Goal: Information Seeking & Learning: Learn about a topic

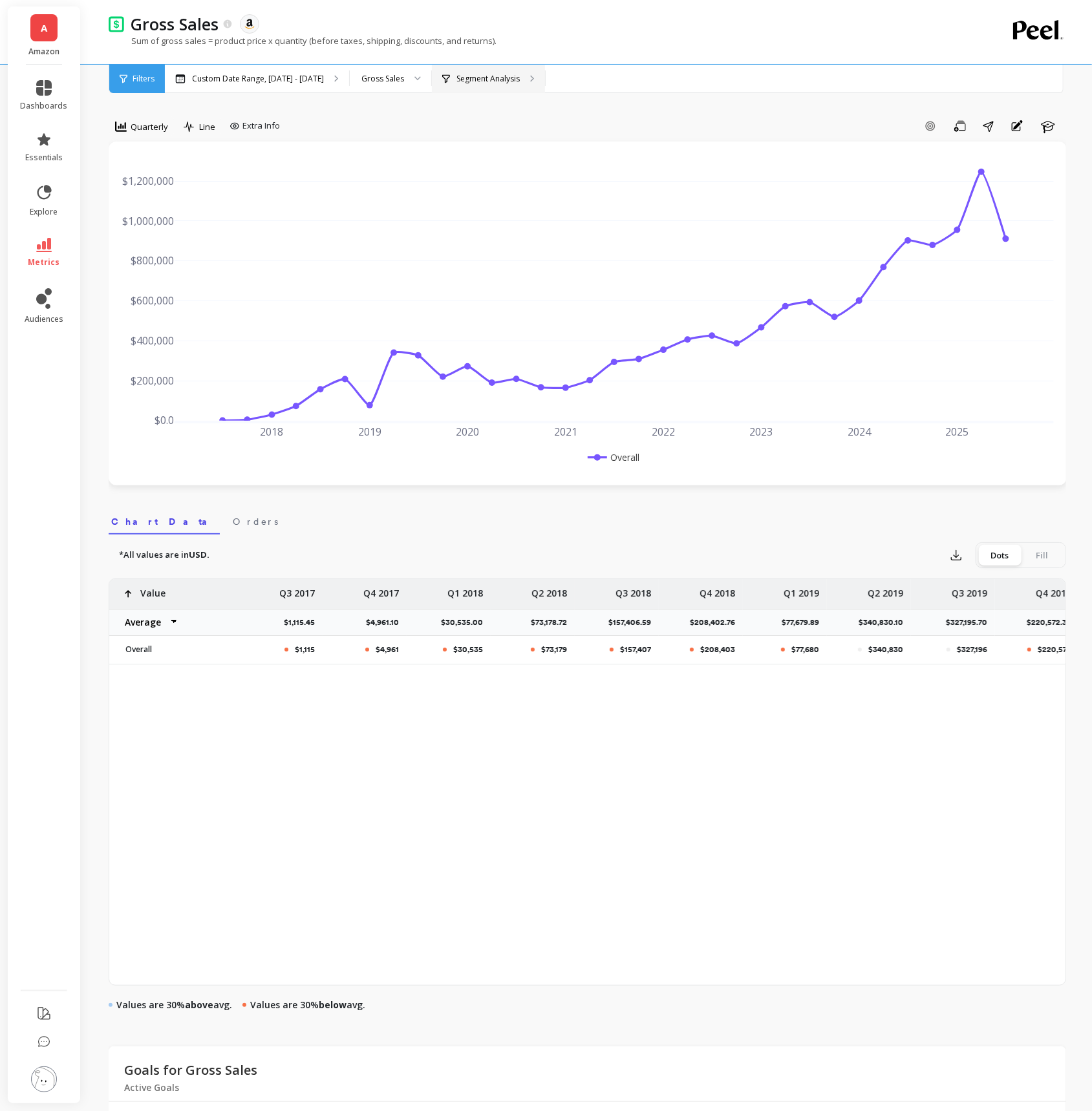
click at [501, 90] on div "Segment Analysis" at bounding box center [488, 78] width 113 height 28
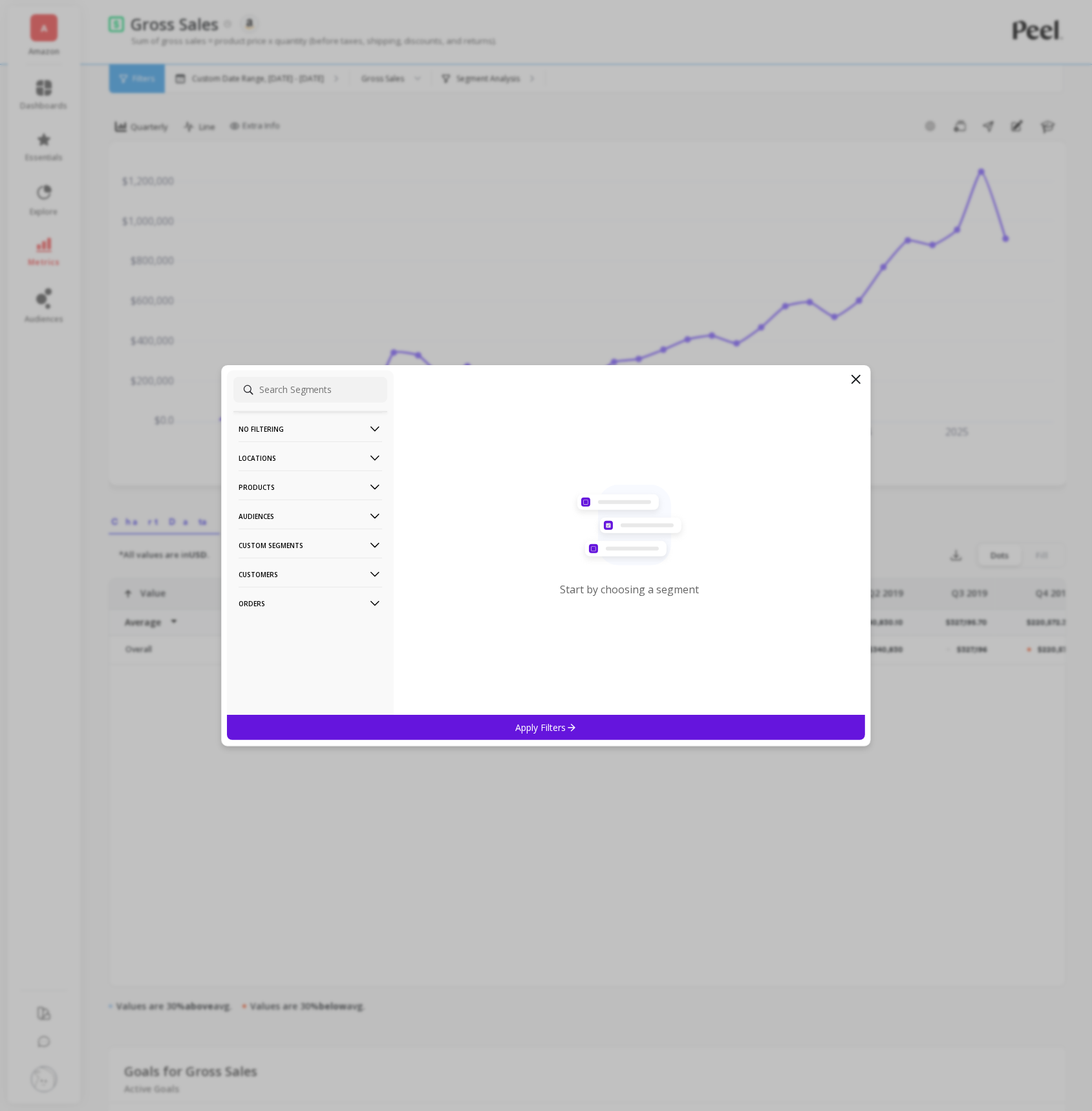
click at [355, 487] on p "Products" at bounding box center [310, 487] width 144 height 33
click at [342, 515] on div "ASIN" at bounding box center [310, 512] width 154 height 21
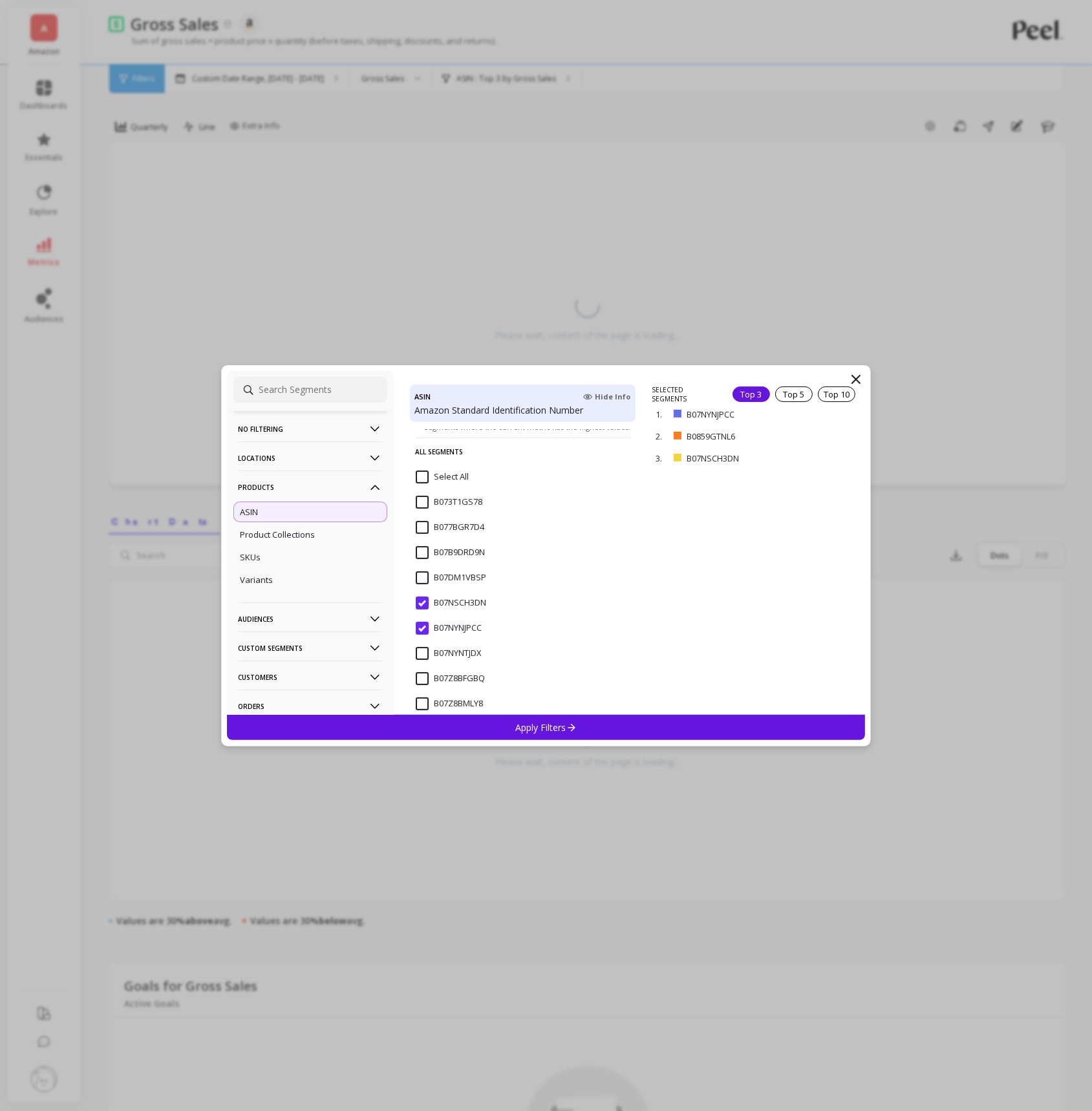
scroll to position [163, 0]
click at [423, 596] on input "B07NSCH3DN" at bounding box center [451, 594] width 70 height 13
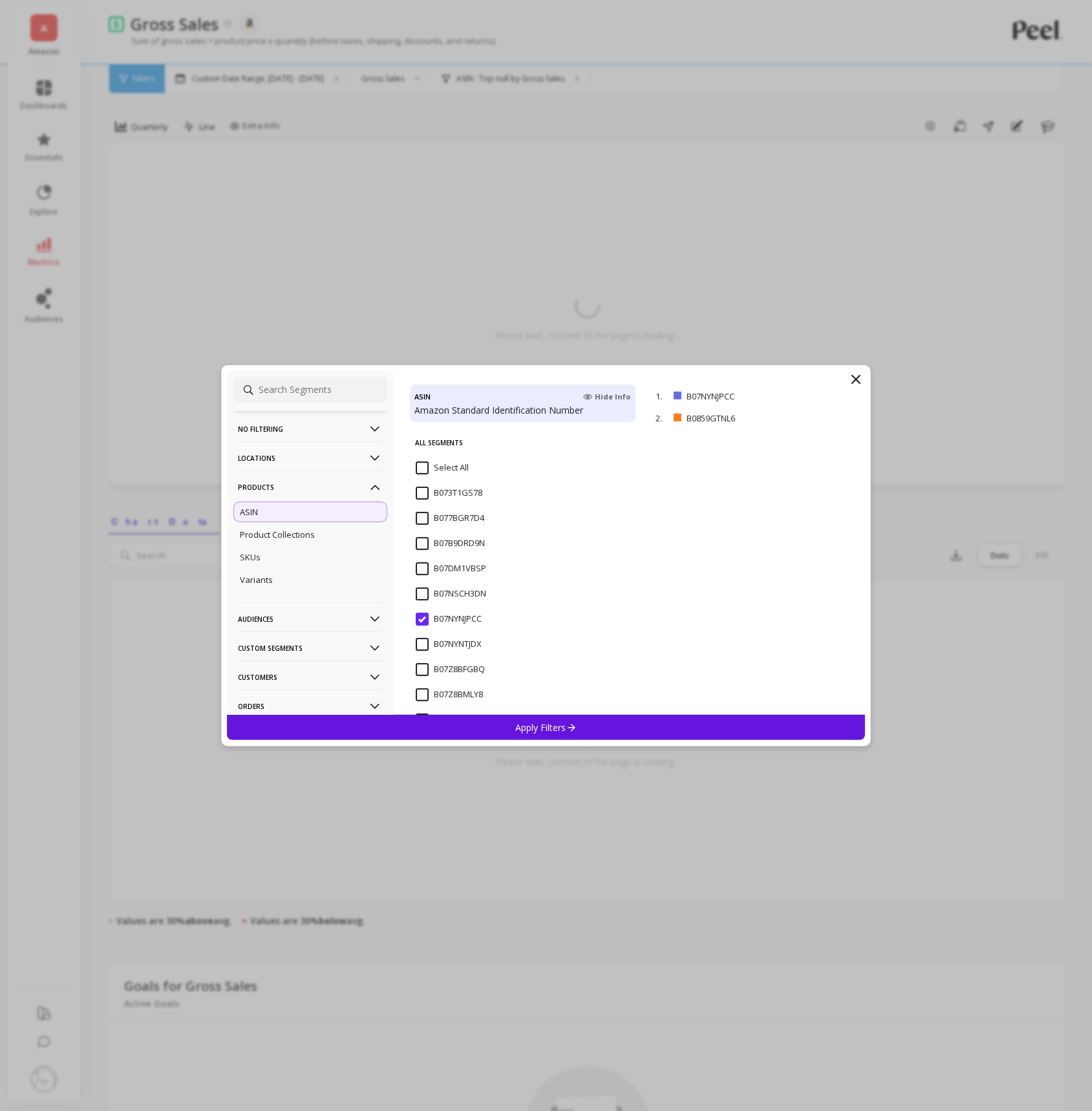
click at [423, 612] on div "B07NYNJPCC" at bounding box center [522, 626] width 226 height 39
click at [419, 606] on input "B0859GTNL6" at bounding box center [449, 607] width 67 height 13
click at [422, 576] on input "B07Z8BMLY8" at bounding box center [449, 576] width 67 height 13
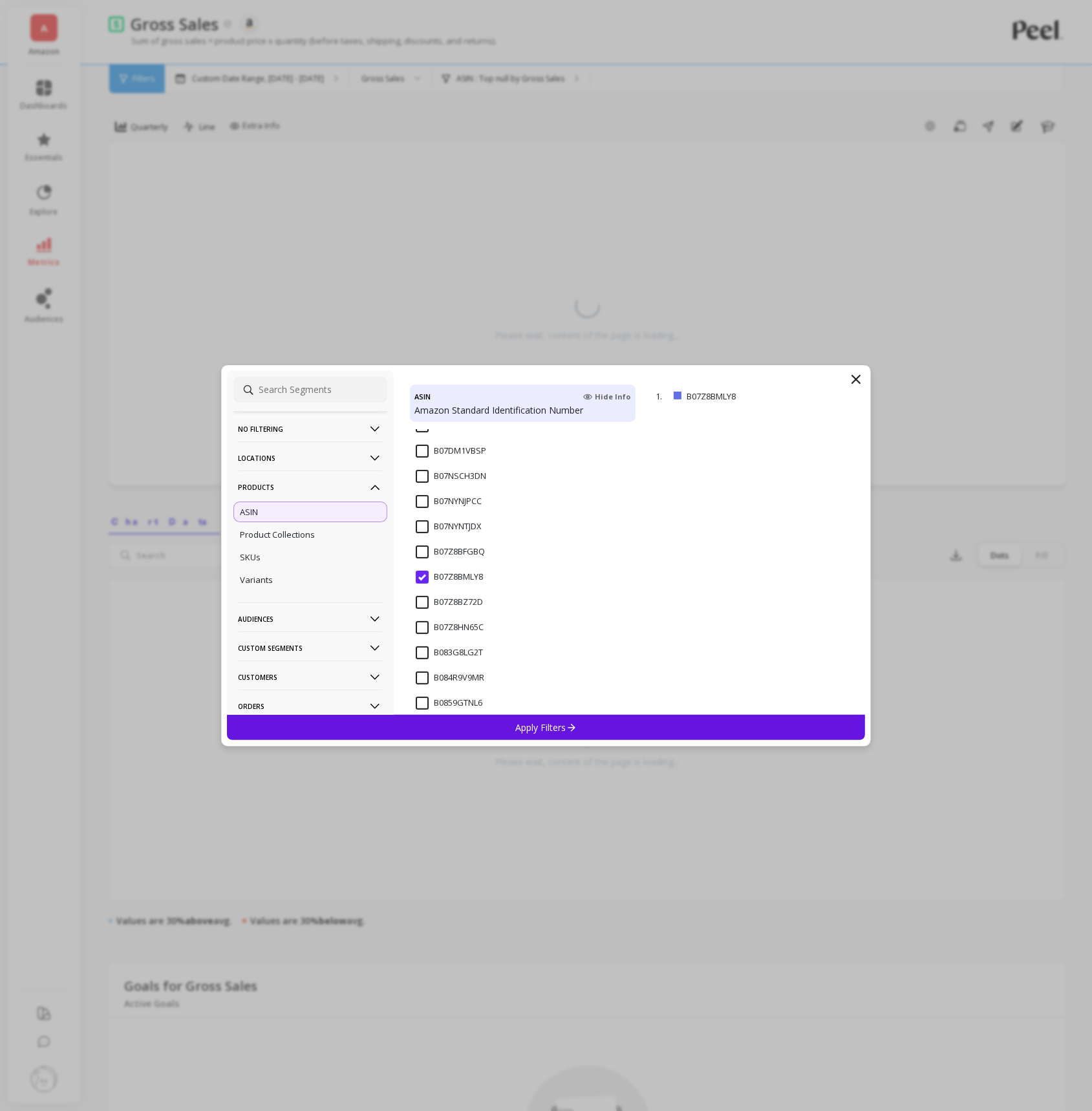
click at [637, 732] on div "Apply Filters" at bounding box center [546, 727] width 639 height 25
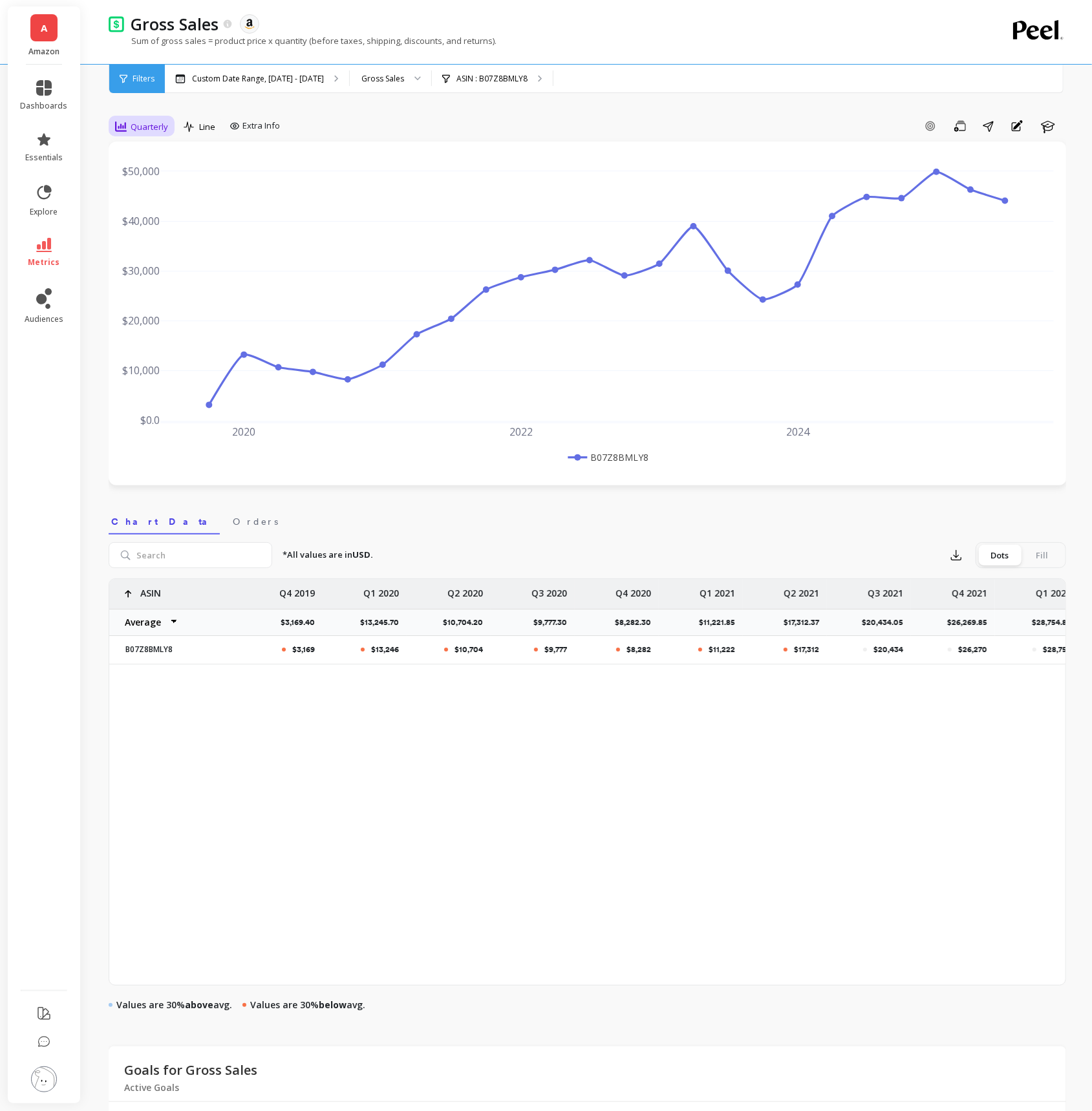
click at [164, 122] on span "Quarterly" at bounding box center [149, 127] width 38 height 12
click at [148, 296] on div "Yearly" at bounding box center [157, 303] width 89 height 22
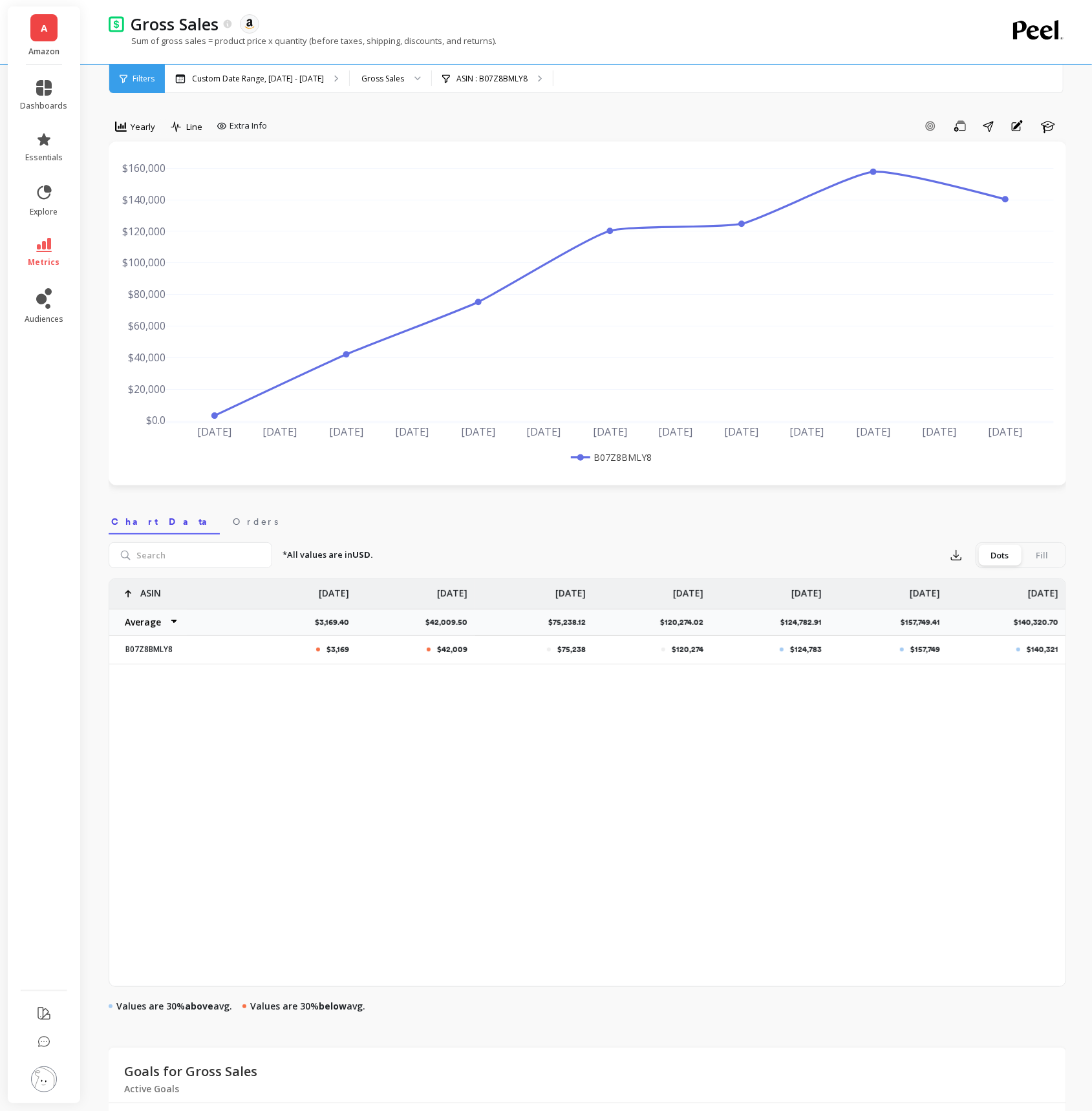
click at [512, 93] on div "Filters Filters Custom Date Range, [DATE] - [DATE] Gross Sales ASIN : B07Z8BMLY8" at bounding box center [586, 78] width 955 height 28
click at [520, 83] on p "ASIN : B07Z8BMLY8" at bounding box center [492, 79] width 71 height 10
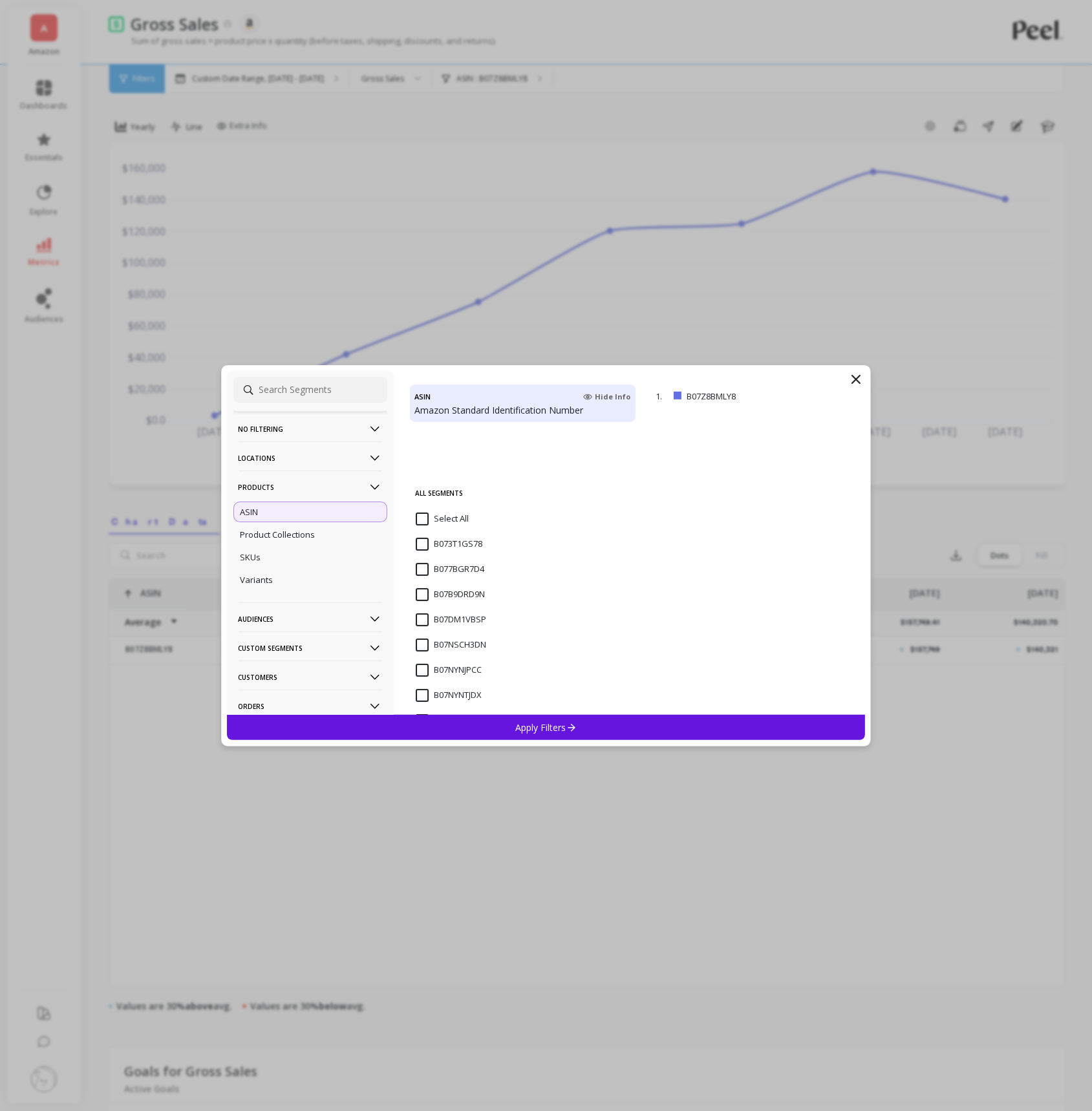
scroll to position [203, 0]
click at [421, 657] on input "B07Z8BMLY8" at bounding box center [449, 654] width 67 height 13
click at [428, 576] on input "B07NYNJPCC" at bounding box center [448, 579] width 66 height 13
click at [428, 559] on span "B07NSCH3DN" at bounding box center [451, 561] width 70 height 27
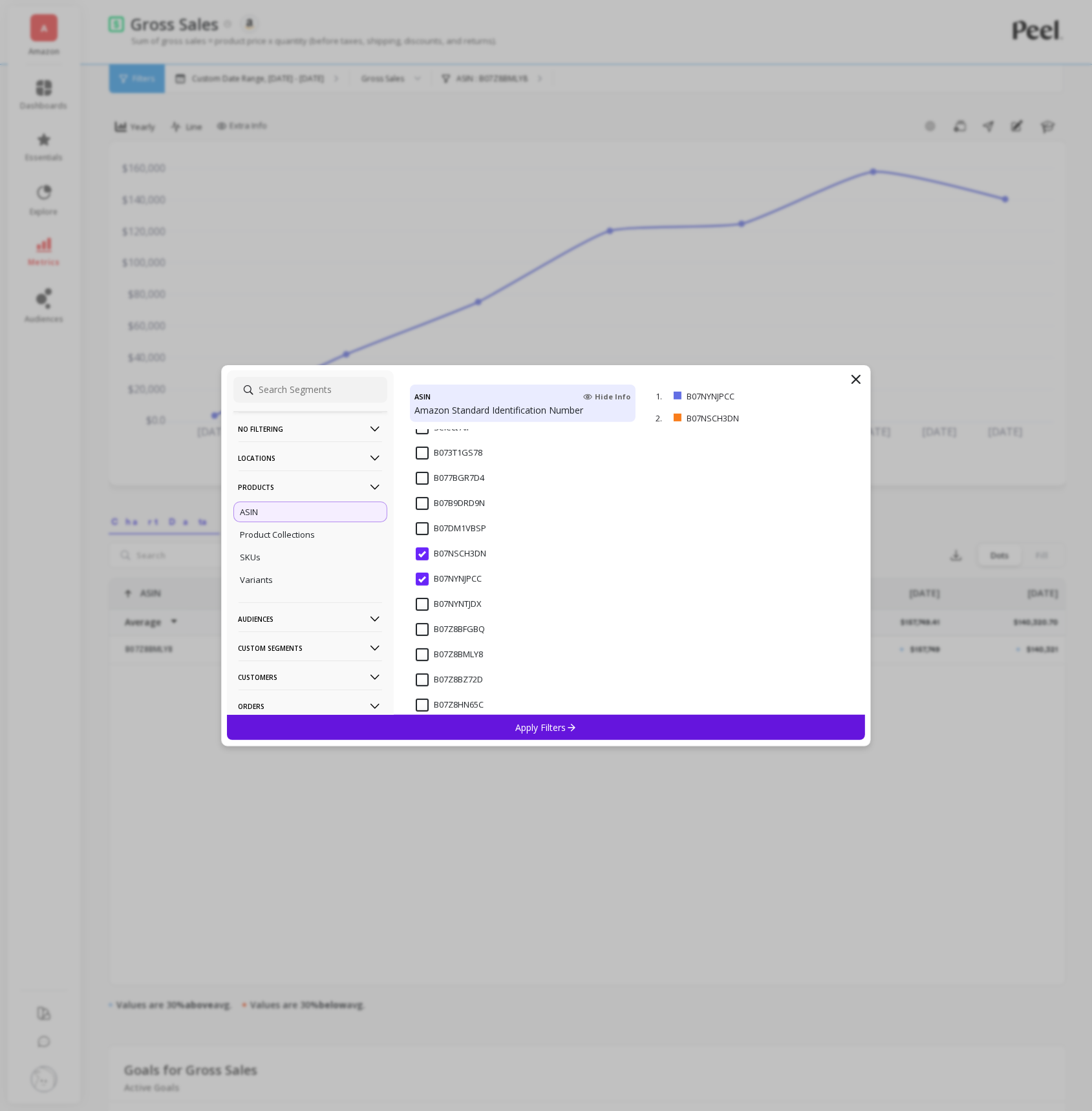
click at [427, 579] on input "B07NYNJPCC" at bounding box center [448, 579] width 66 height 13
click at [536, 722] on p "Apply Filters" at bounding box center [546, 727] width 62 height 12
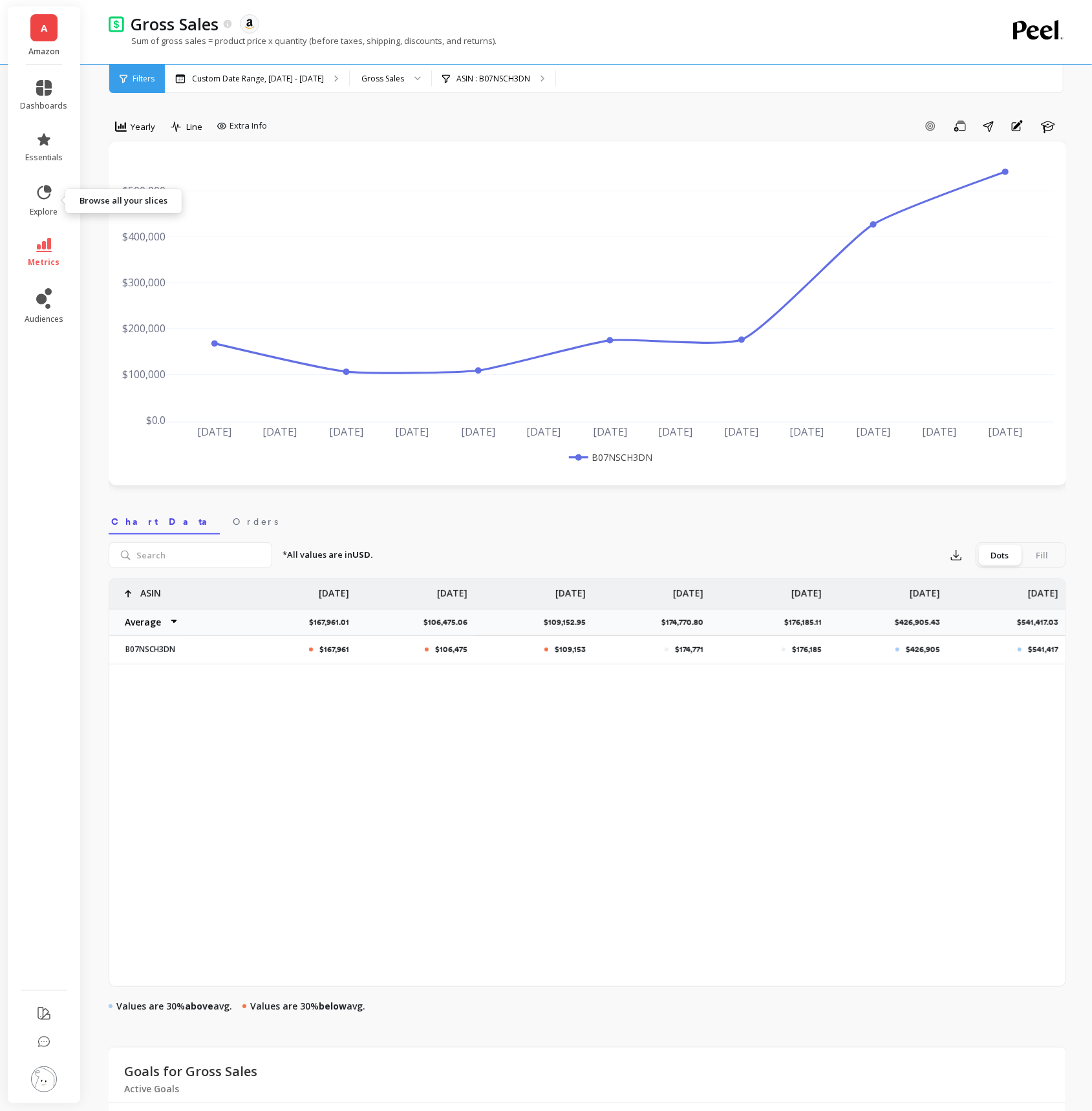
click at [48, 243] on icon at bounding box center [44, 245] width 15 height 15
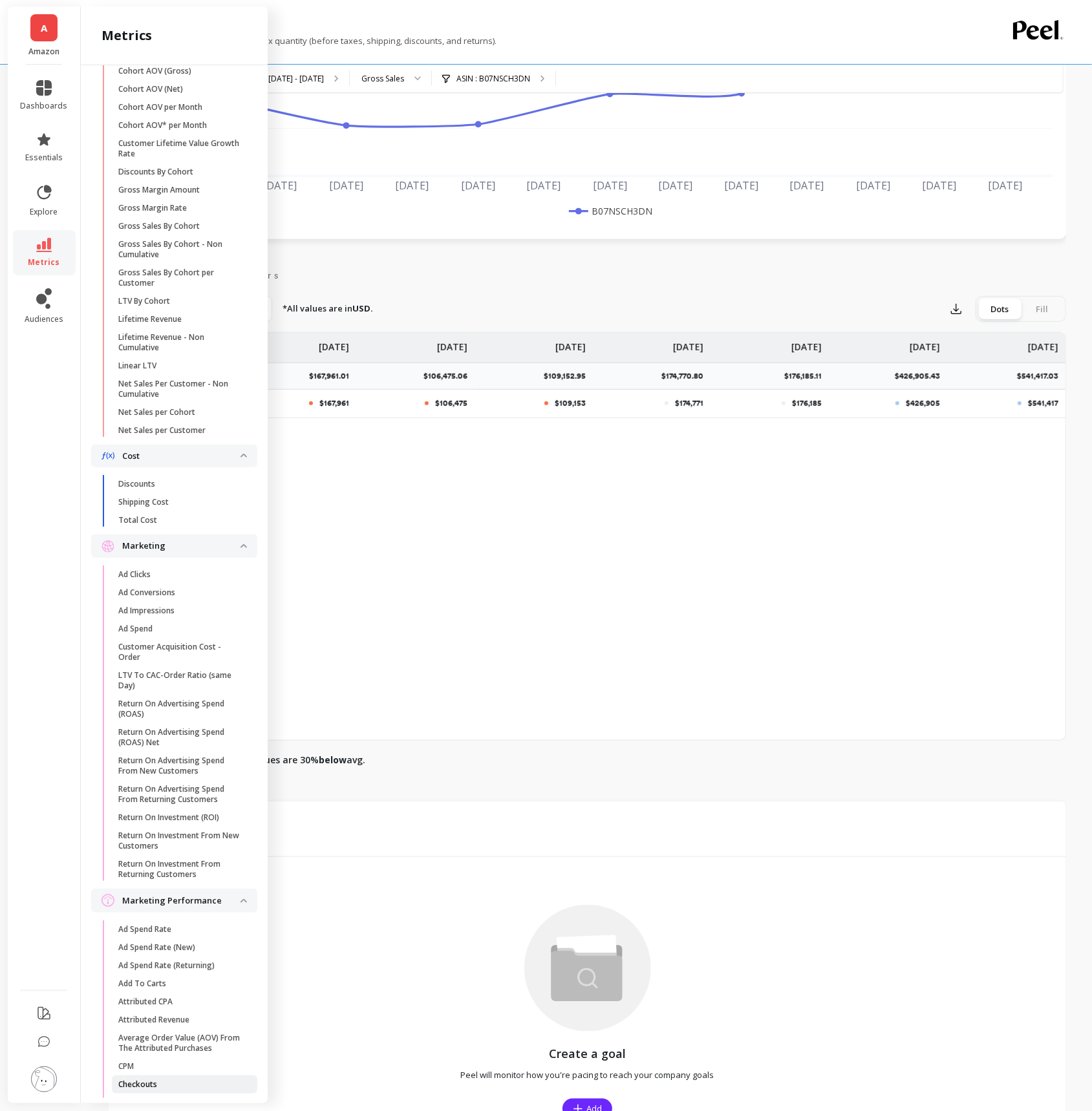
scroll to position [244, 0]
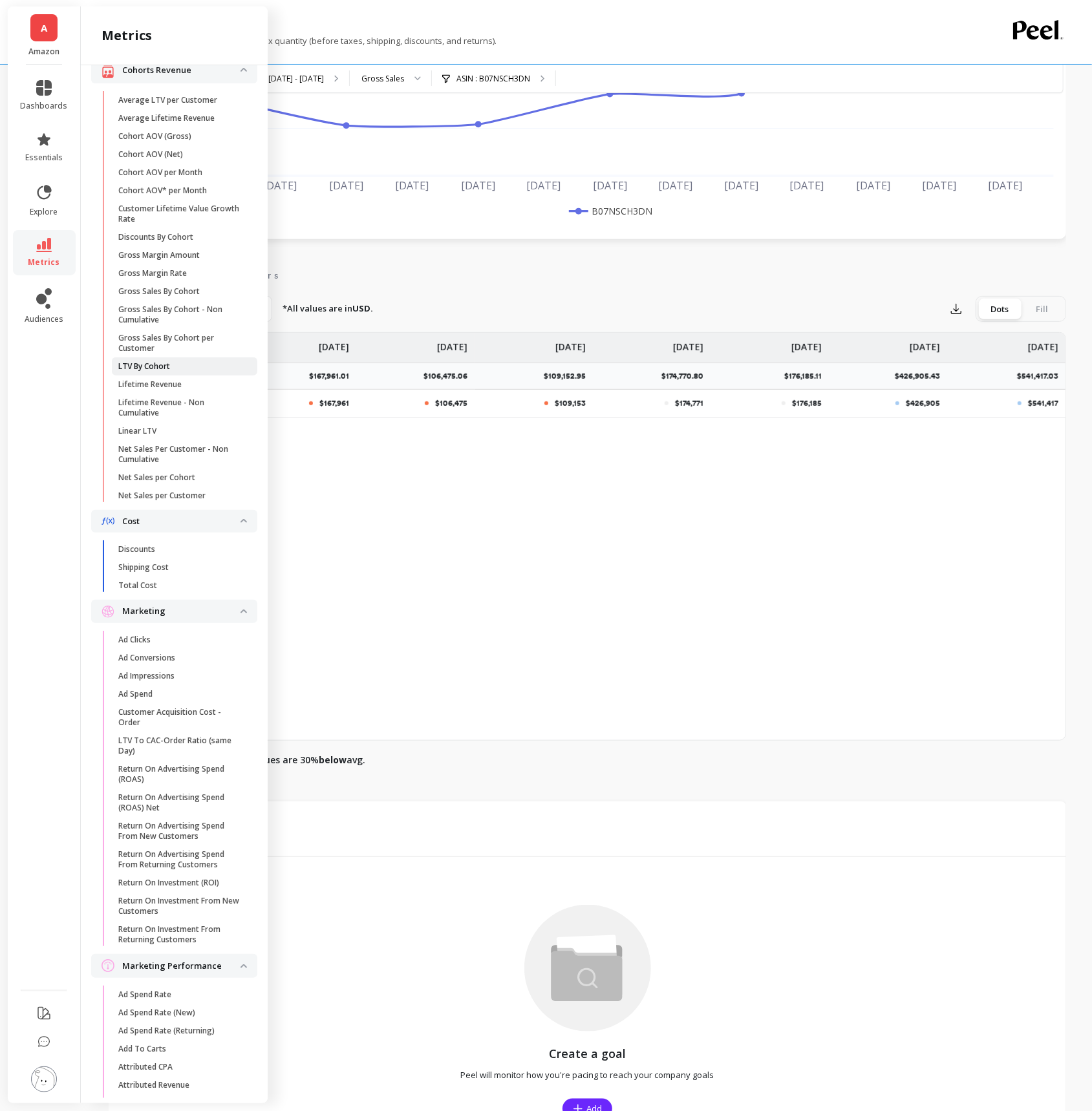
click at [179, 373] on link "LTV By Cohort" at bounding box center [185, 366] width 146 height 18
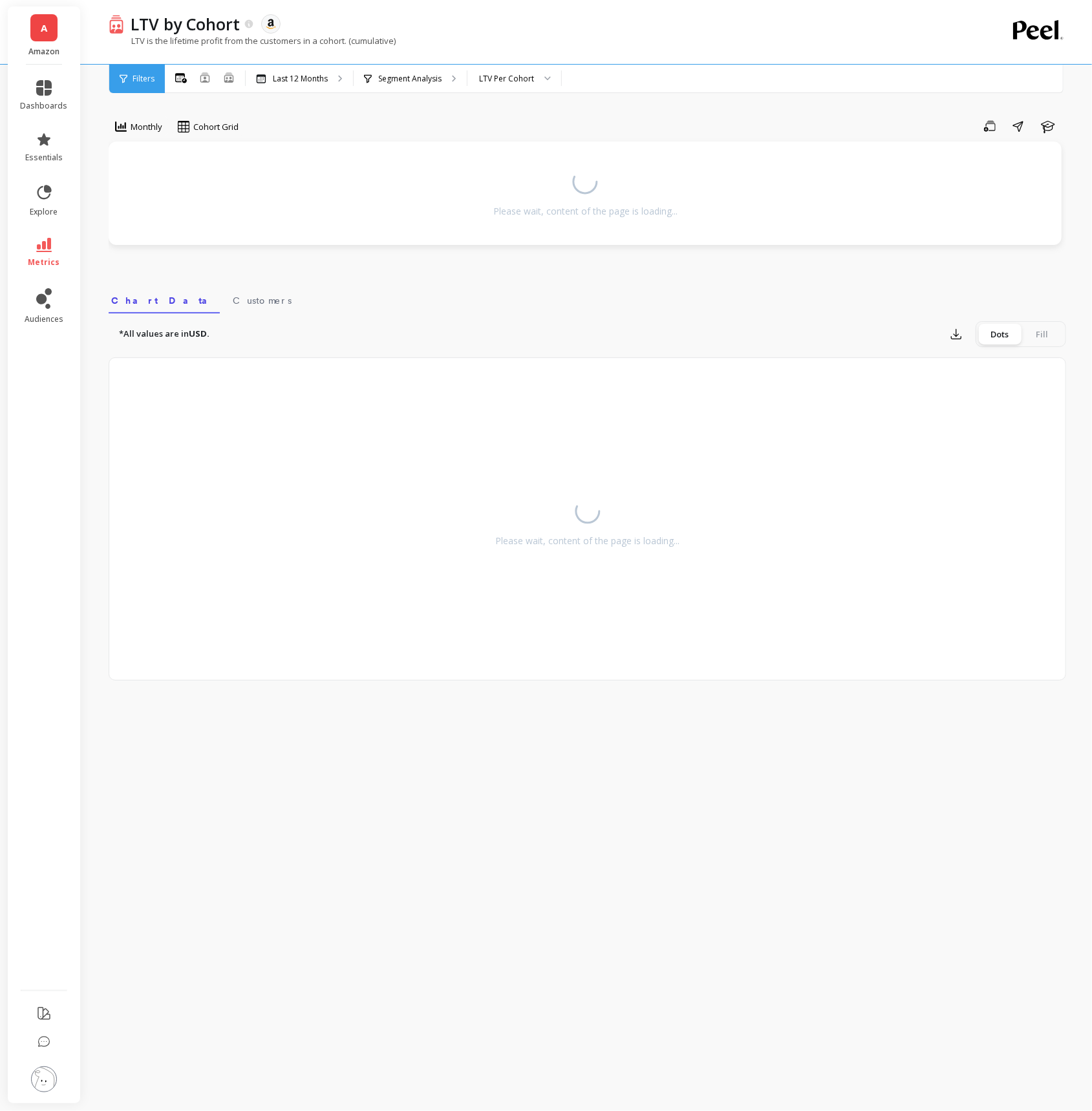
click at [43, 249] on icon at bounding box center [44, 245] width 15 height 15
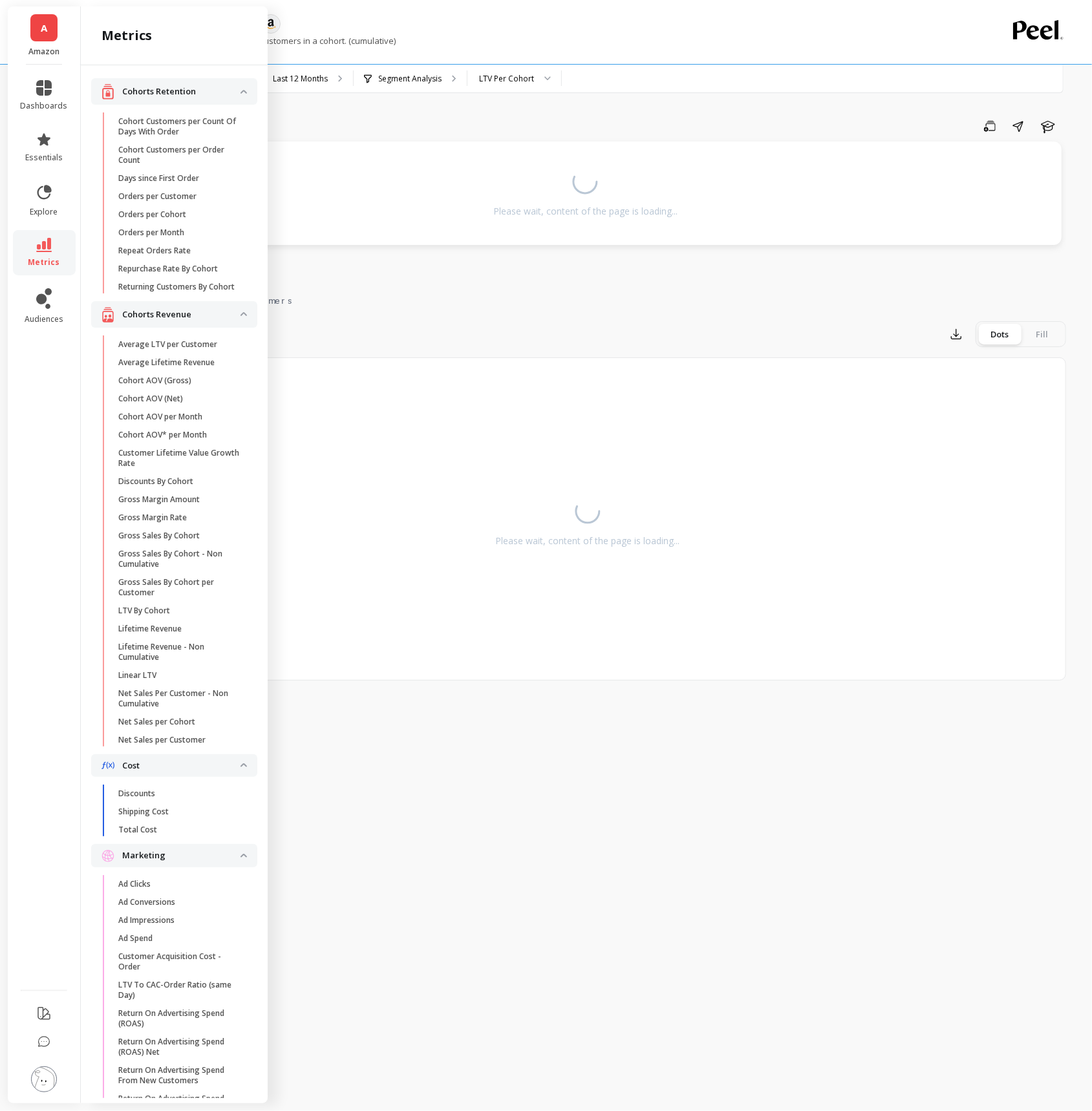
scroll to position [244, 0]
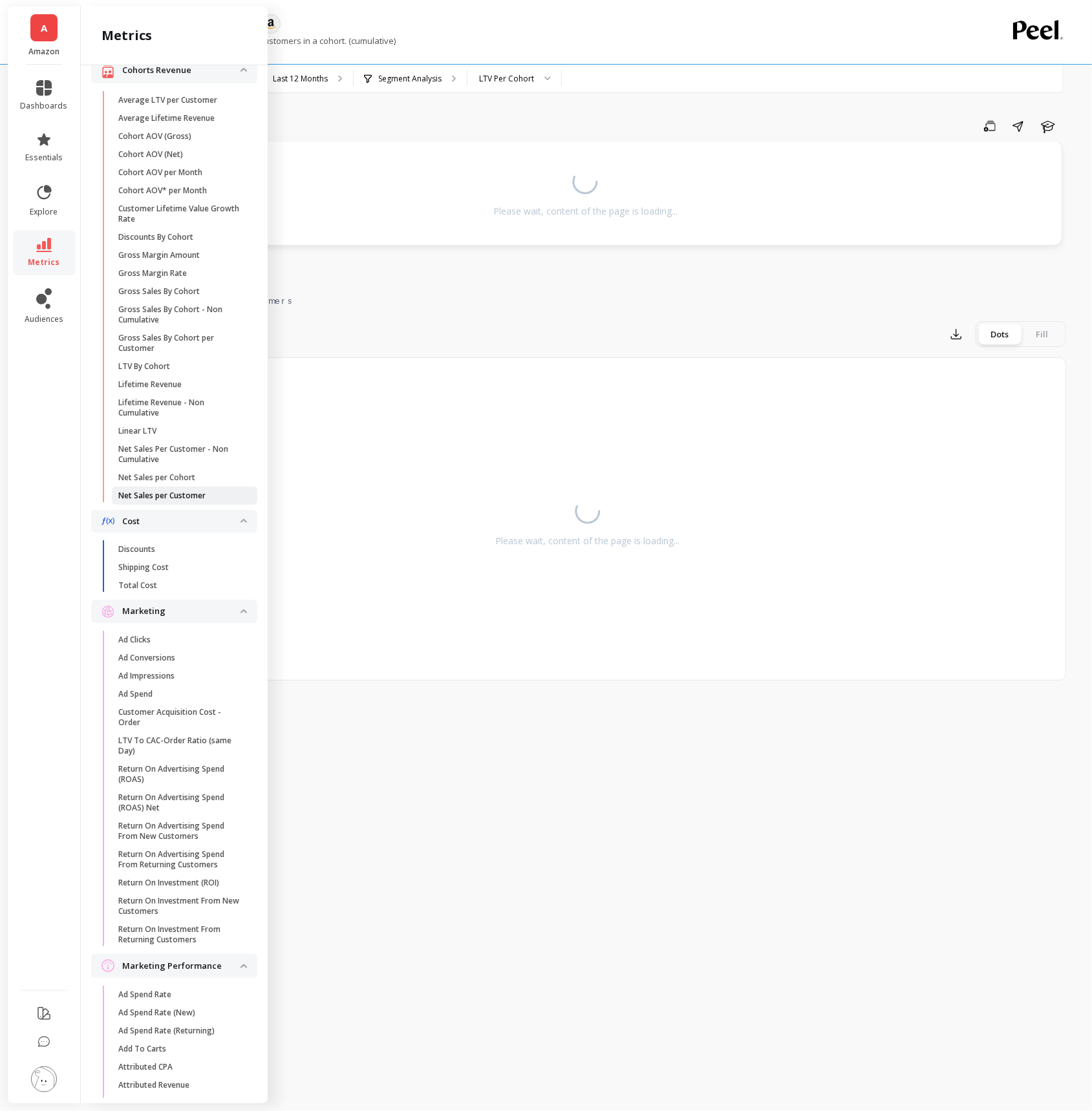
click at [194, 497] on p "Net Sales per Customer" at bounding box center [162, 496] width 87 height 10
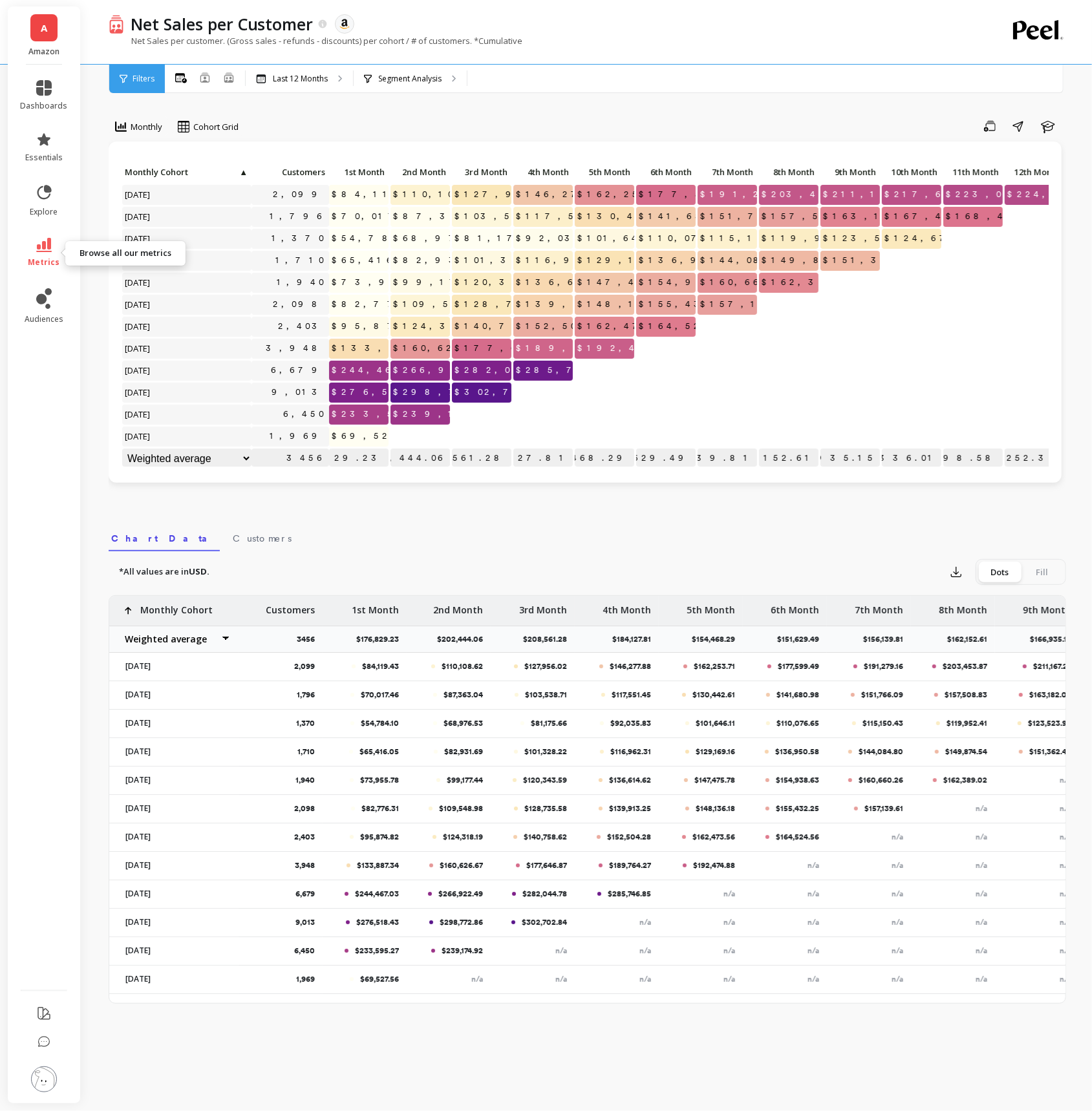
click at [30, 252] on link "metrics" at bounding box center [44, 253] width 47 height 30
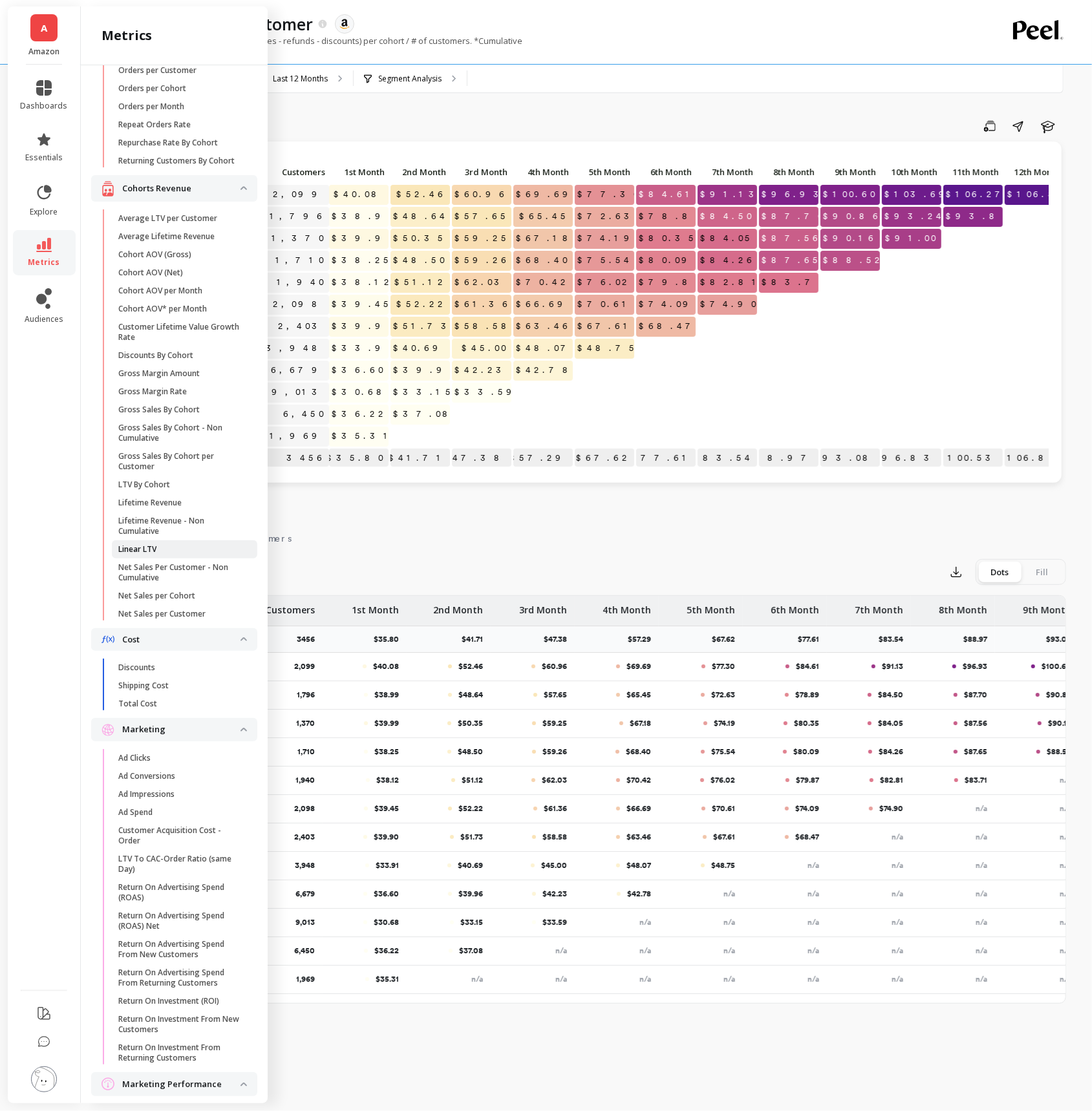
scroll to position [93, 0]
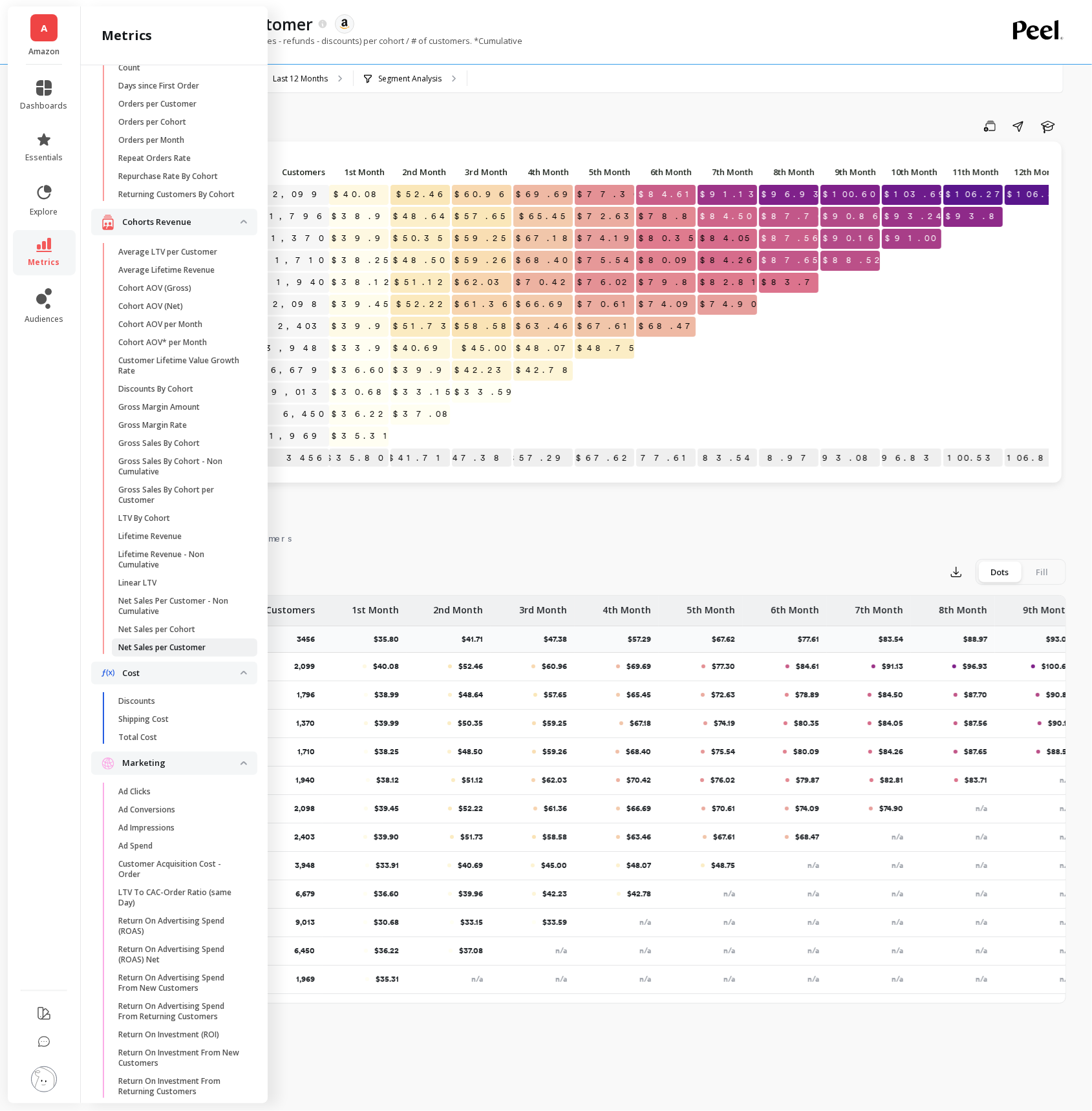
click at [203, 654] on link "Net Sales per Customer" at bounding box center [185, 648] width 146 height 18
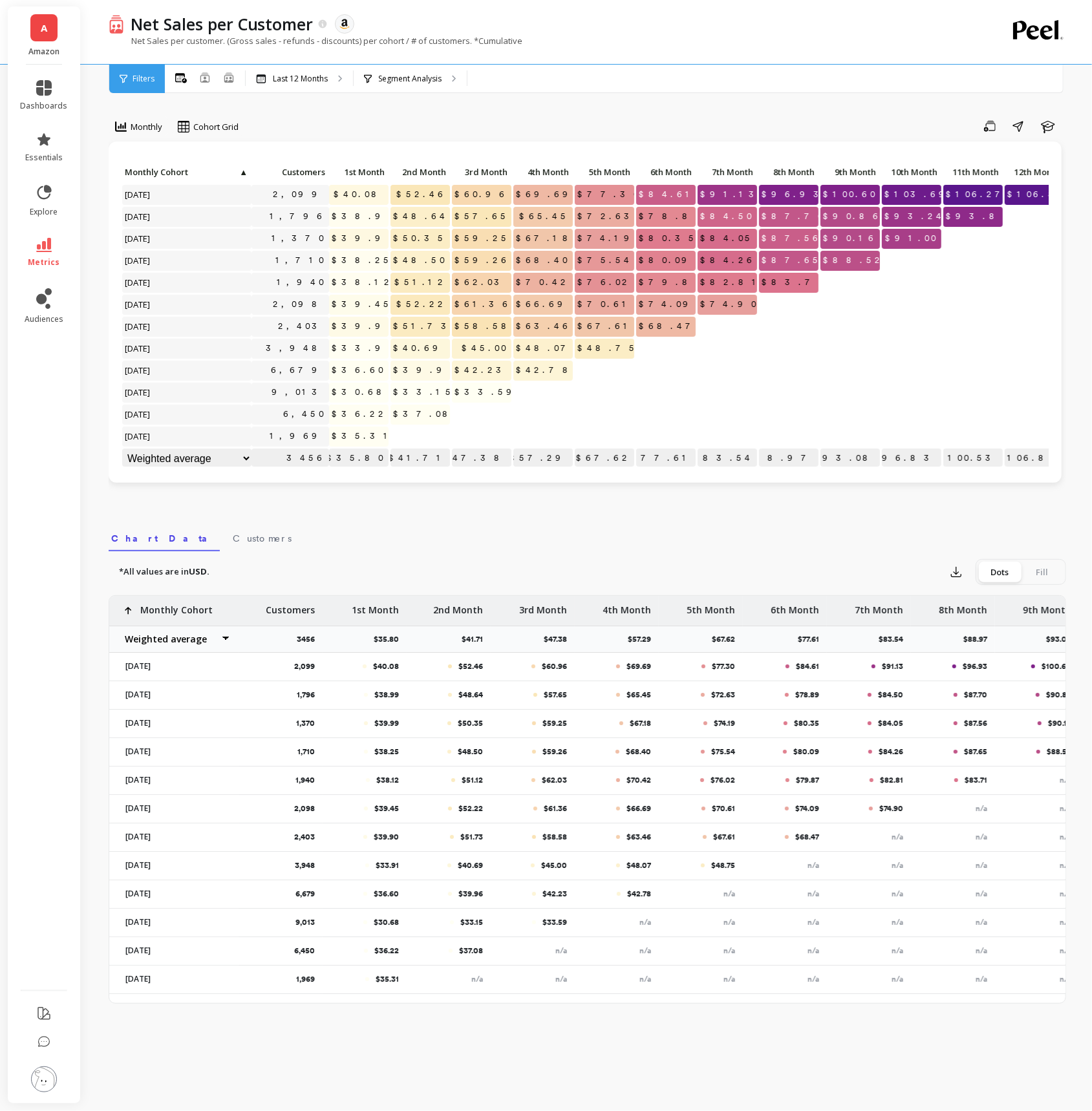
scroll to position [0, 0]
click at [45, 241] on icon at bounding box center [44, 245] width 15 height 15
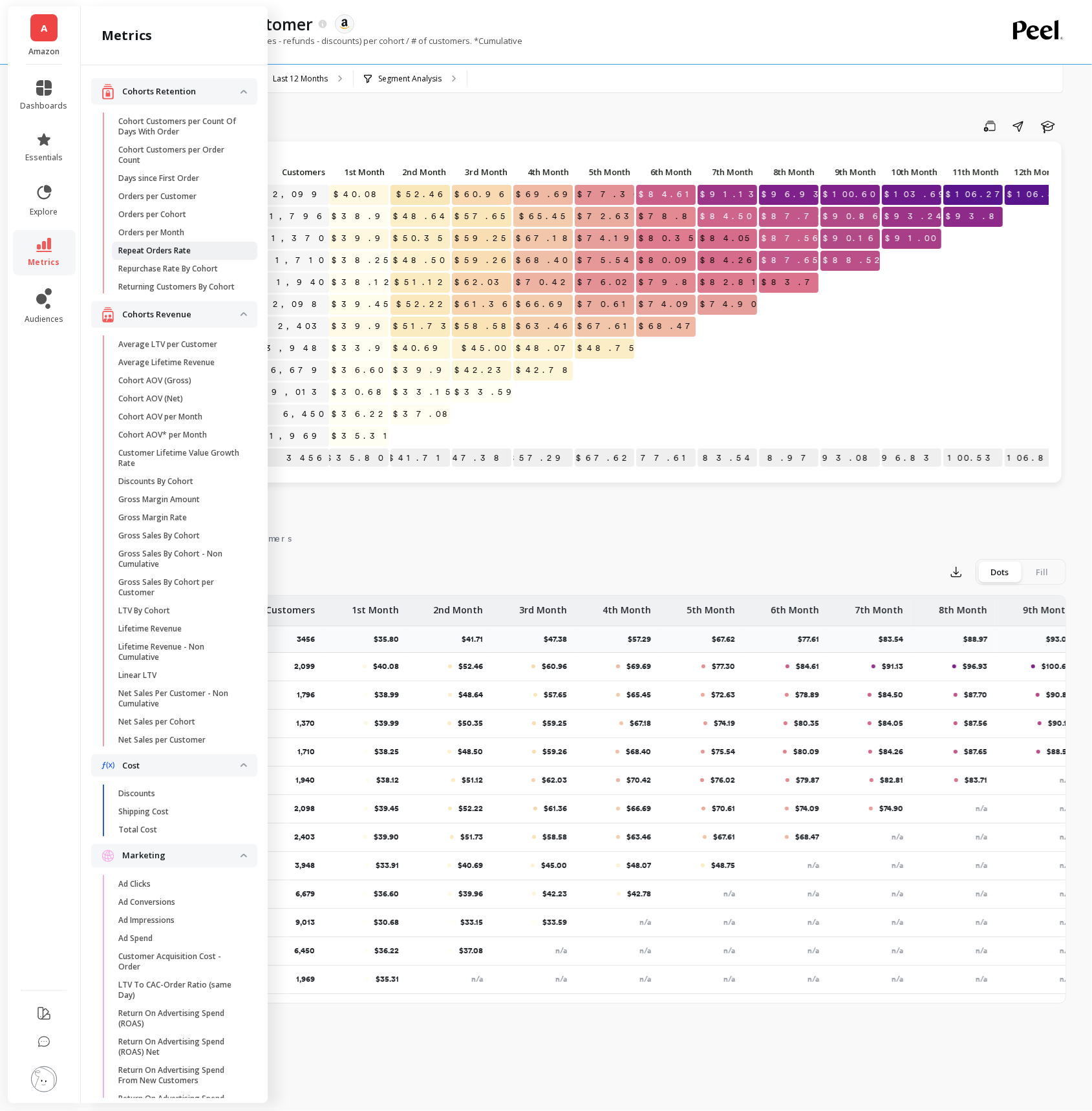
click at [192, 243] on link "Repeat Orders Rate" at bounding box center [185, 250] width 146 height 18
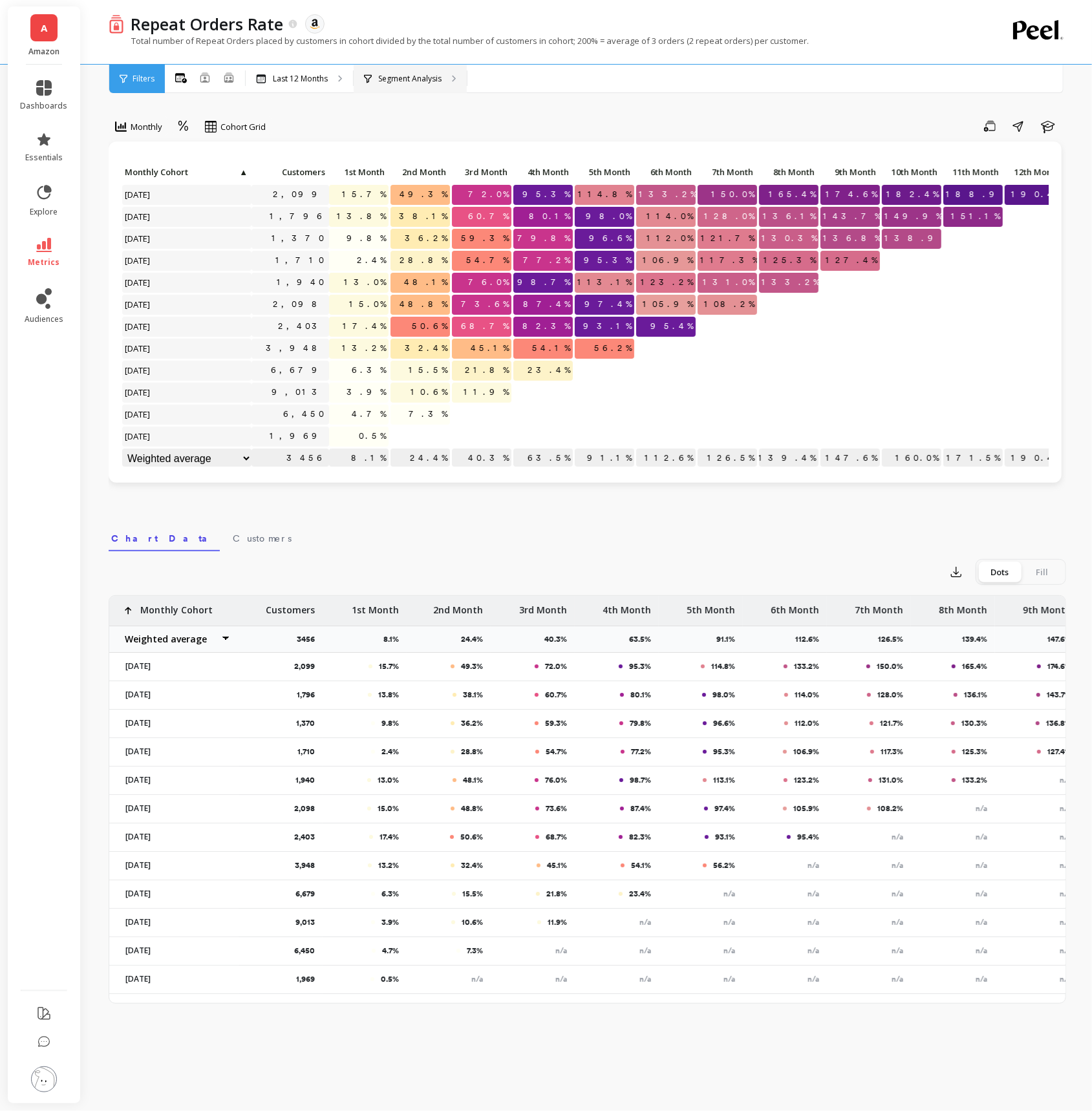
click at [449, 75] on div "Segment Analysis" at bounding box center [410, 78] width 113 height 28
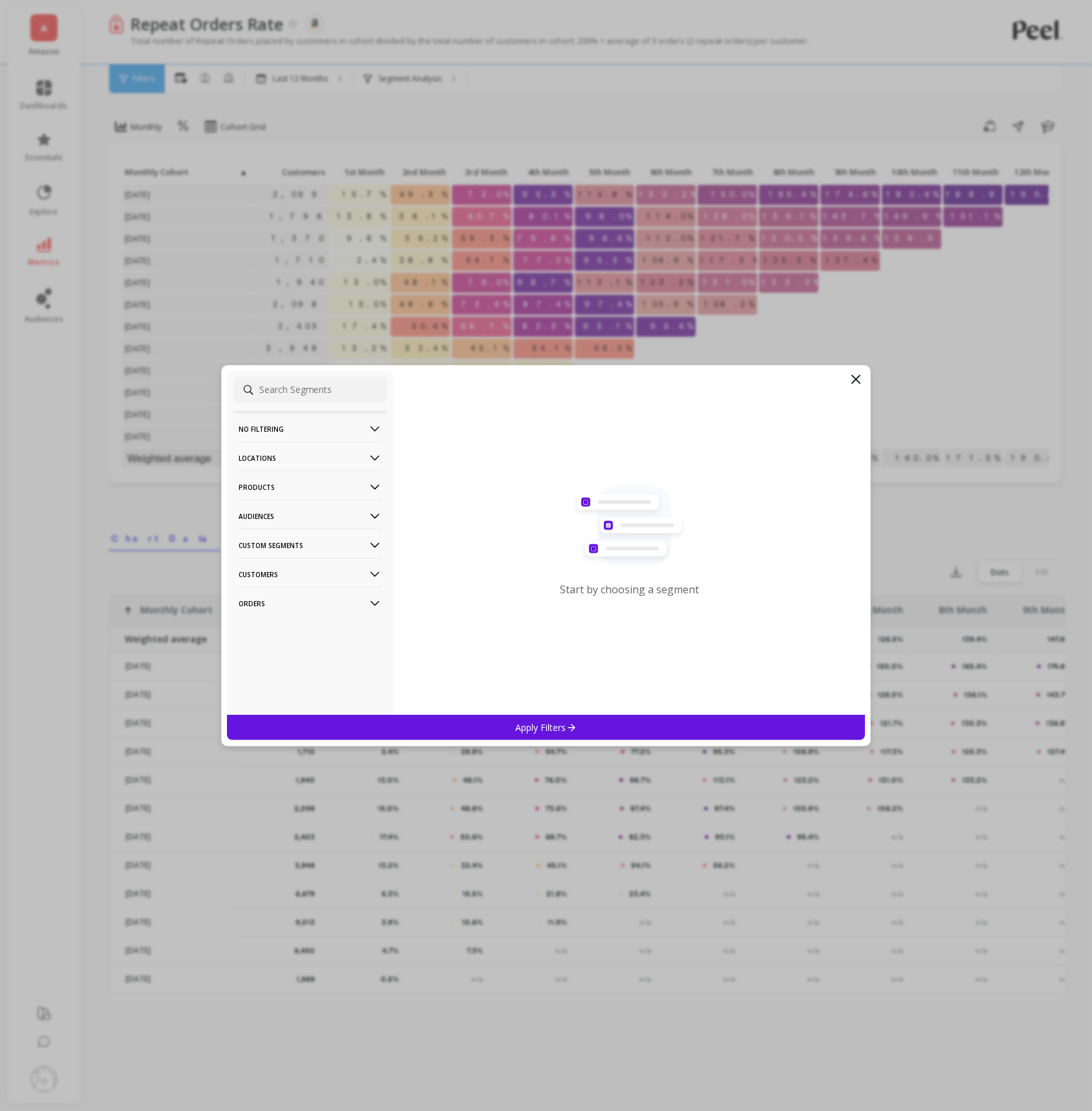
click at [347, 479] on p "Products" at bounding box center [310, 487] width 144 height 33
click at [296, 517] on div "ASIN" at bounding box center [310, 512] width 154 height 21
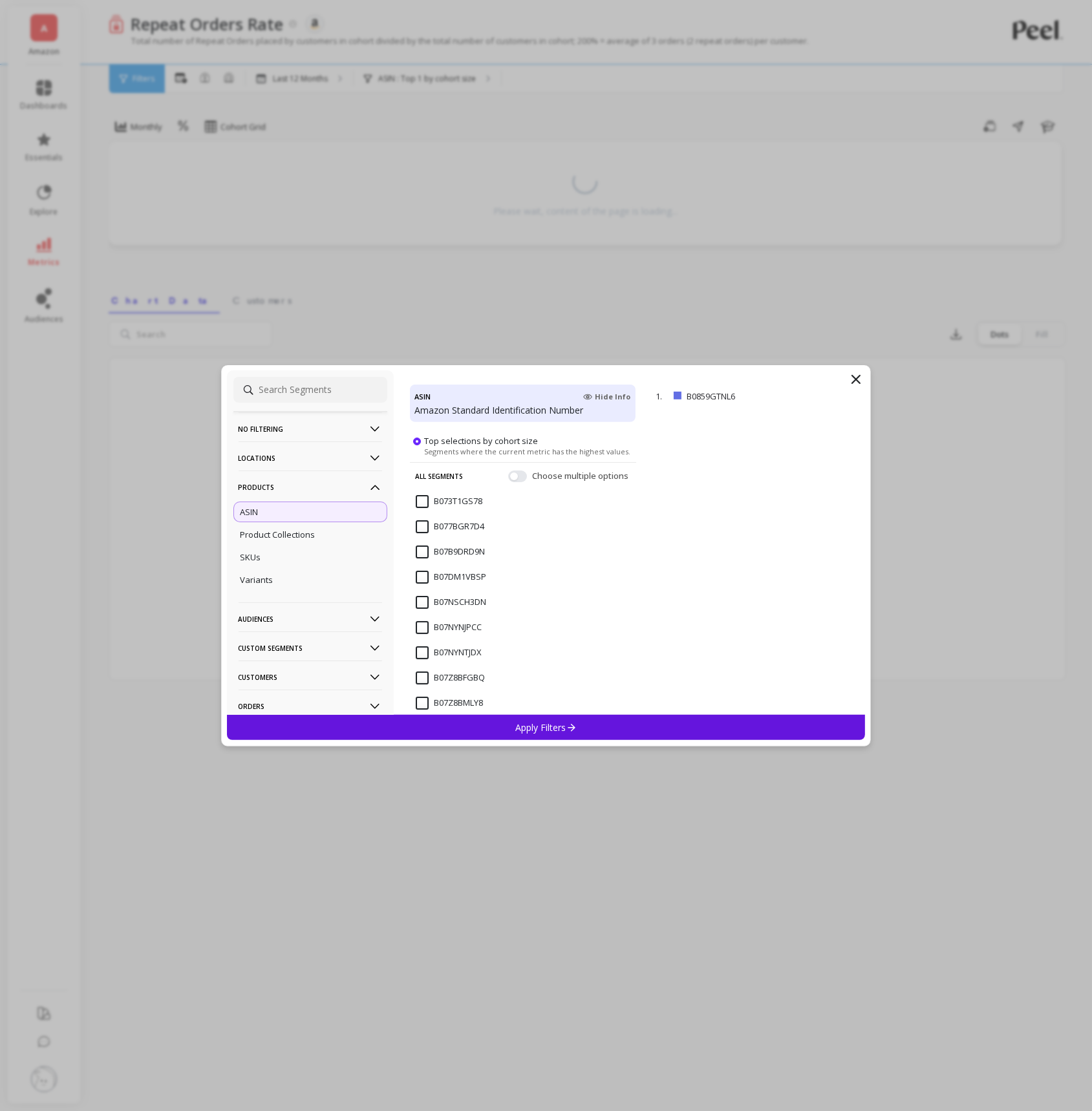
scroll to position [55, 0]
click at [423, 623] on input "B07NYNTJDX" at bounding box center [448, 626] width 66 height 13
click at [422, 599] on input "B07NYNJPCC" at bounding box center [448, 600] width 66 height 13
click at [422, 612] on span "B07NYNJPCC" at bounding box center [448, 608] width 66 height 27
click at [422, 602] on input "B07NYNJPCC" at bounding box center [448, 600] width 66 height 13
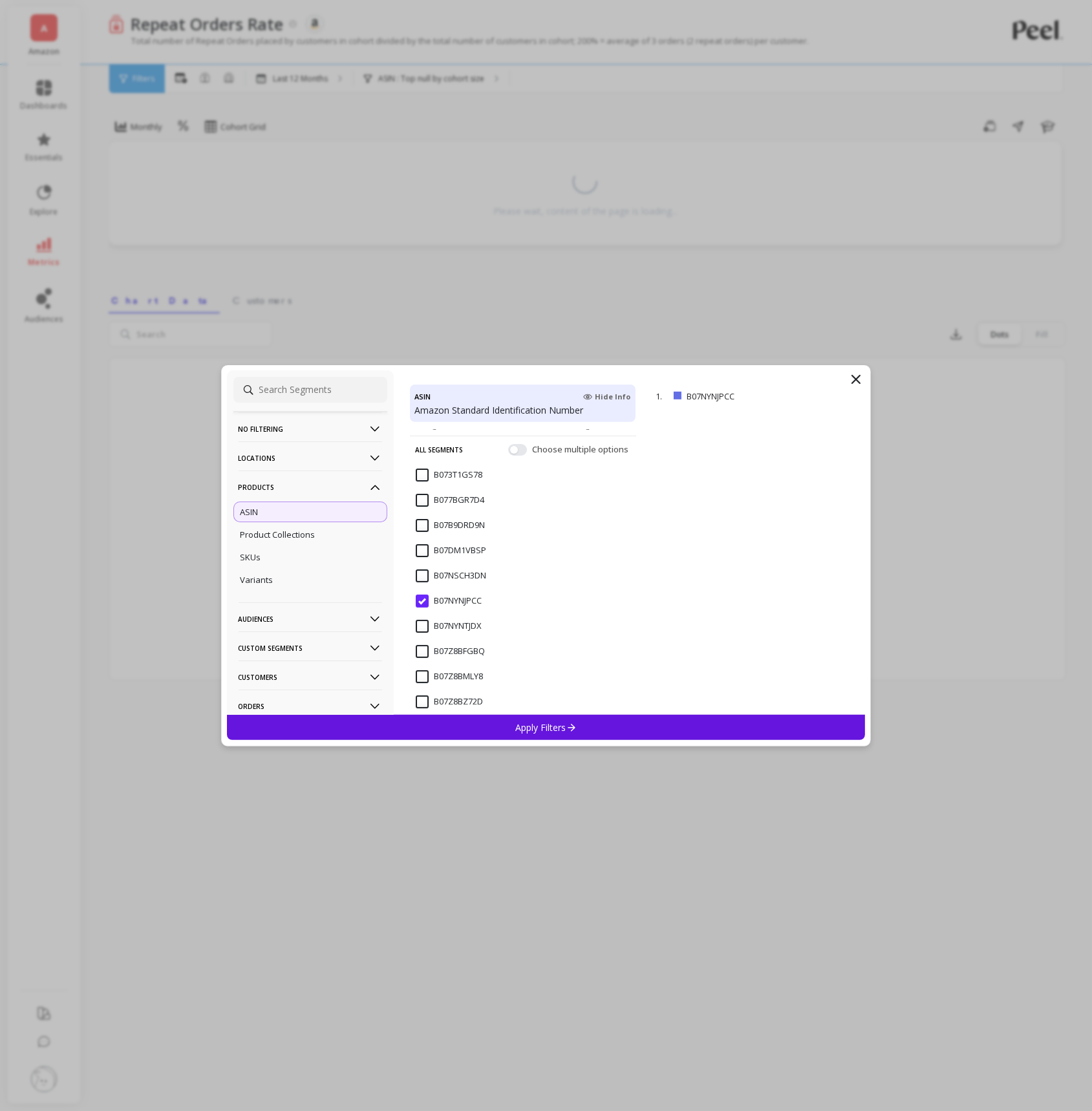
click at [451, 723] on div "Apply Filters" at bounding box center [546, 727] width 639 height 25
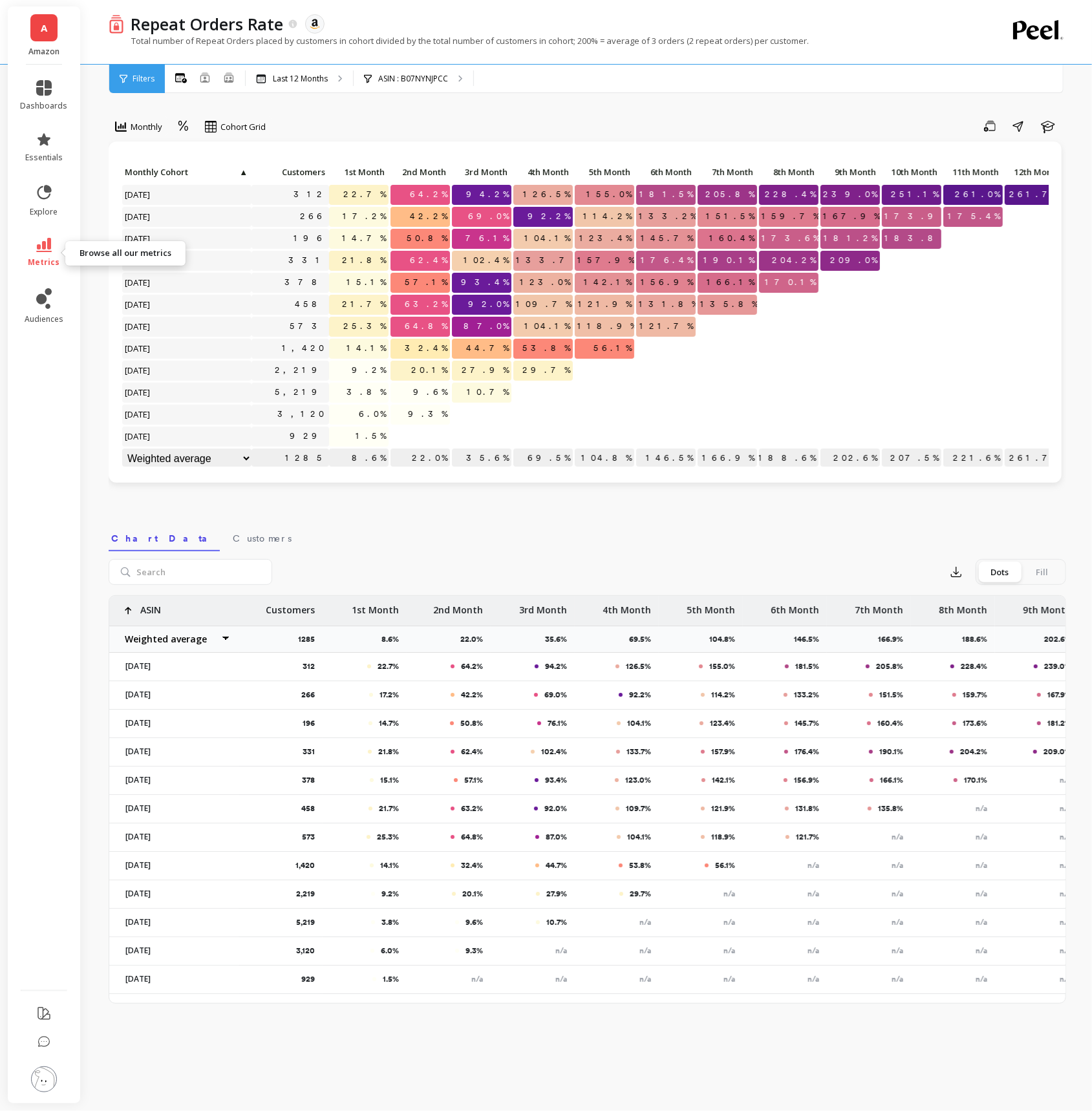
click at [42, 243] on icon at bounding box center [44, 245] width 15 height 15
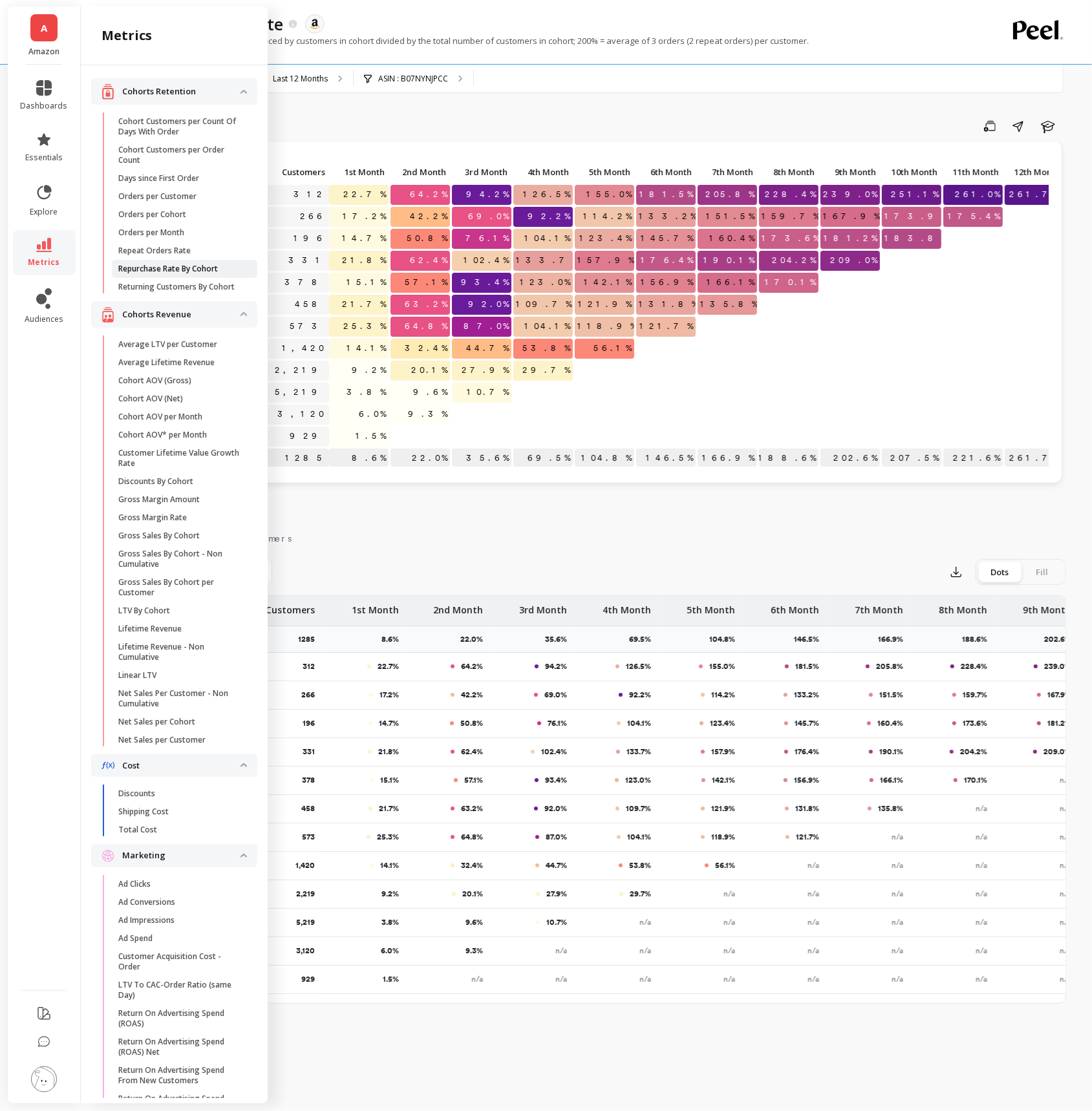
click at [209, 267] on p "Repurchase Rate By Cohort" at bounding box center [168, 269] width 99 height 10
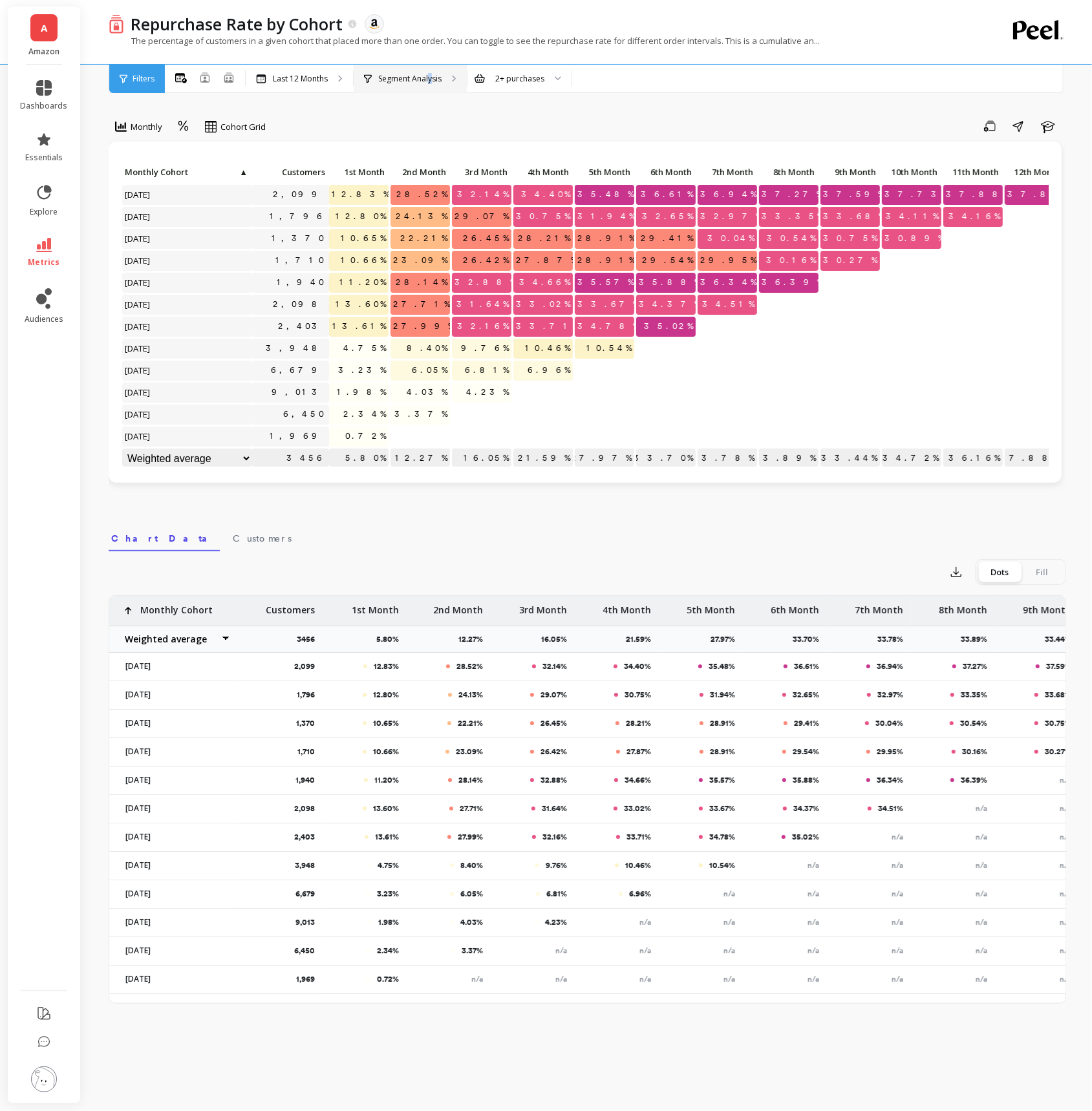
click at [429, 80] on p "Segment Analysis" at bounding box center [409, 79] width 63 height 10
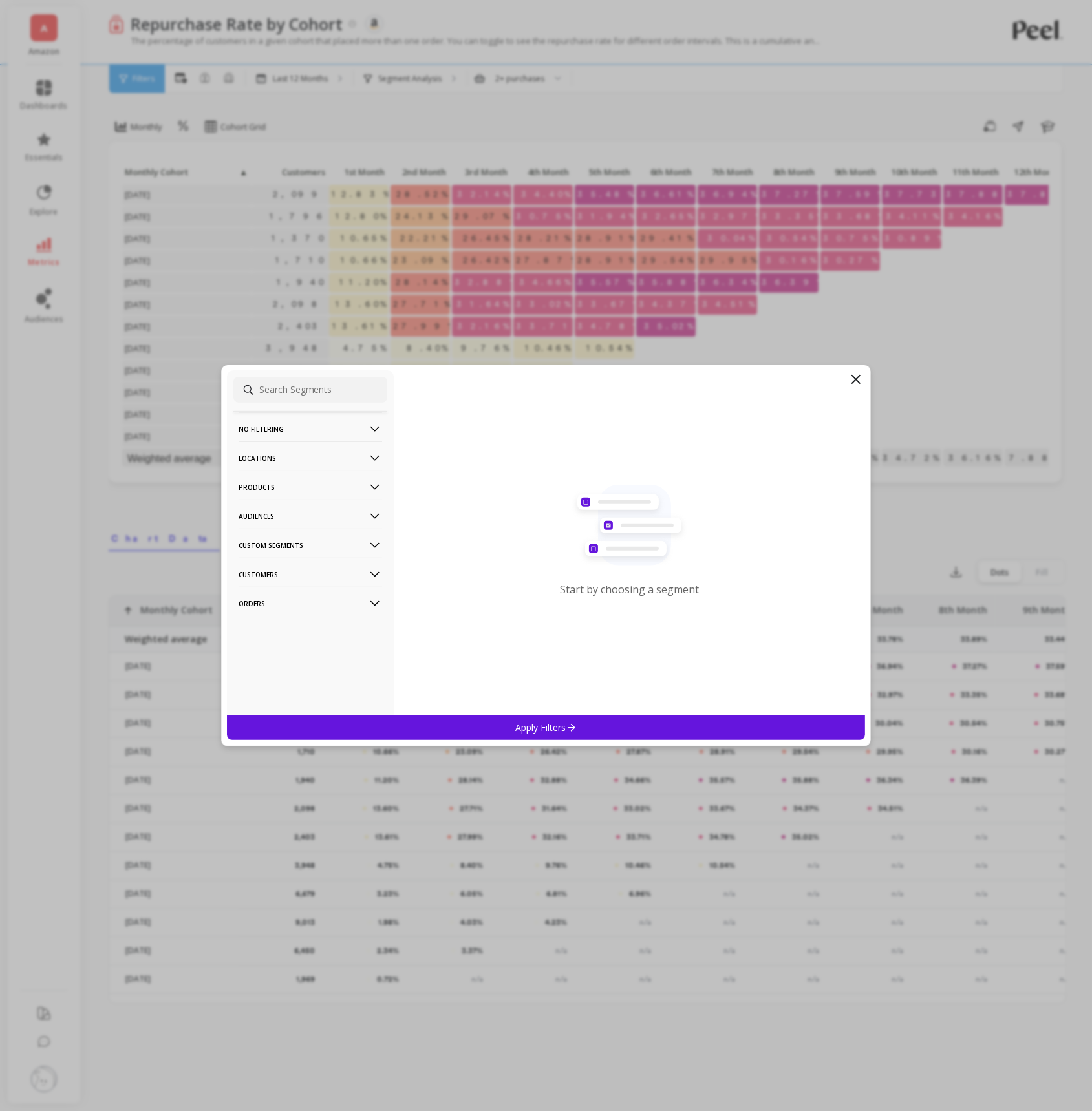
click at [367, 481] on icon at bounding box center [374, 487] width 15 height 15
click at [326, 517] on div "ASIN" at bounding box center [310, 512] width 154 height 21
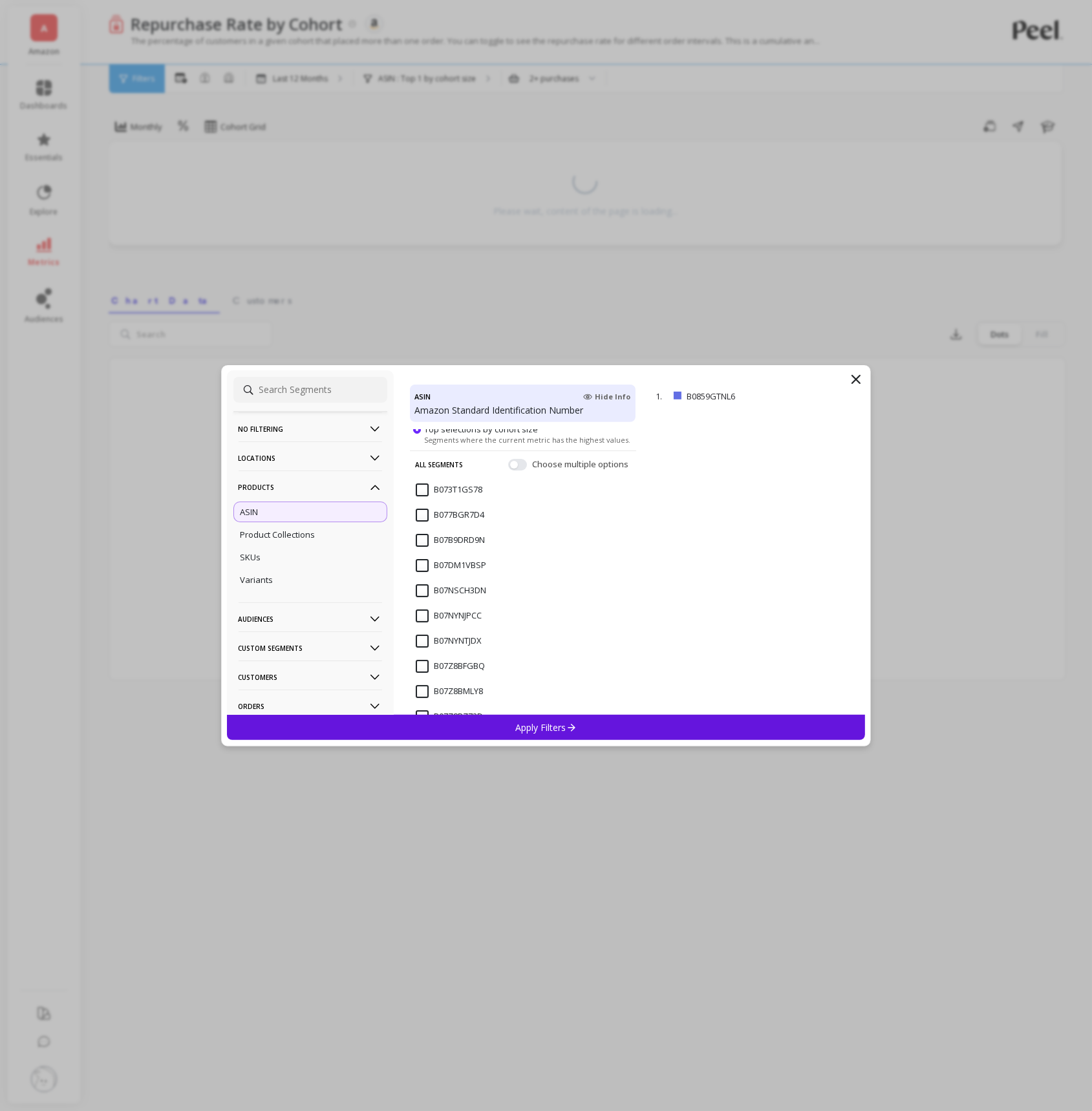
scroll to position [45, 0]
click at [420, 586] on input "B07NSCH3DN" at bounding box center [451, 585] width 70 height 13
click at [420, 614] on input "B07NYNJPCC" at bounding box center [448, 611] width 66 height 13
click at [522, 732] on p "Apply Filters" at bounding box center [546, 727] width 62 height 12
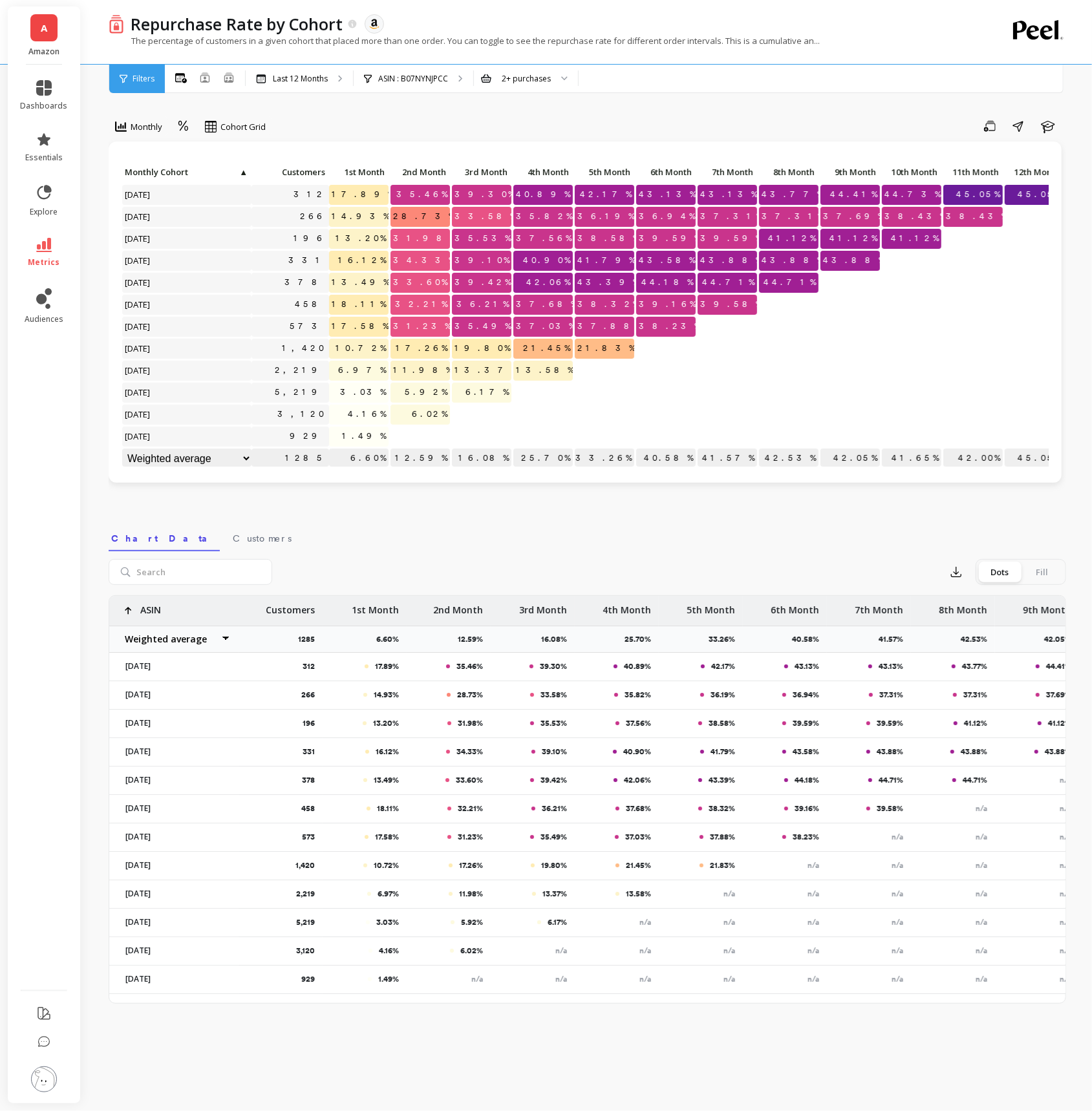
click at [666, 457] on p "40.58%" at bounding box center [665, 458] width 59 height 20
copy p "40.58"
click at [417, 64] on div "ASIN : B07NYNJPCC" at bounding box center [414, 78] width 120 height 28
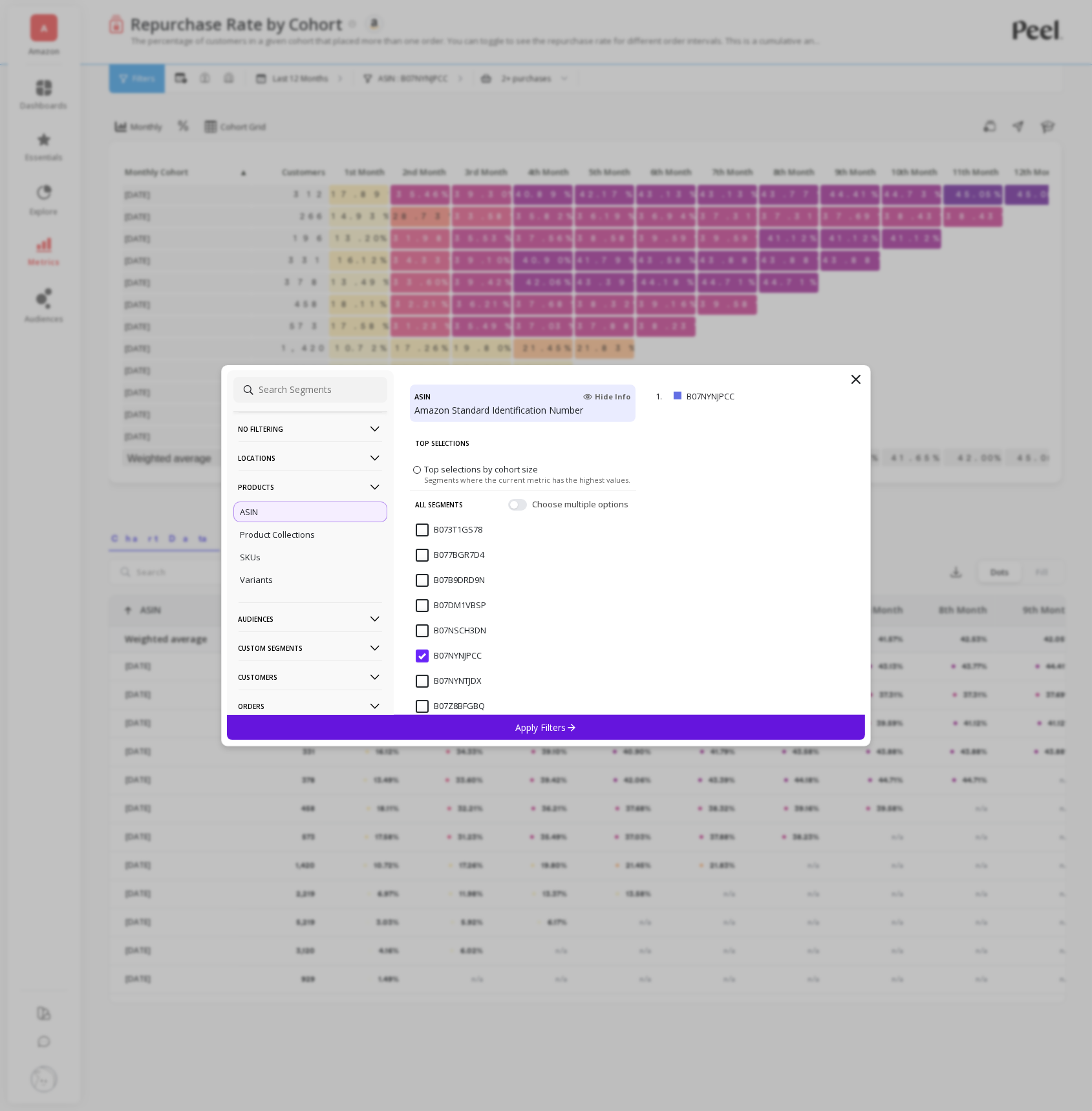
click at [426, 630] on input "B07NSCH3DN" at bounding box center [451, 630] width 70 height 13
click at [474, 733] on div "Apply Filters" at bounding box center [546, 727] width 639 height 25
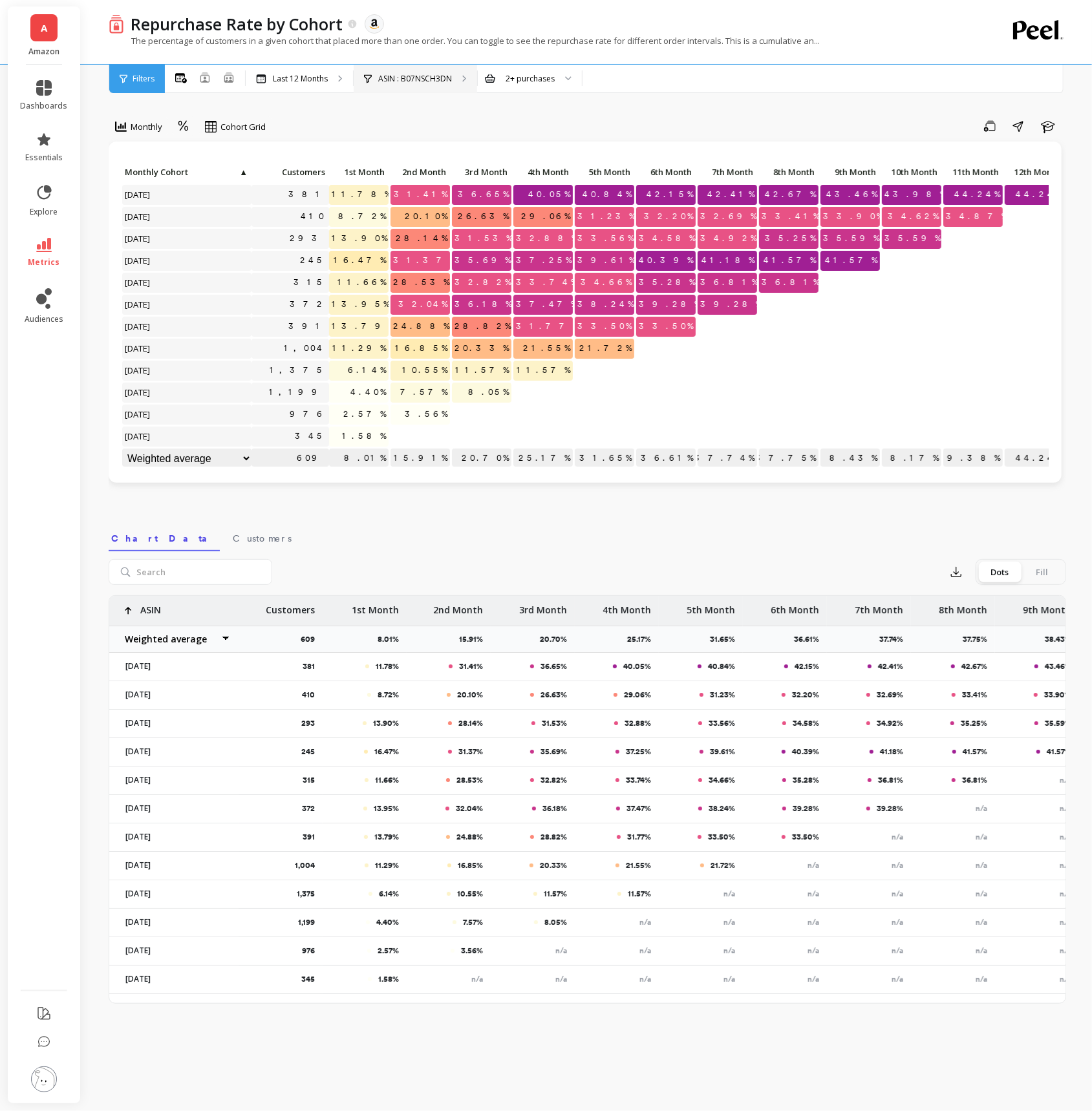
click at [441, 81] on p "ASIN : B07NSCH3DN" at bounding box center [415, 79] width 74 height 10
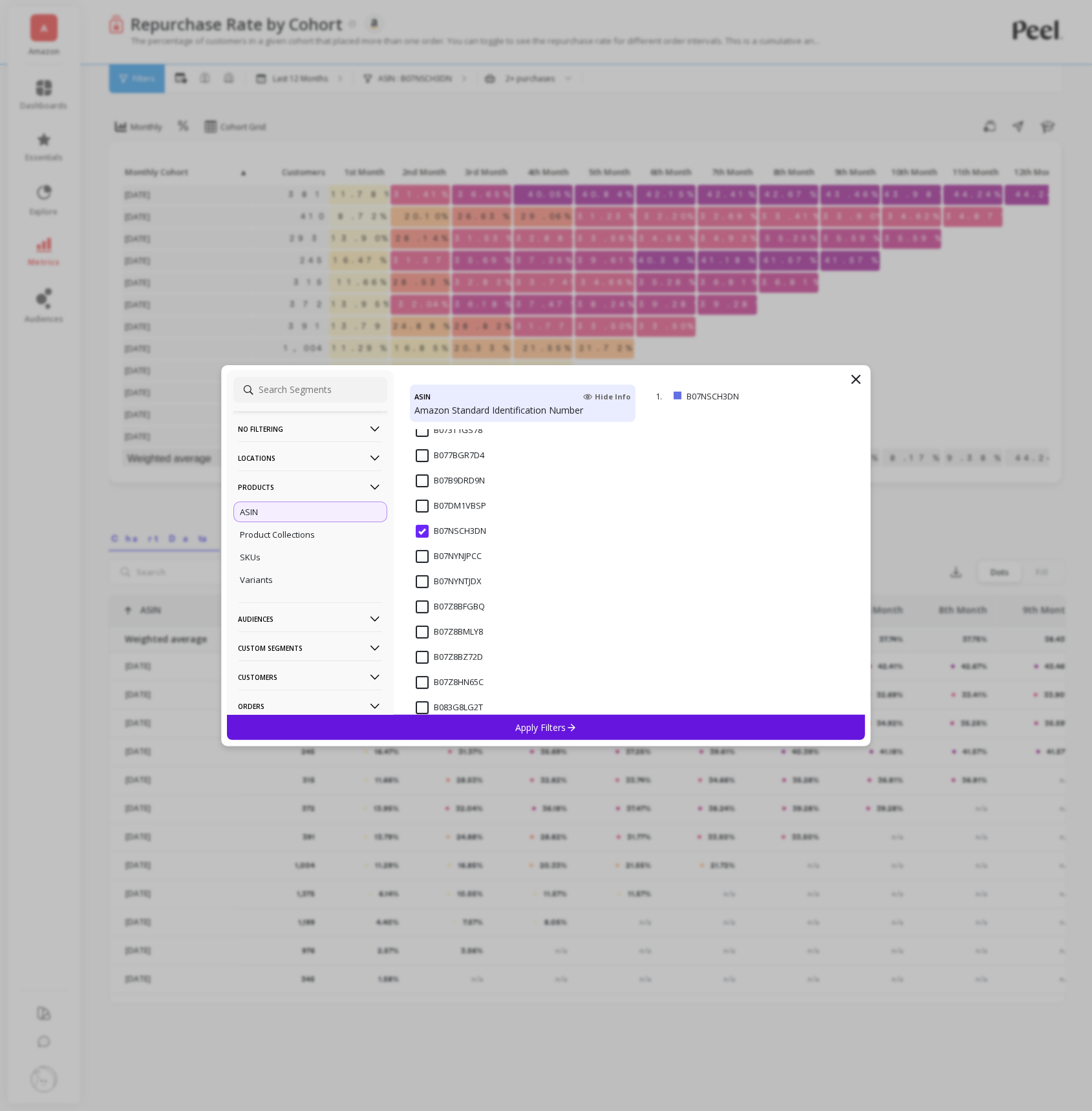
scroll to position [132, 0]
click at [423, 602] on input "B07Z8BMLY8" at bounding box center [449, 600] width 67 height 13
click at [507, 731] on div "Apply Filters" at bounding box center [546, 727] width 639 height 25
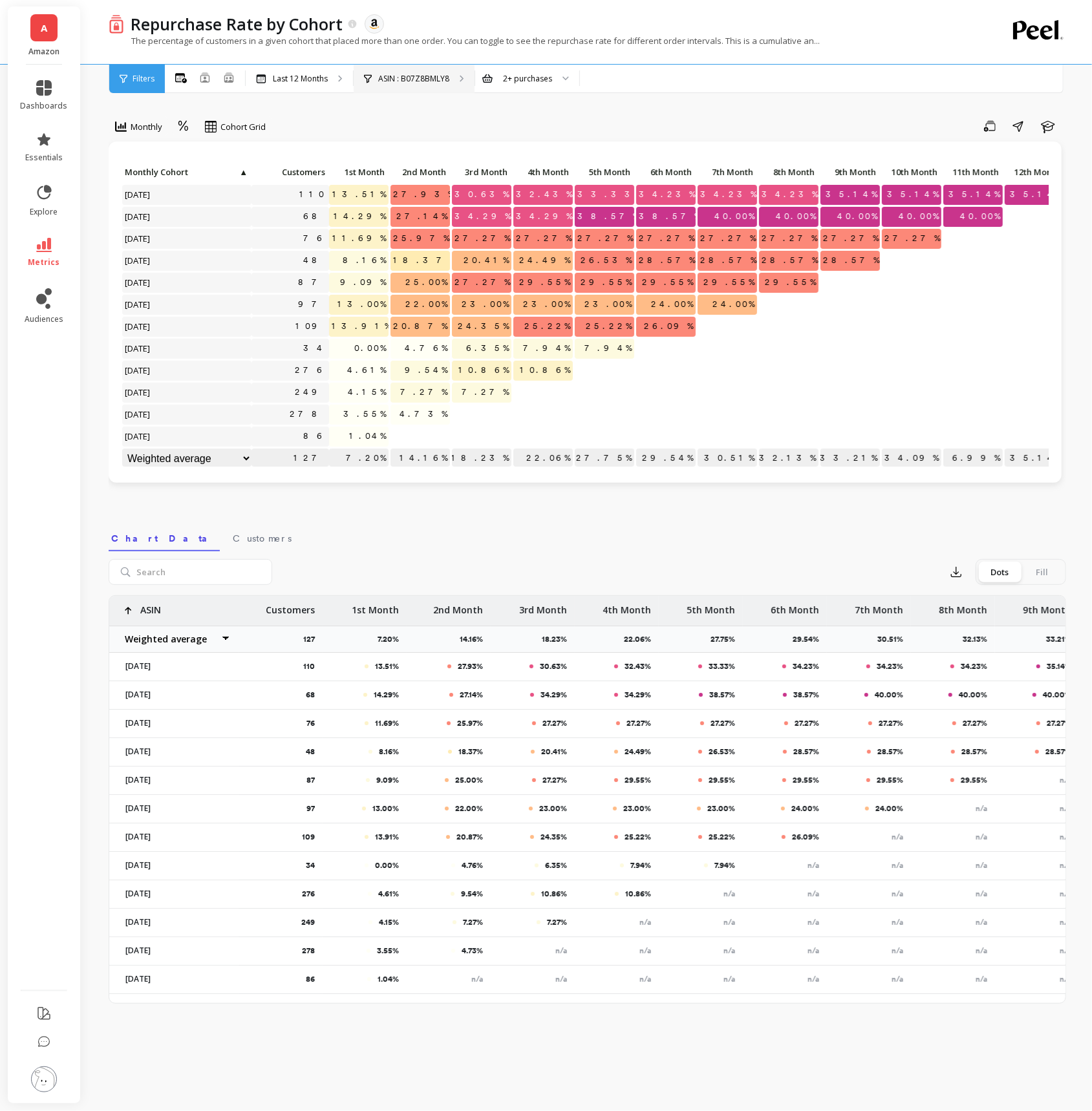
click at [442, 79] on p "ASIN : B07Z8BMLY8" at bounding box center [413, 79] width 71 height 10
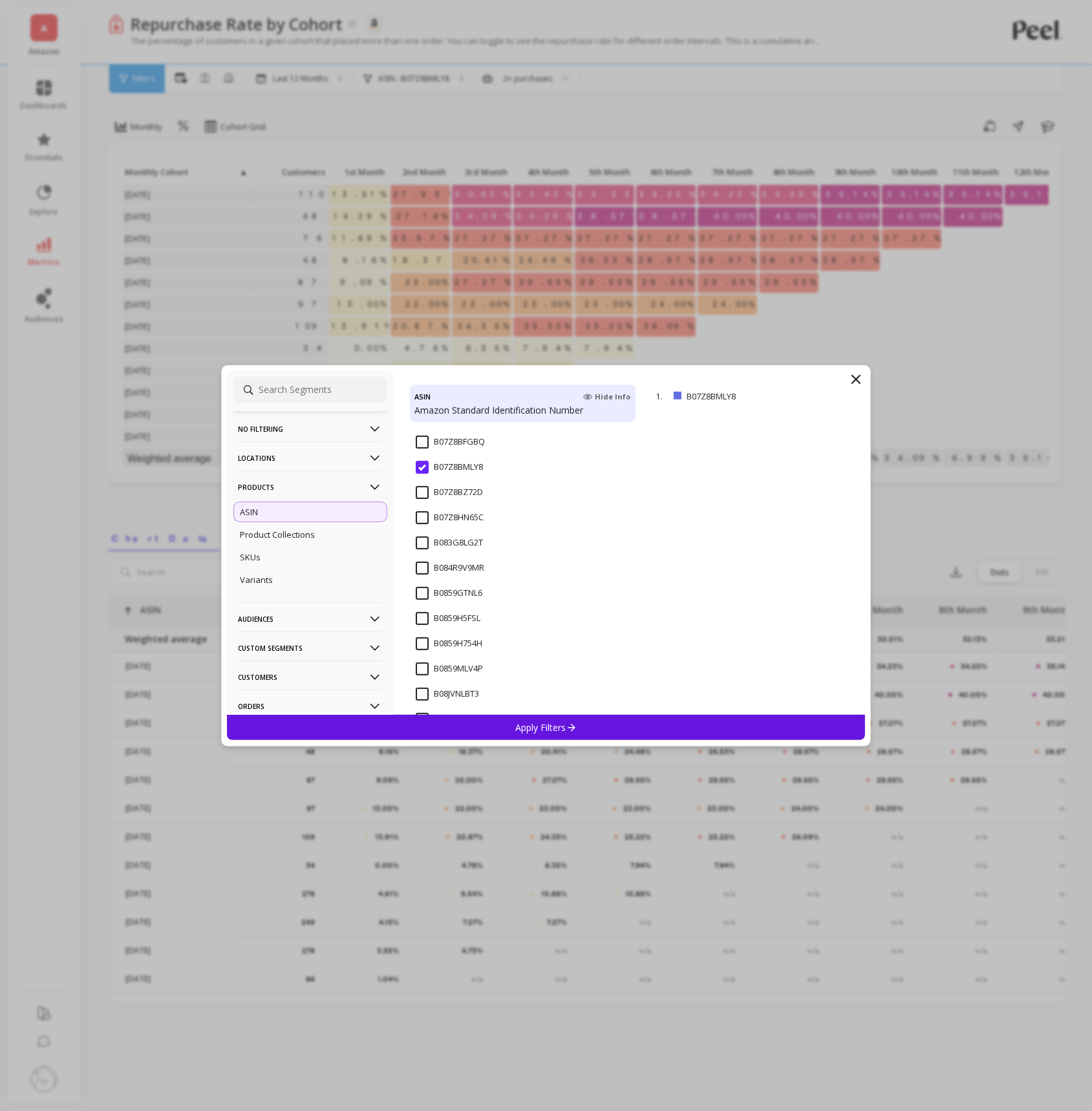
scroll to position [288, 0]
click at [428, 571] on input "B0859GTNL6" at bounding box center [449, 570] width 67 height 13
click at [521, 726] on p "Apply Filters" at bounding box center [546, 727] width 62 height 12
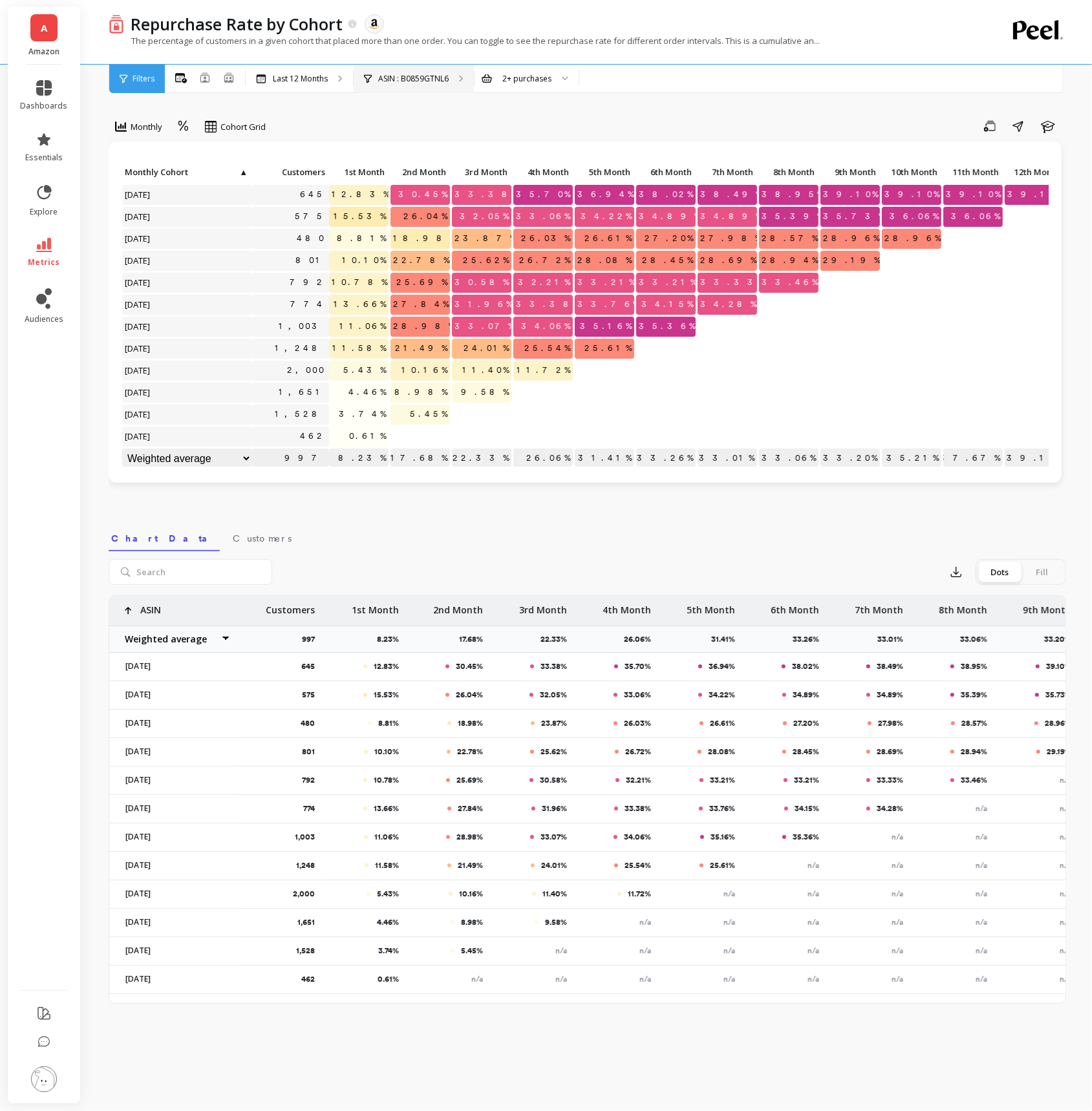
click at [402, 87] on div "ASIN : B0859GTNL6" at bounding box center [414, 78] width 120 height 28
click at [51, 252] on link "metrics" at bounding box center [44, 253] width 47 height 30
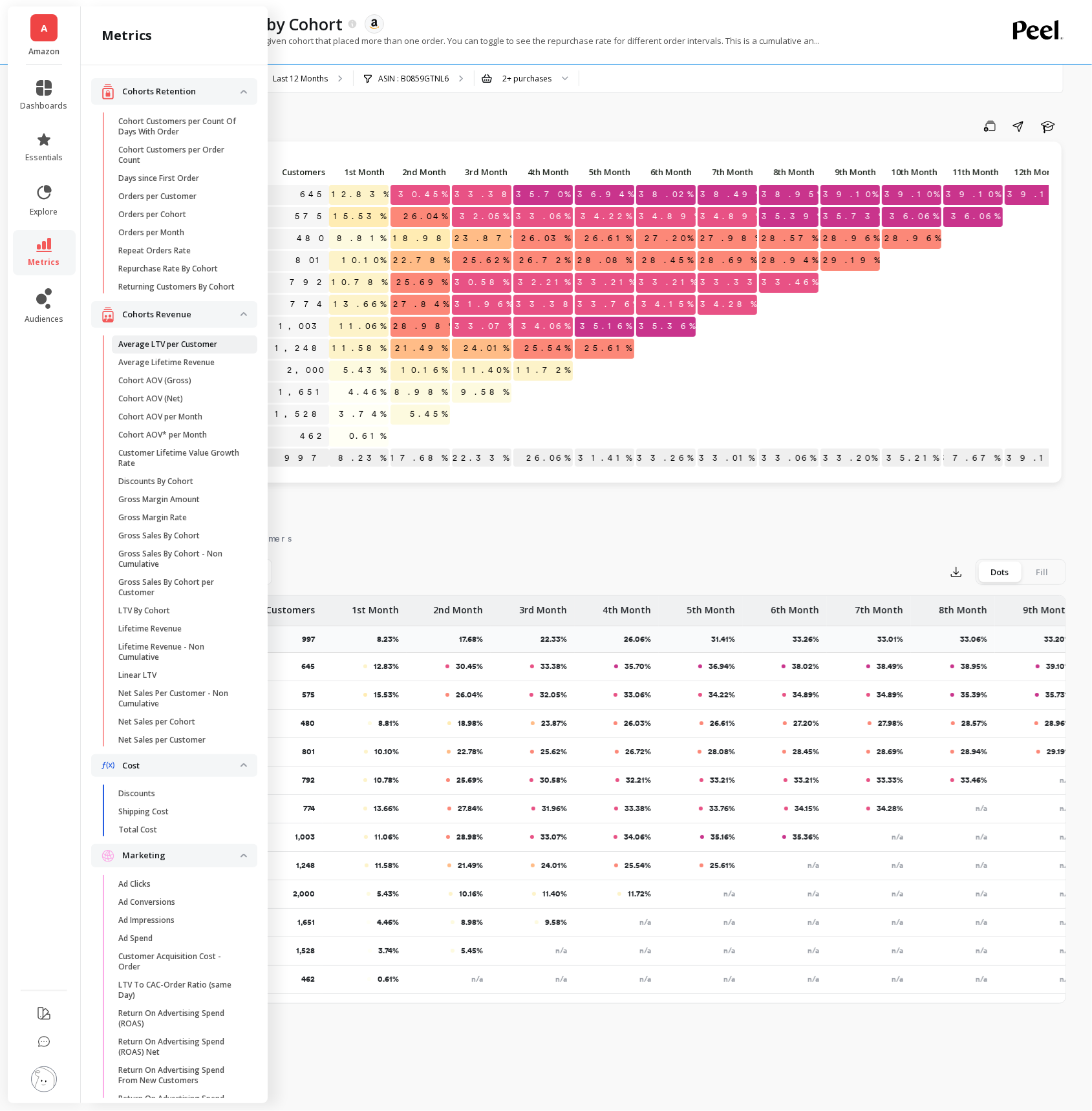
click at [196, 350] on link "Average LTV per Customer" at bounding box center [185, 344] width 146 height 18
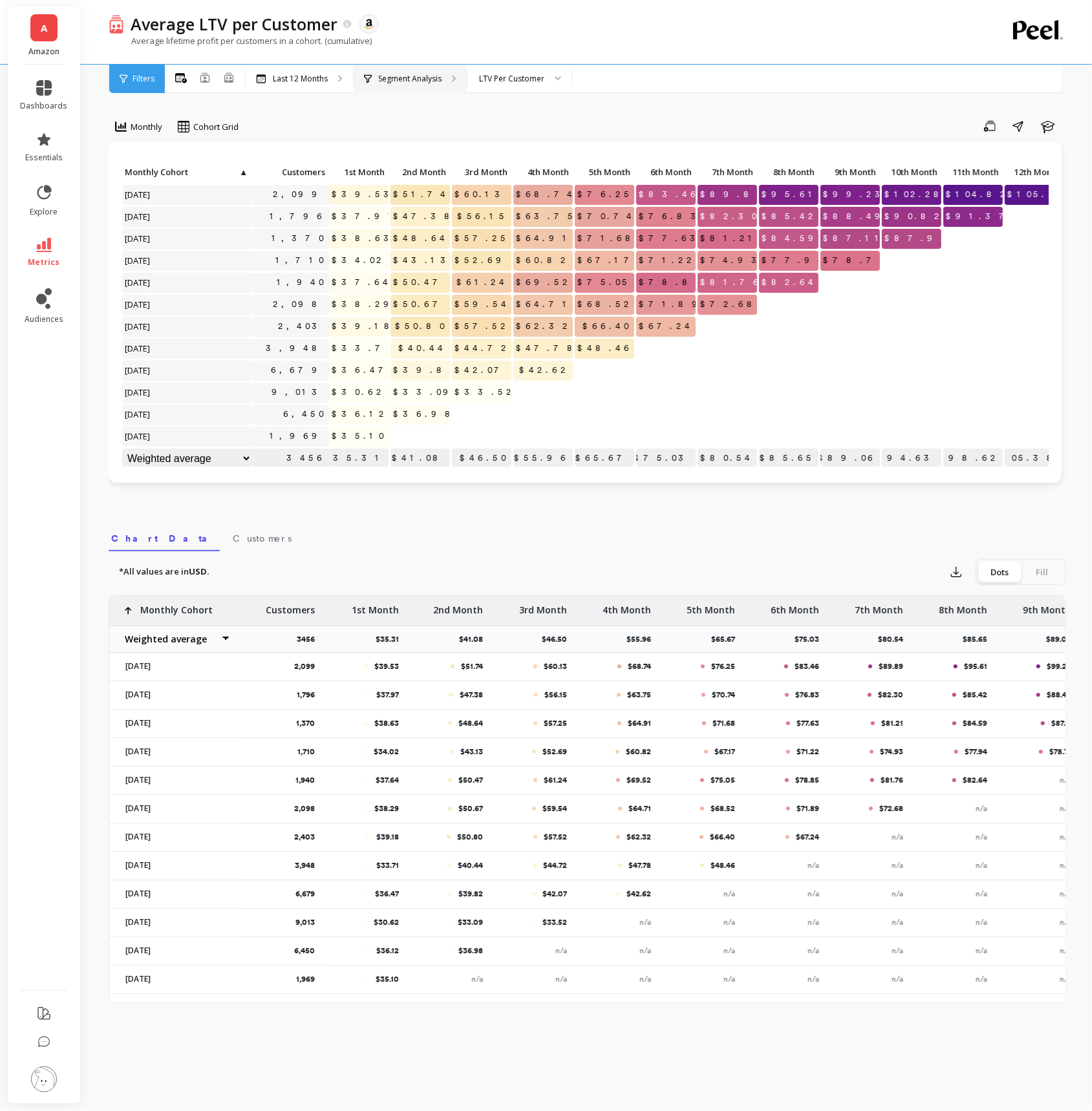
click at [442, 84] on div "Segment Analysis" at bounding box center [410, 78] width 113 height 28
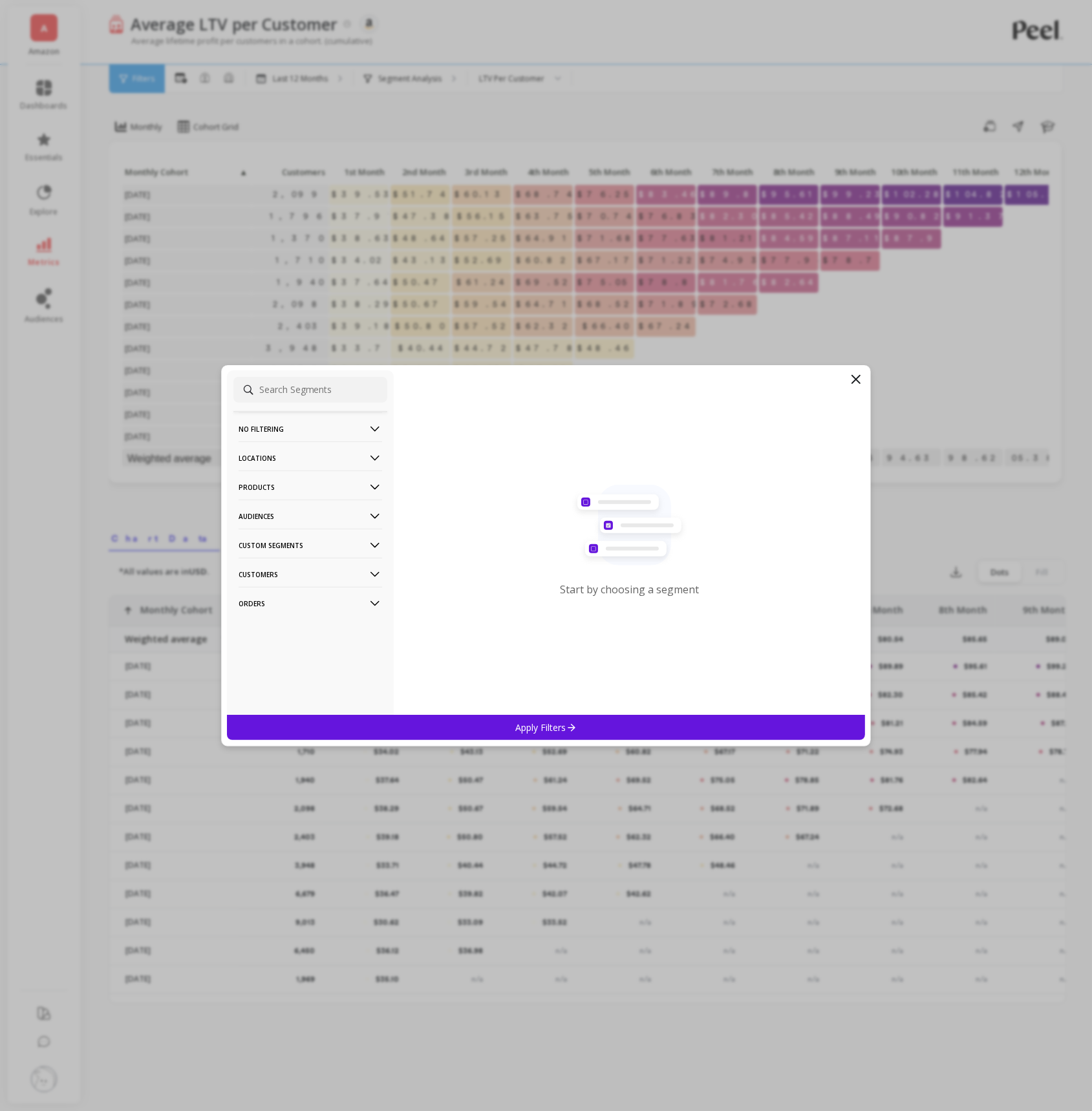
click at [355, 486] on p "Products" at bounding box center [310, 487] width 144 height 33
click at [275, 515] on div "ASIN" at bounding box center [310, 512] width 154 height 21
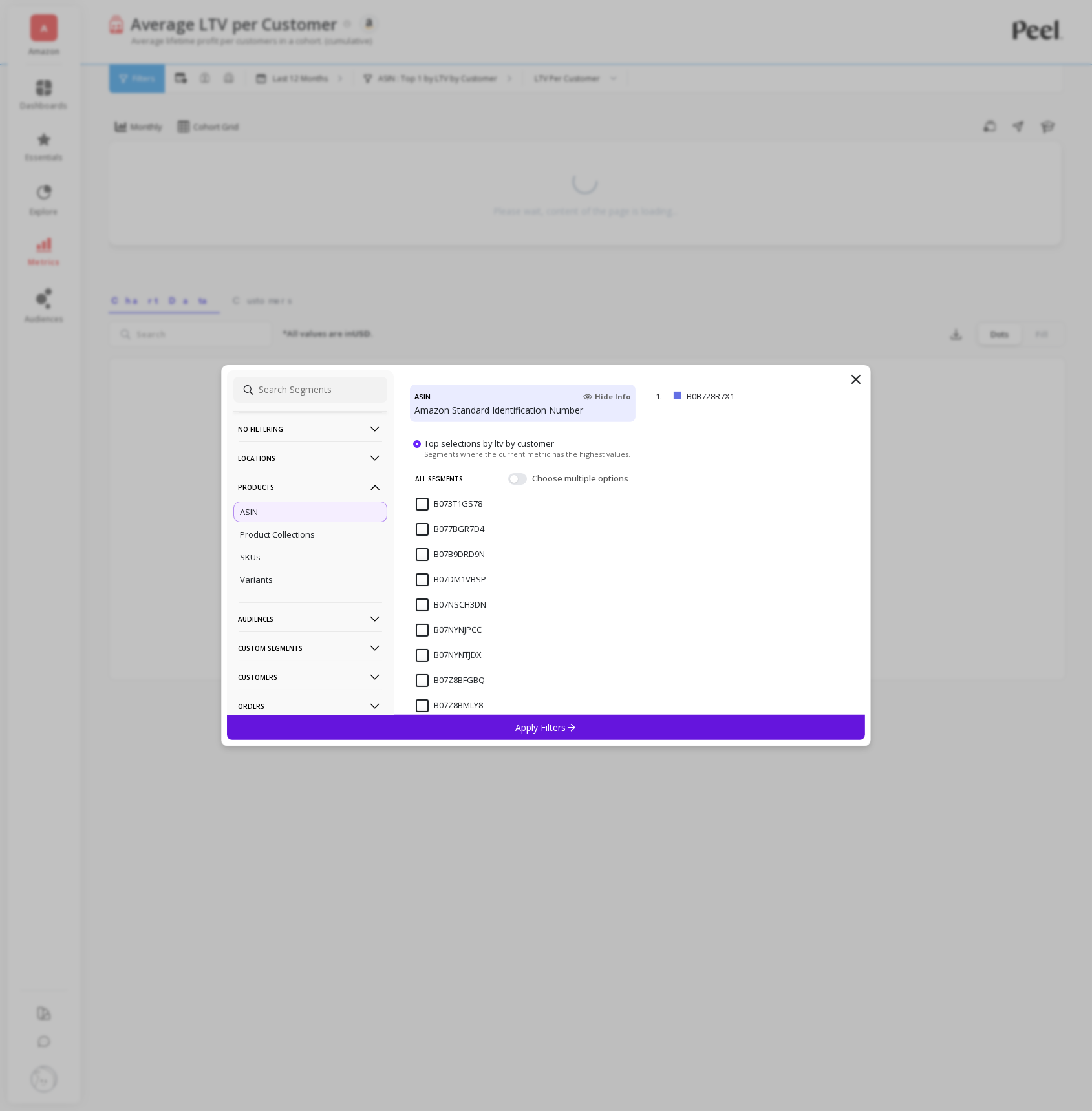
scroll to position [29, 0]
click at [422, 630] on input "B07NYNJPCC" at bounding box center [448, 626] width 66 height 13
click at [490, 726] on div "Apply Filters" at bounding box center [546, 727] width 639 height 25
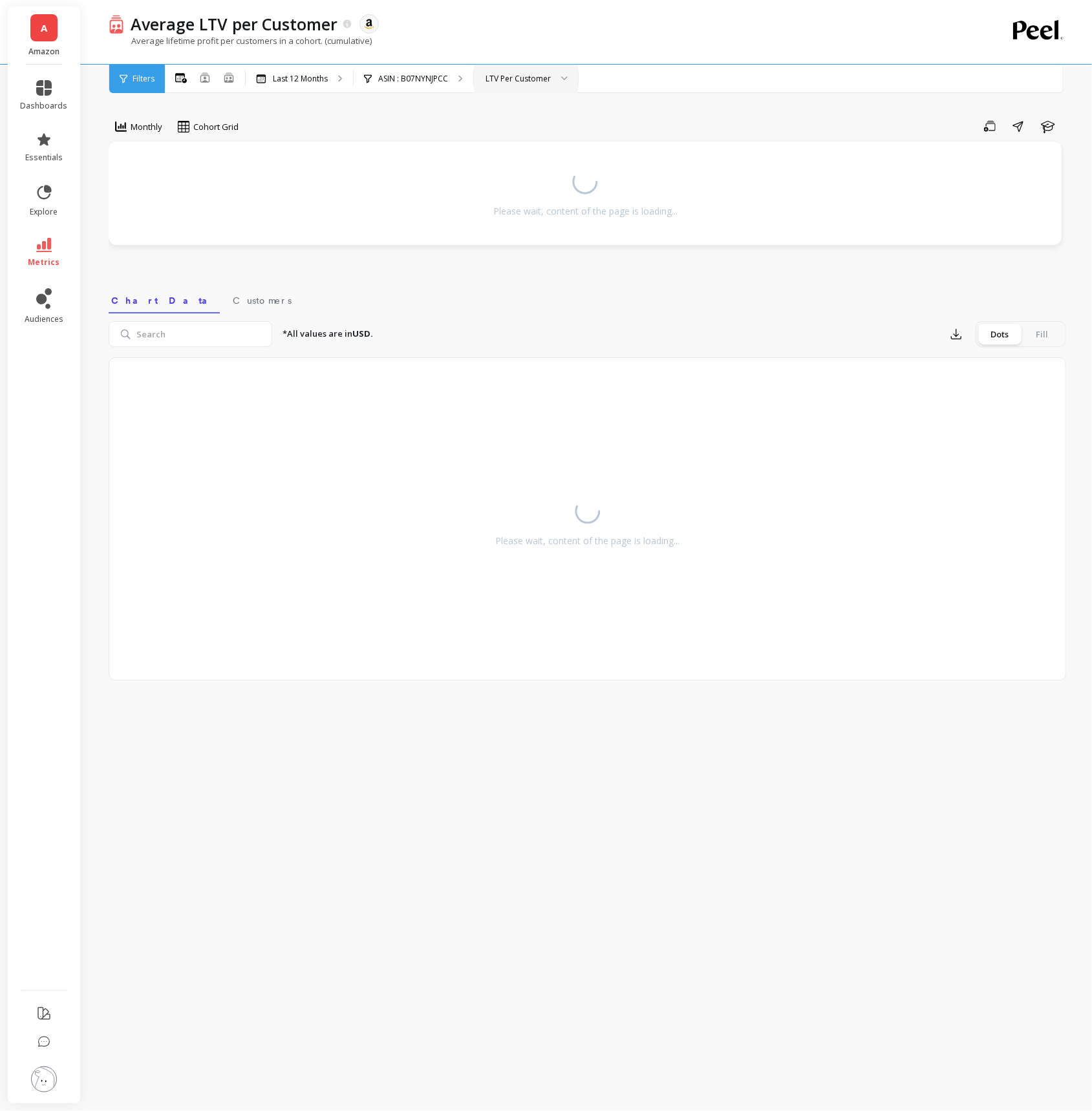
click at [536, 87] on div "LTV Per Customer" at bounding box center [525, 78] width 104 height 28
click at [436, 81] on p "ASIN : B07NYNJPCC" at bounding box center [412, 79] width 69 height 10
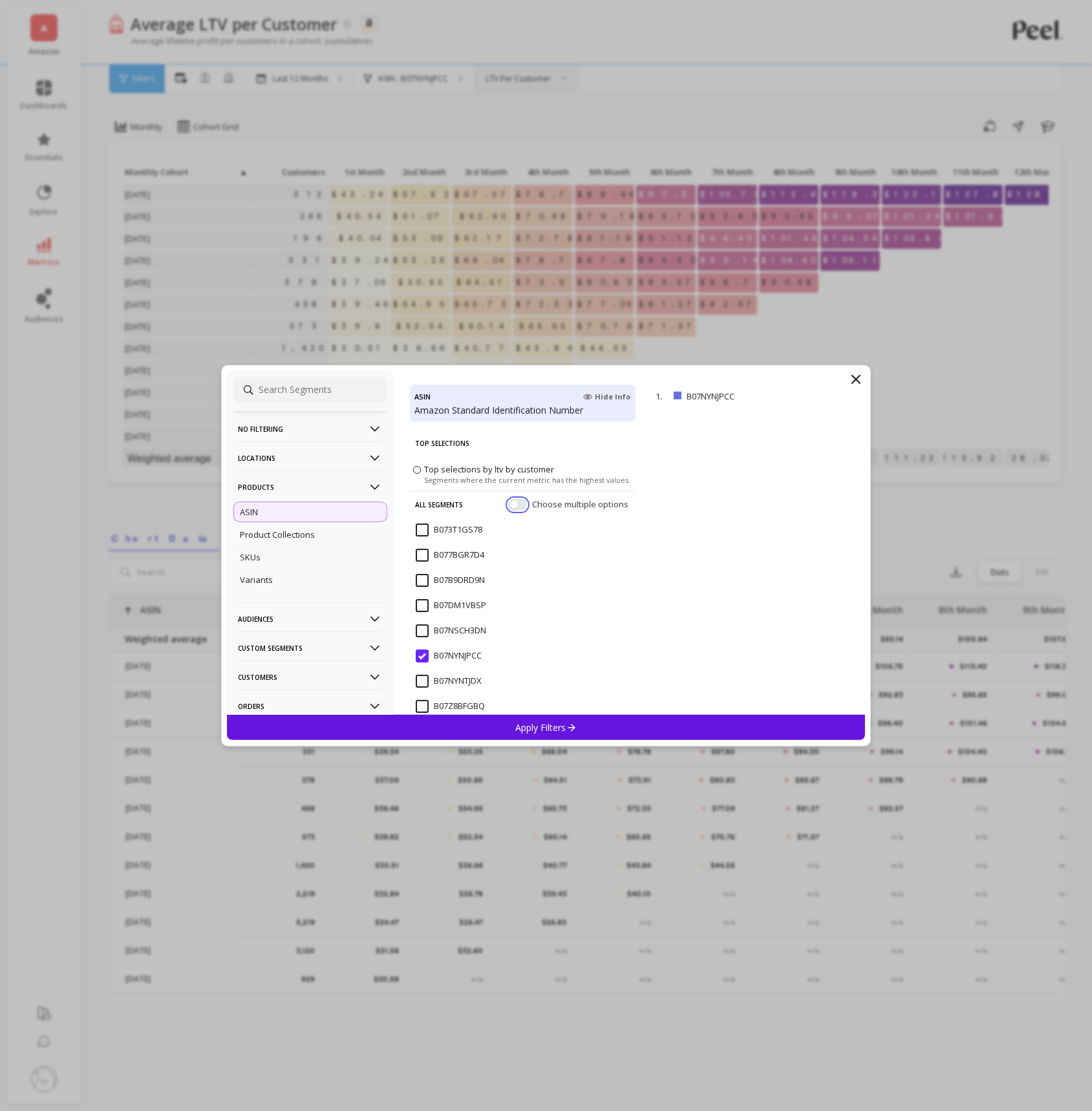
click at [517, 502] on button "button" at bounding box center [517, 505] width 19 height 12
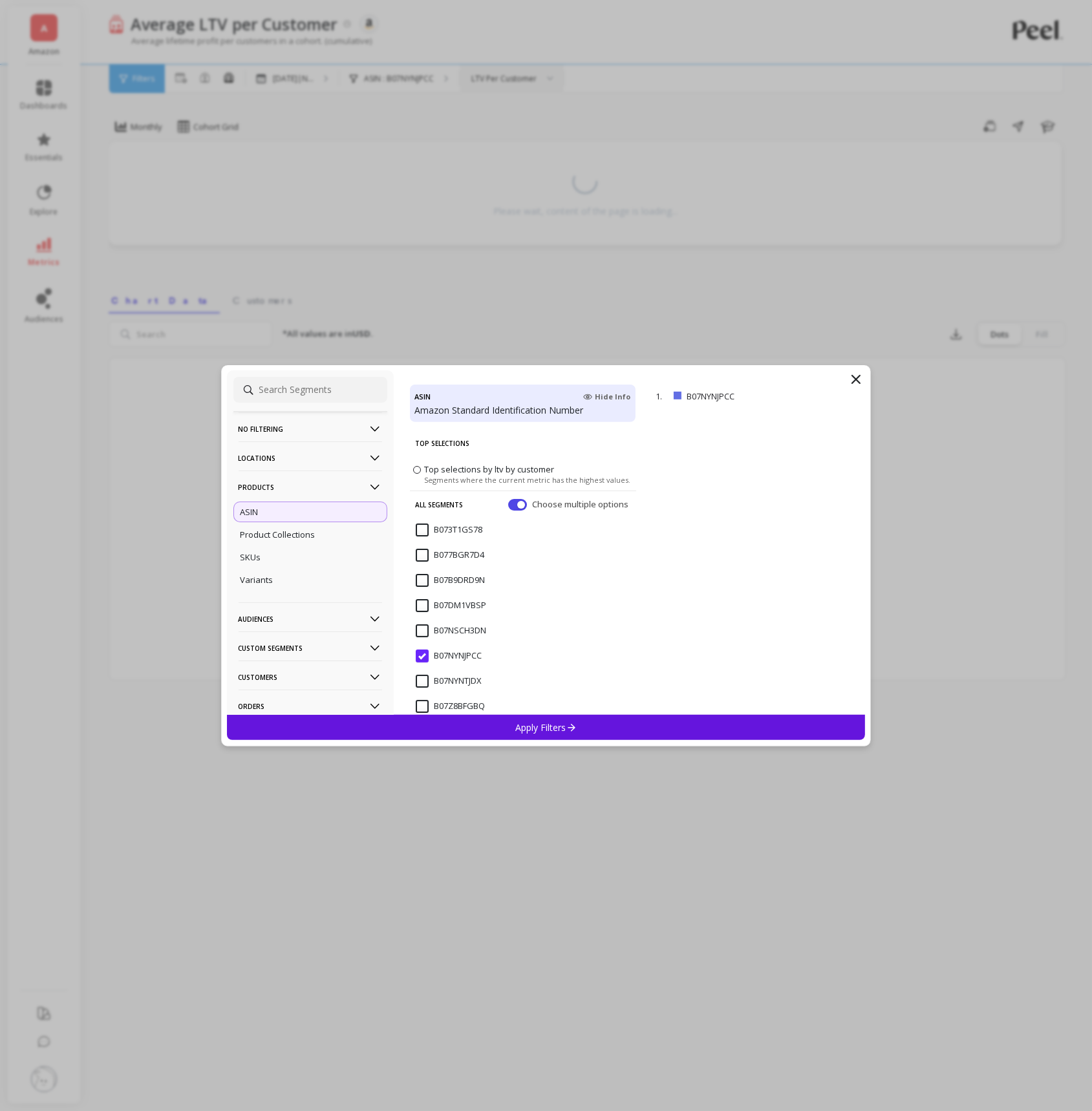
click at [853, 376] on icon at bounding box center [856, 379] width 8 height 8
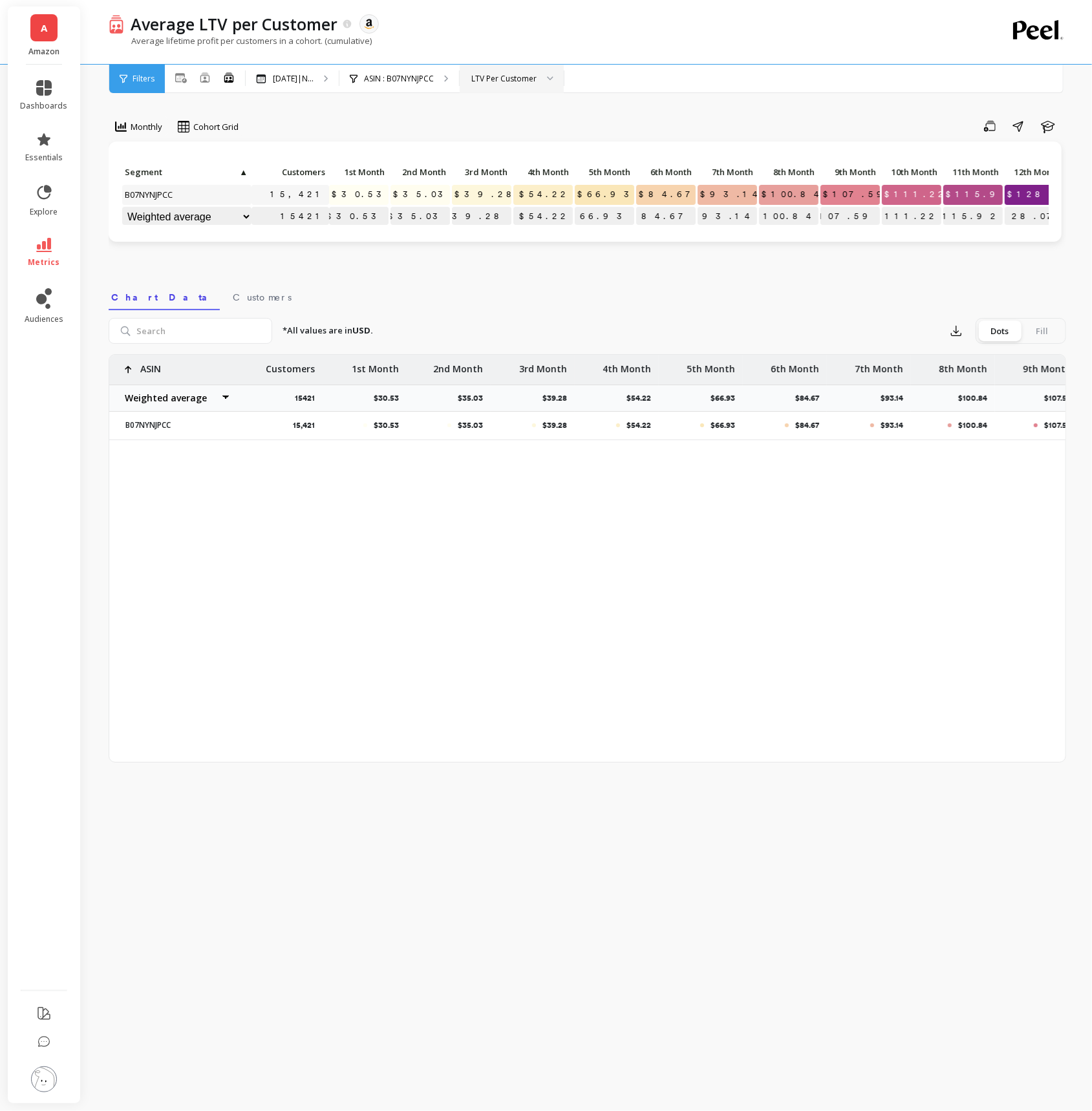
click at [521, 78] on div "LTV Per Customer" at bounding box center [504, 79] width 65 height 12
click at [443, 83] on div "ASIN : B07NYNJPCC" at bounding box center [399, 78] width 120 height 28
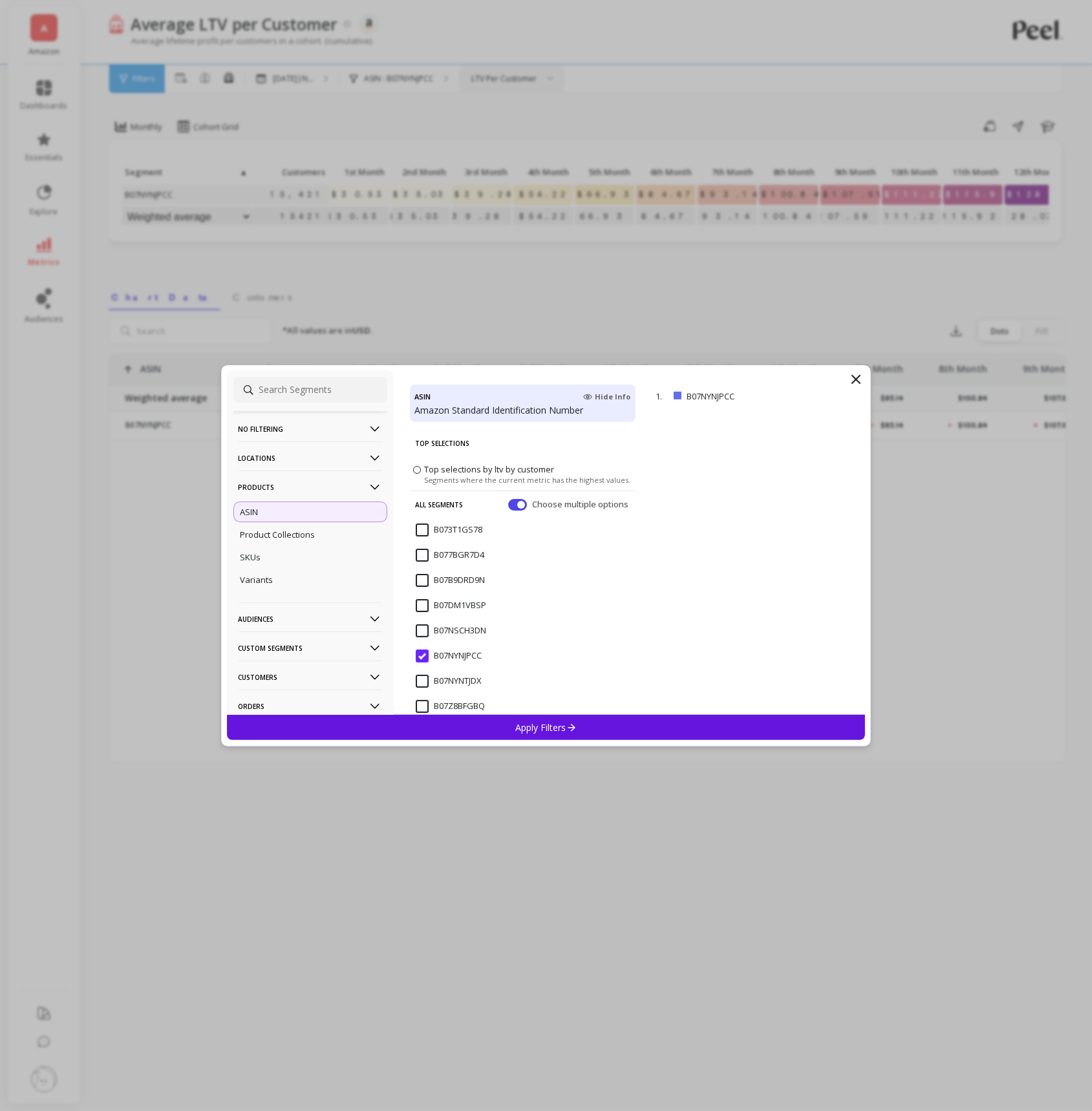
click at [426, 632] on input "B07NSCH3DN" at bounding box center [451, 630] width 70 height 13
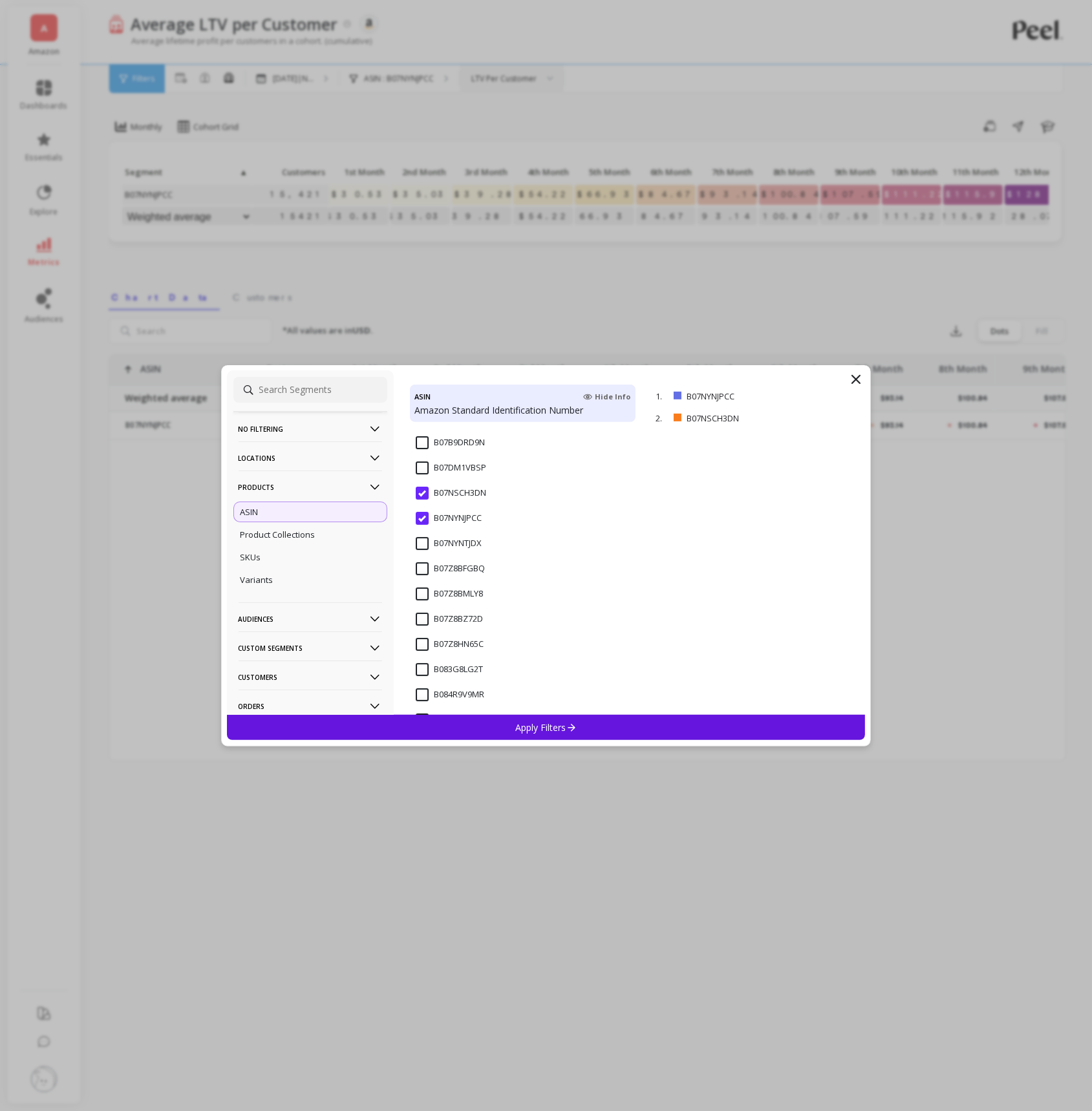
scroll to position [146, 0]
click at [420, 592] on span "B07Z8BMLY8" at bounding box center [449, 594] width 67 height 27
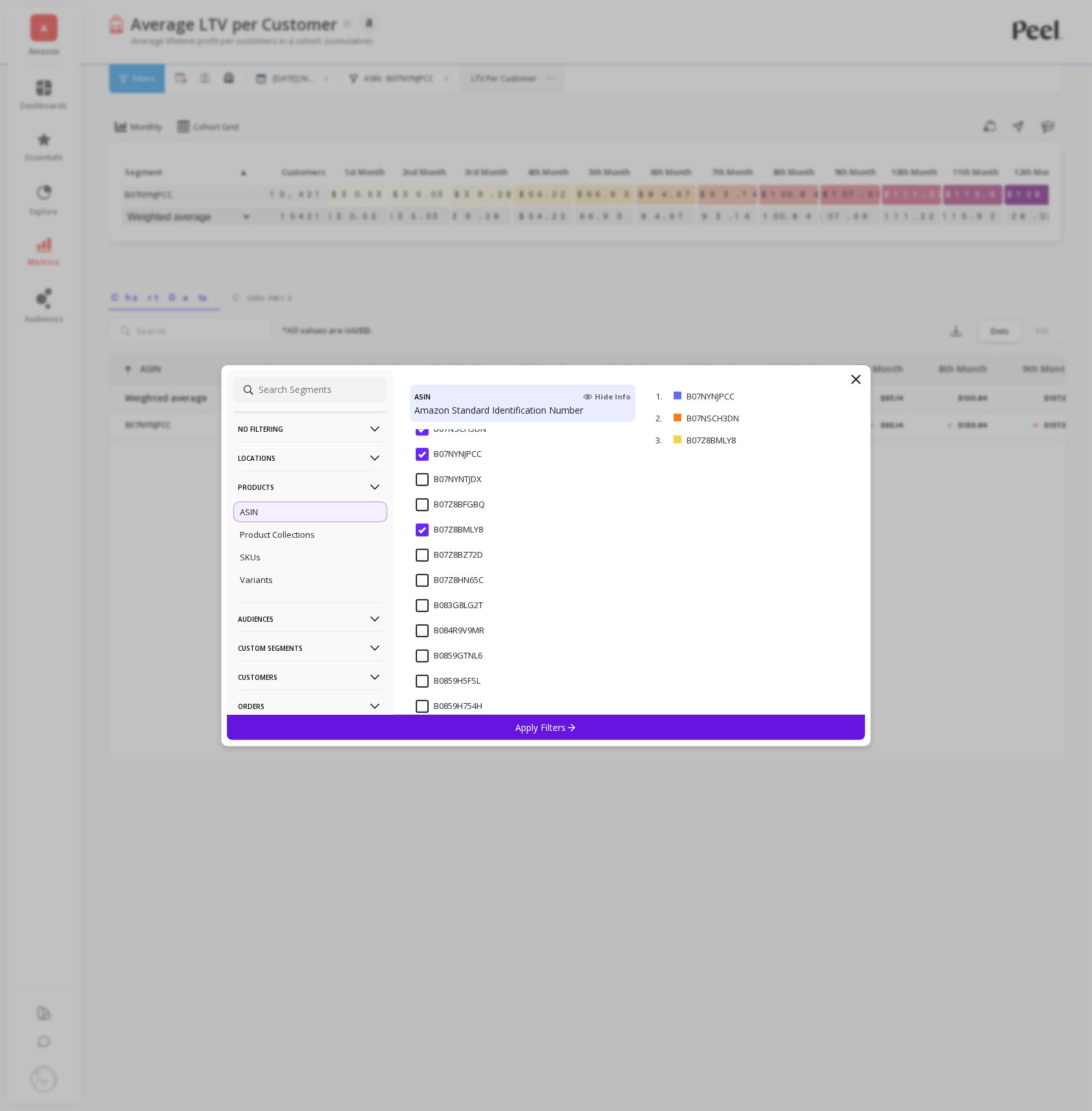
scroll to position [210, 0]
click at [423, 649] on input "B0859GTNL6" at bounding box center [449, 648] width 67 height 13
click at [489, 722] on div "Apply Filters" at bounding box center [546, 727] width 639 height 25
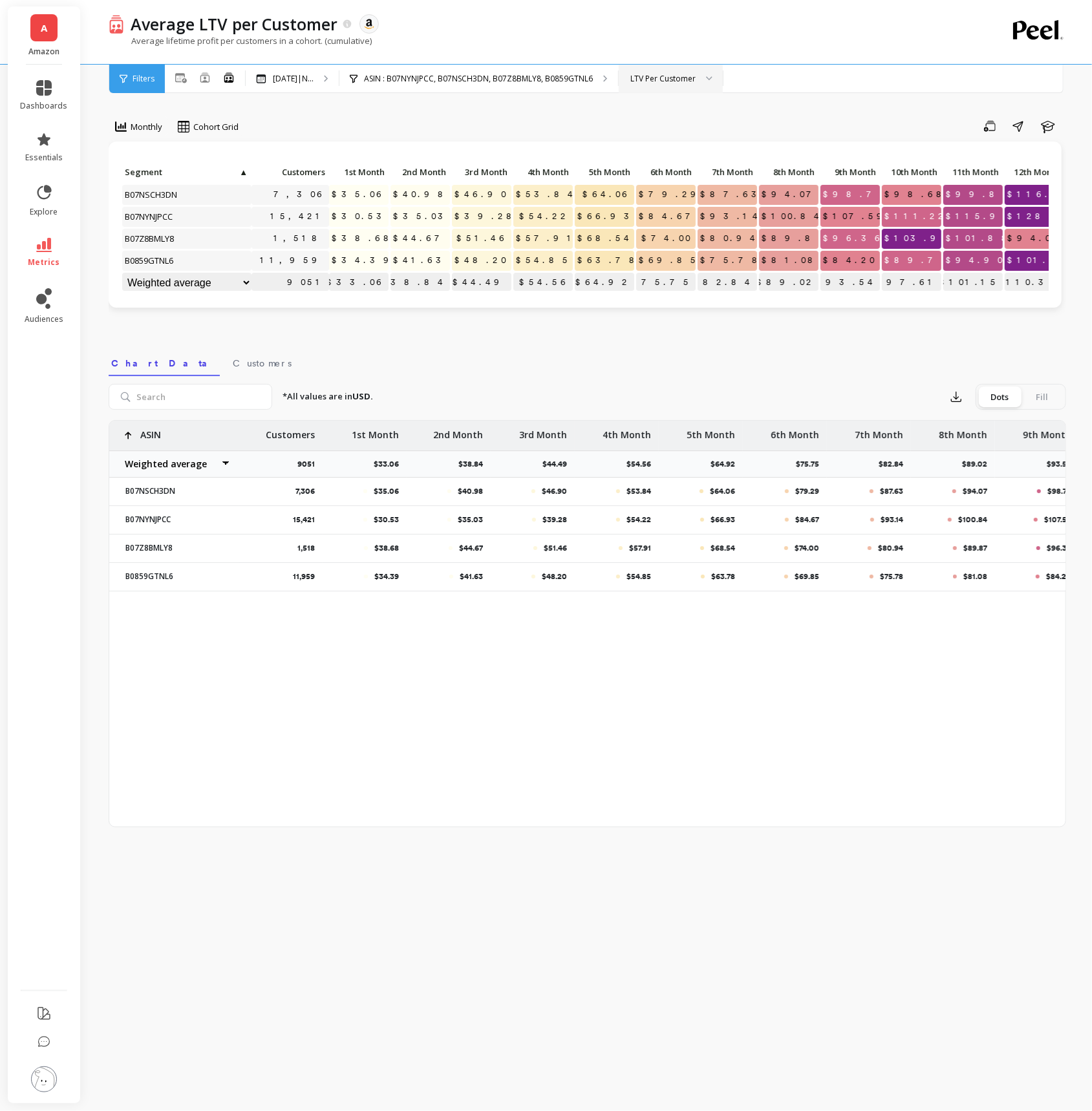
scroll to position [0, 15]
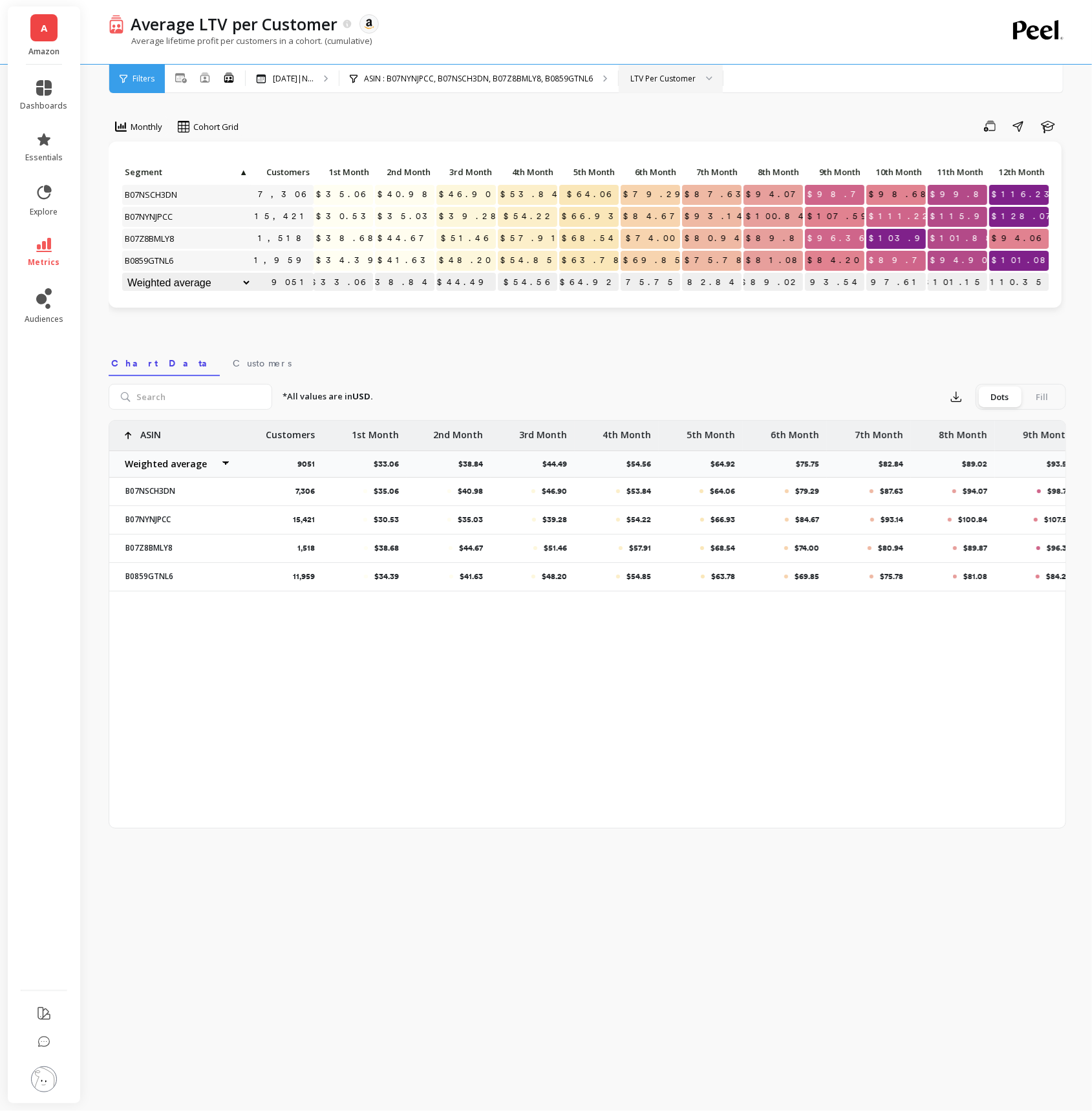
click at [689, 73] on div "LTV Per Customer" at bounding box center [663, 79] width 65 height 12
click at [593, 80] on p "ASIN : B07NYNJPCC, B07NSCH3DN, B07Z8BMLY8, B0859GTNL6" at bounding box center [478, 79] width 229 height 10
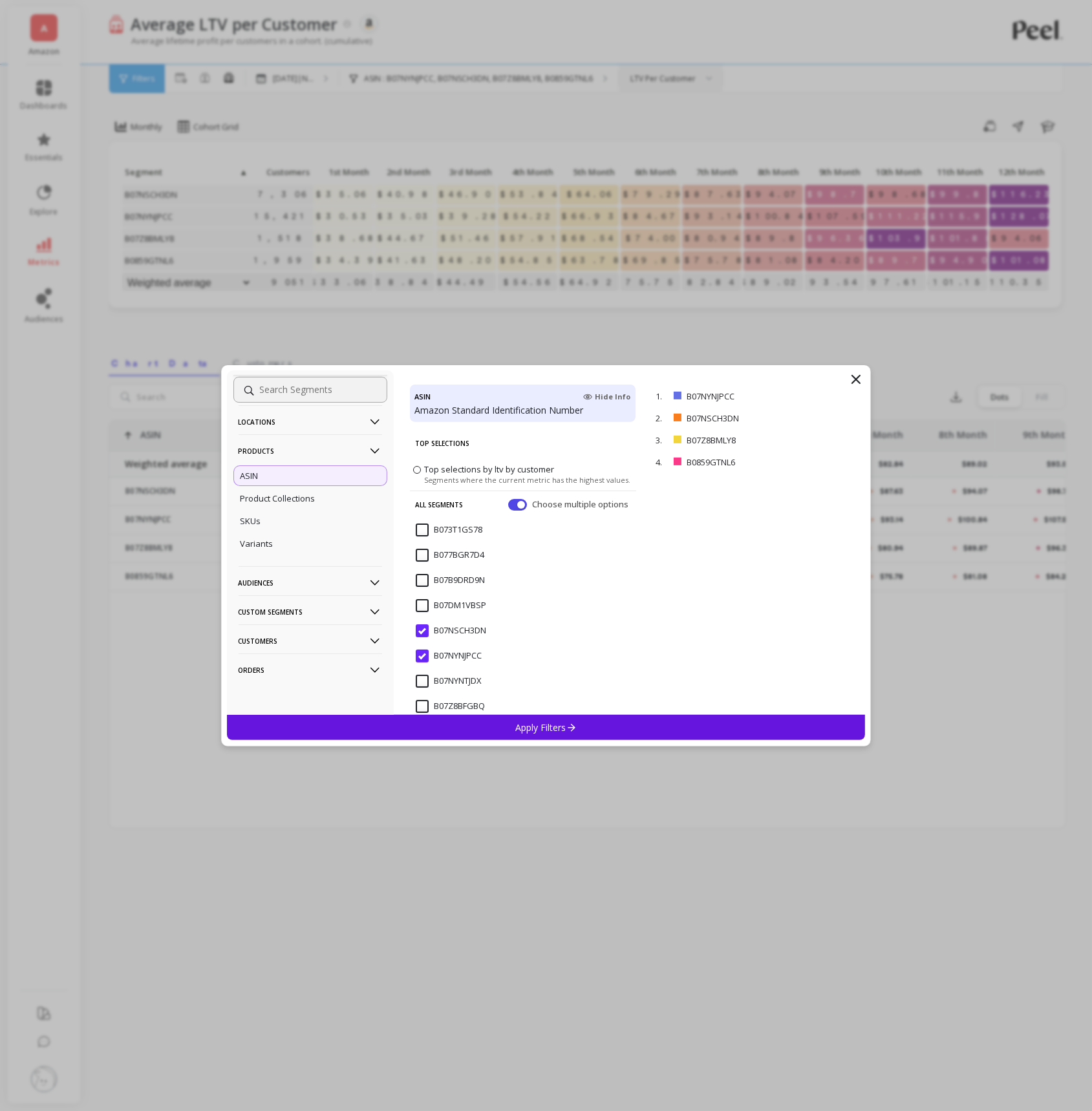
scroll to position [0, 0]
click at [350, 453] on p "Locations" at bounding box center [310, 457] width 144 height 33
click at [344, 643] on p "Custom Segments" at bounding box center [310, 648] width 144 height 33
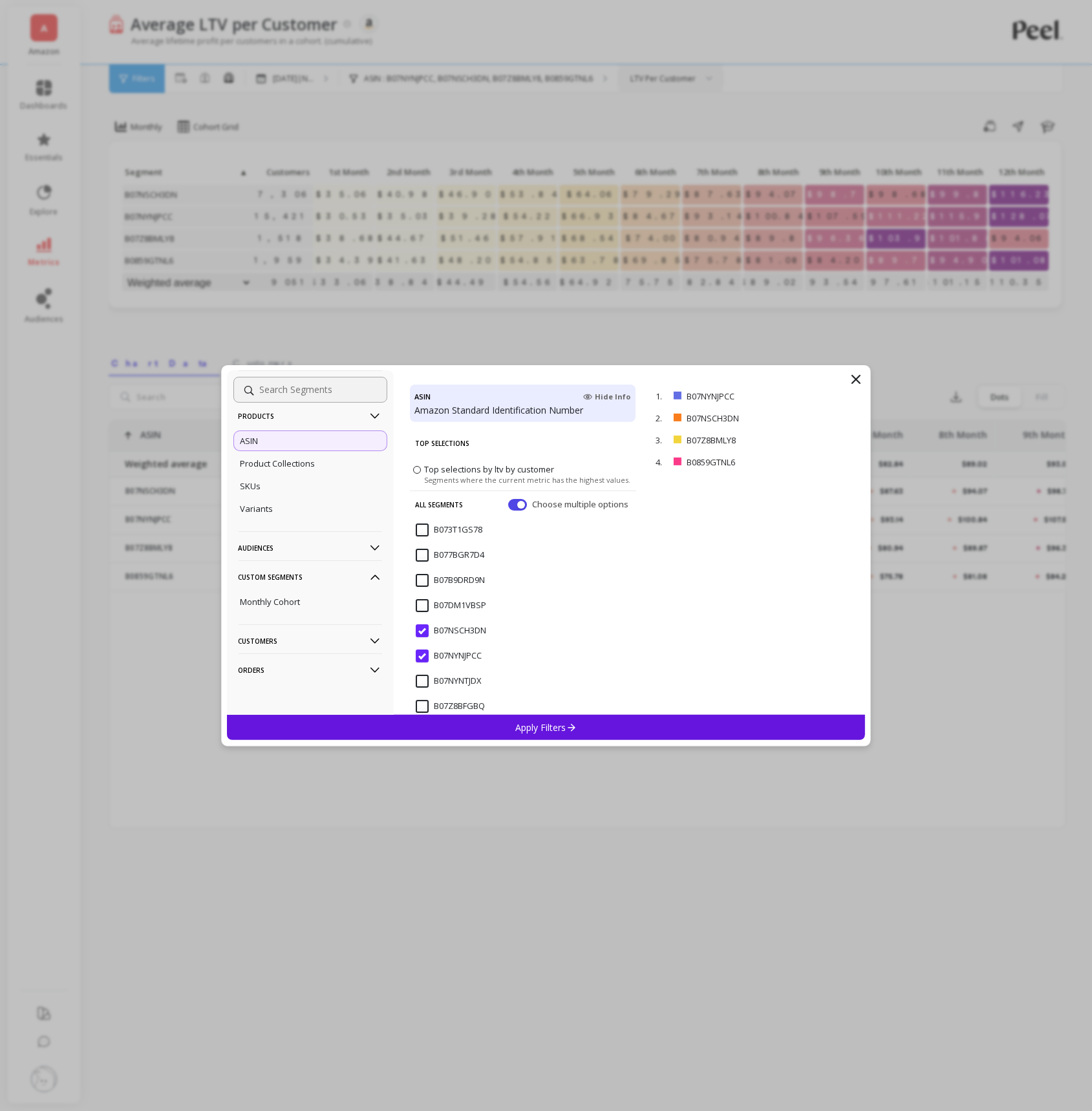
click at [346, 639] on p "Customers" at bounding box center [310, 641] width 144 height 33
click at [351, 667] on p "Orders" at bounding box center [310, 670] width 144 height 33
click at [319, 629] on div "Subscriptions" at bounding box center [310, 628] width 154 height 21
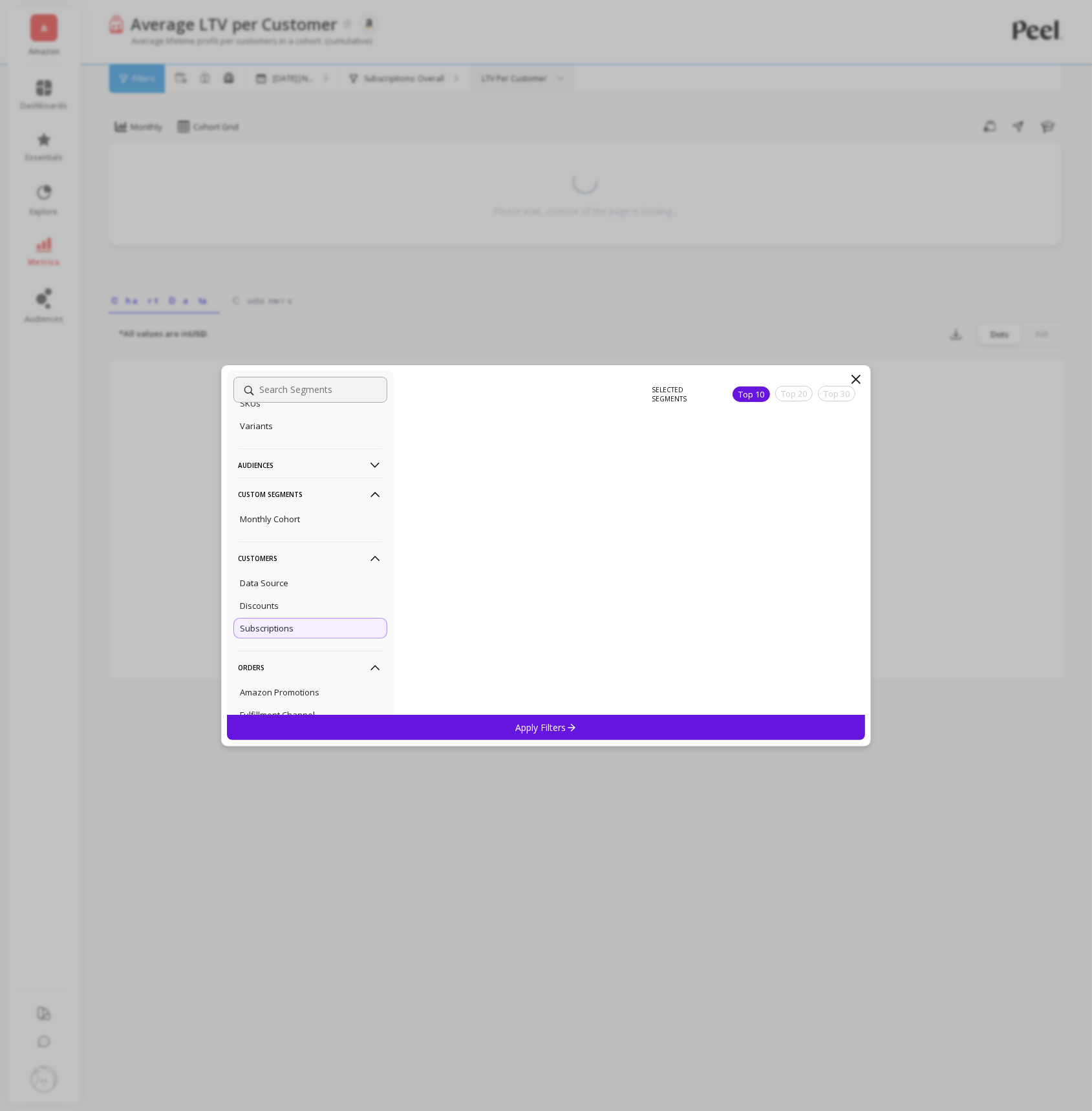
click at [534, 723] on p "Apply Filters" at bounding box center [546, 727] width 62 height 12
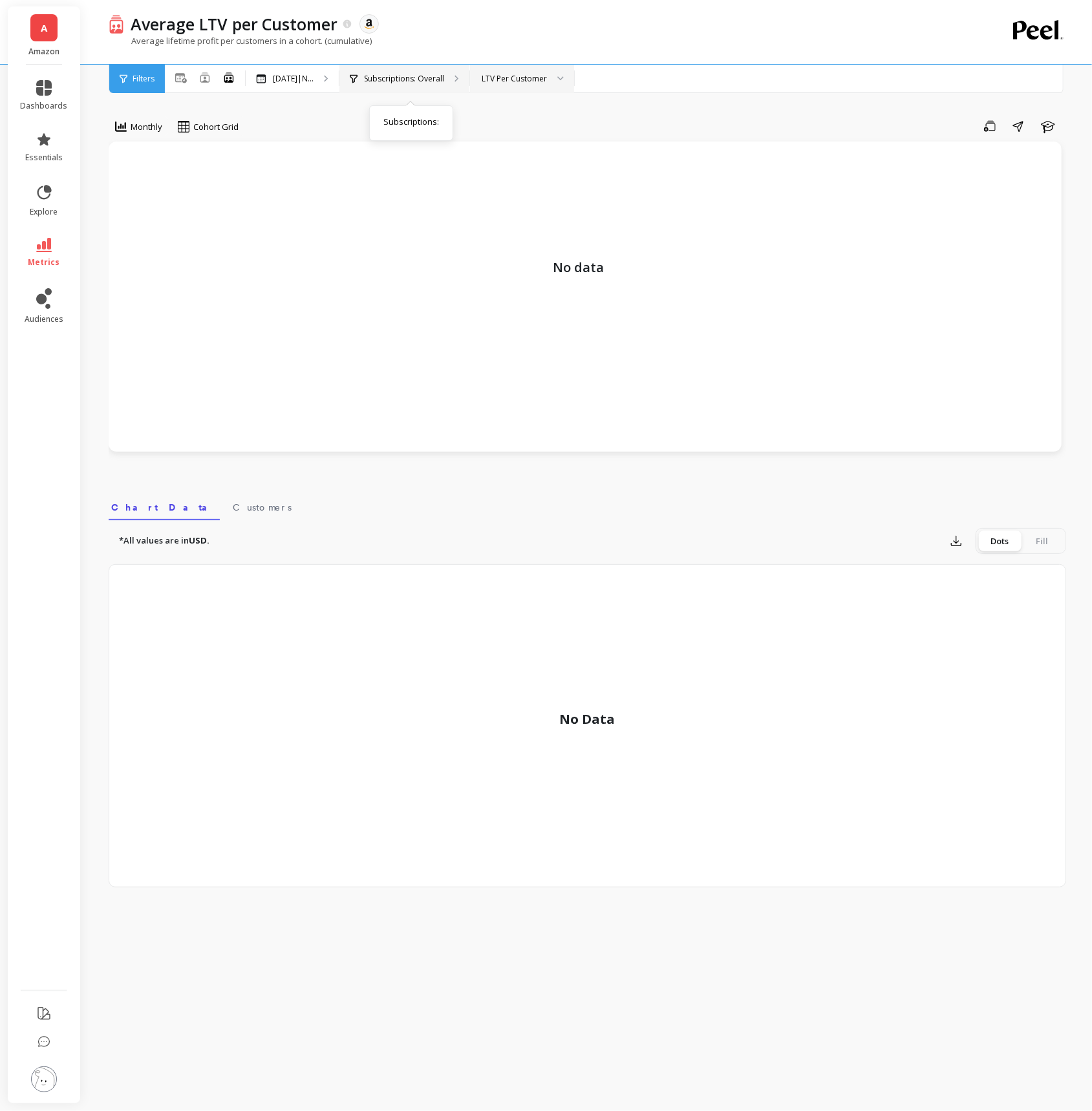
click at [409, 76] on p "Subscriptions: Overall" at bounding box center [404, 79] width 81 height 10
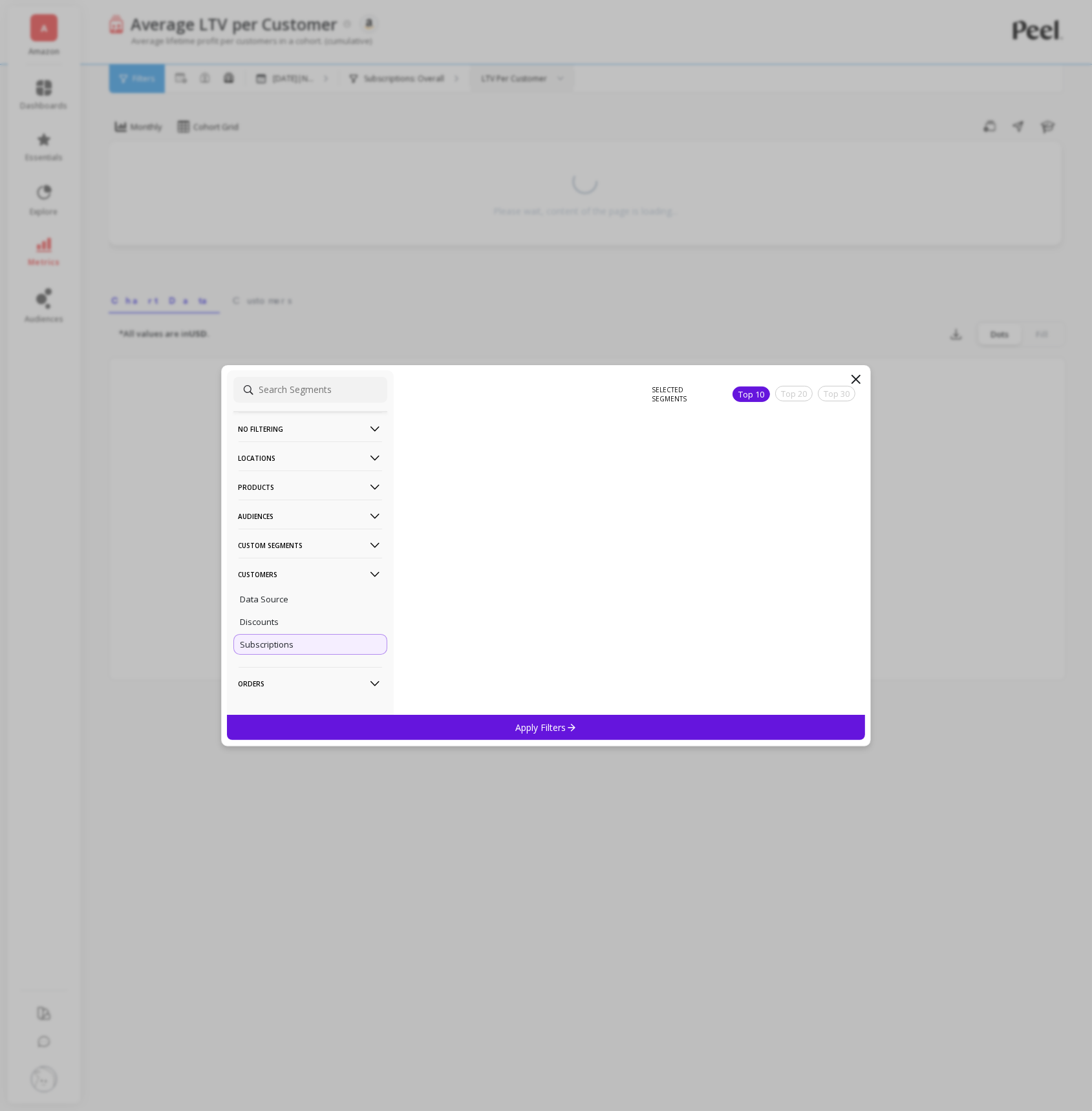
click at [360, 453] on p "Locations" at bounding box center [310, 457] width 144 height 33
click at [343, 622] on p "Products" at bounding box center [310, 612] width 144 height 33
click at [301, 547] on div "ASIN" at bounding box center [310, 541] width 154 height 21
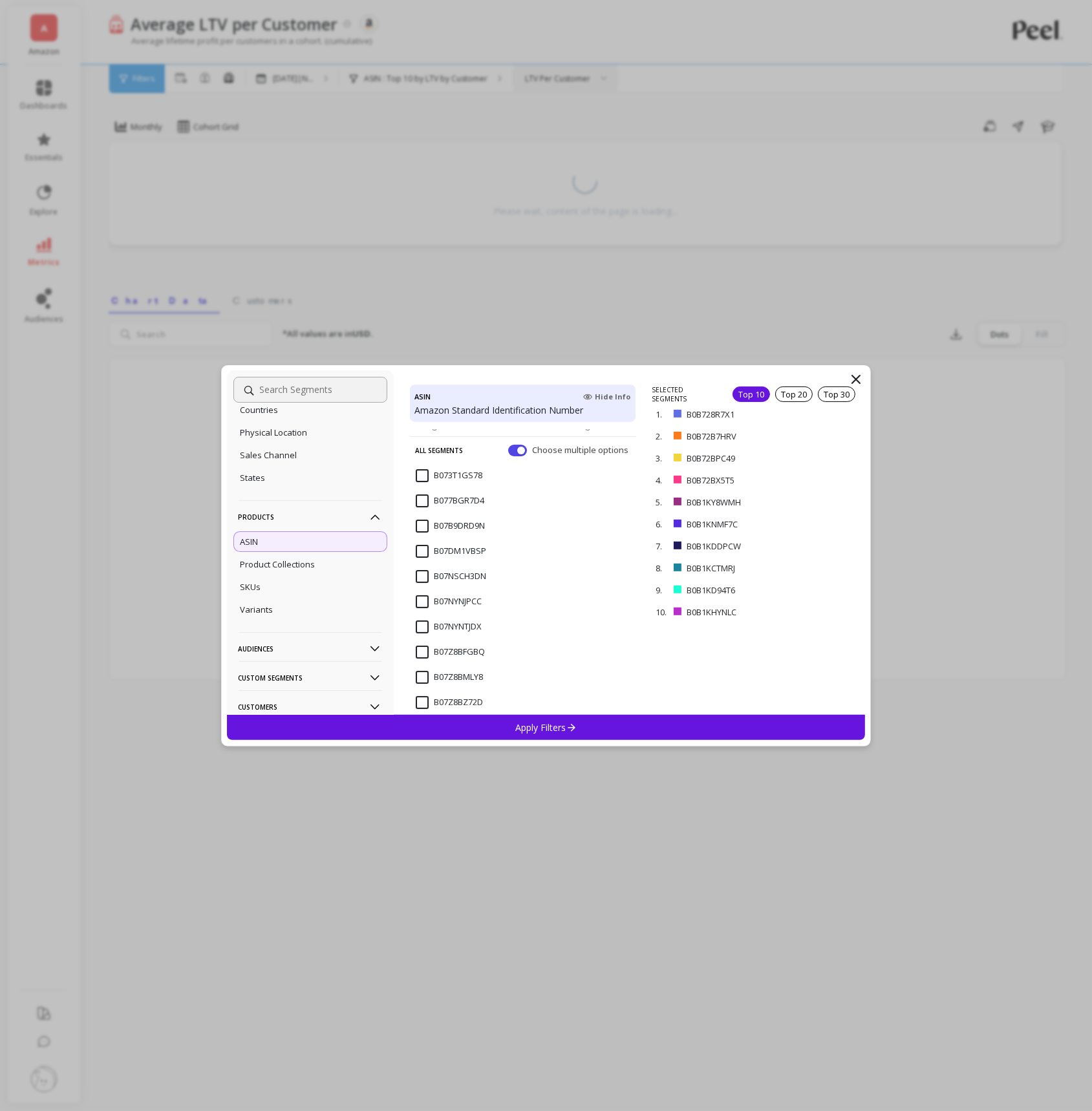
scroll to position [57, 0]
click at [420, 598] on input "B07NYNJPCC" at bounding box center [448, 599] width 66 height 13
click at [421, 573] on input "B07NSCH3DN" at bounding box center [451, 574] width 70 height 13
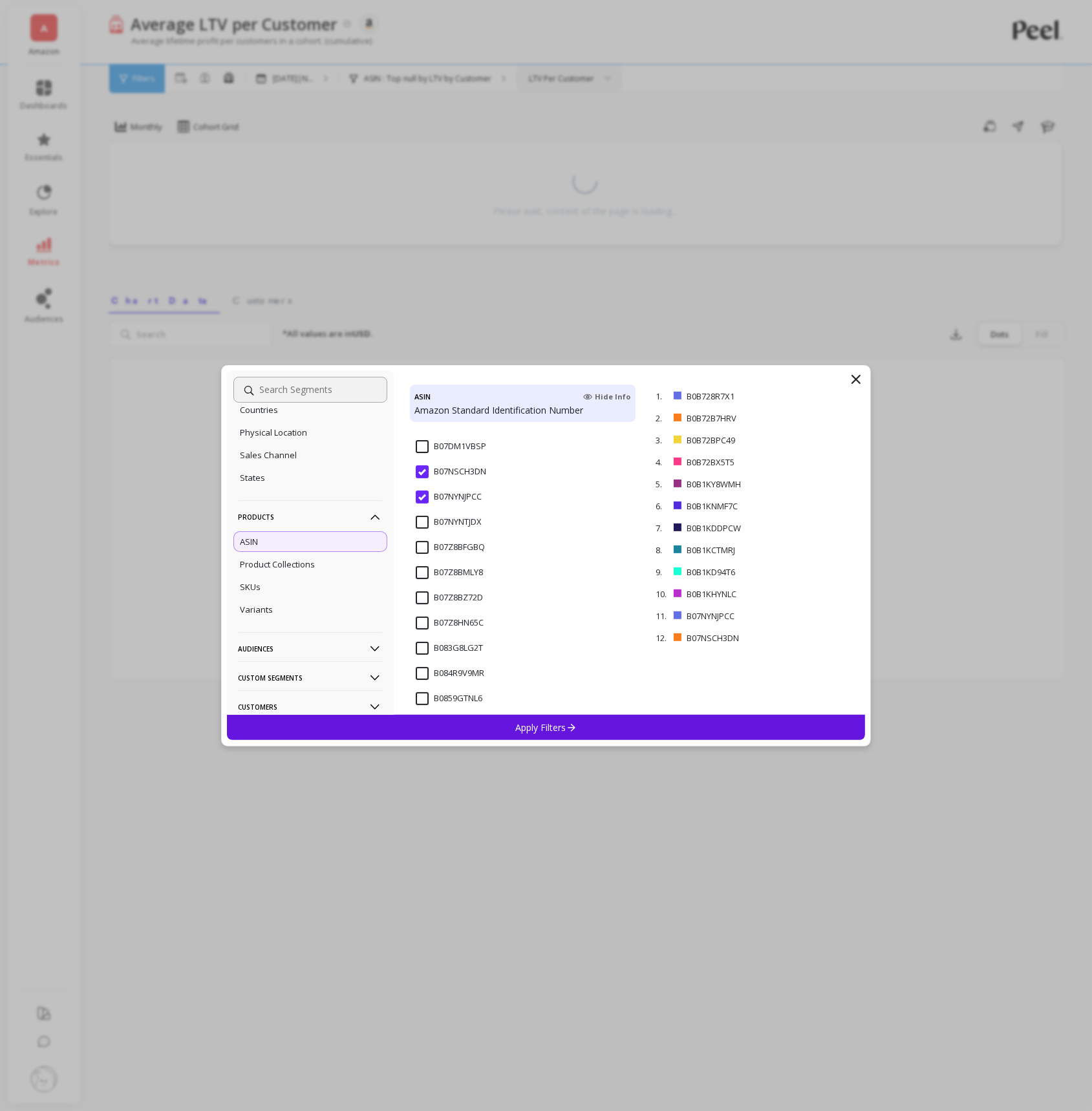
scroll to position [160, 0]
click at [422, 576] on input "B07Z8BMLY8" at bounding box center [449, 571] width 67 height 13
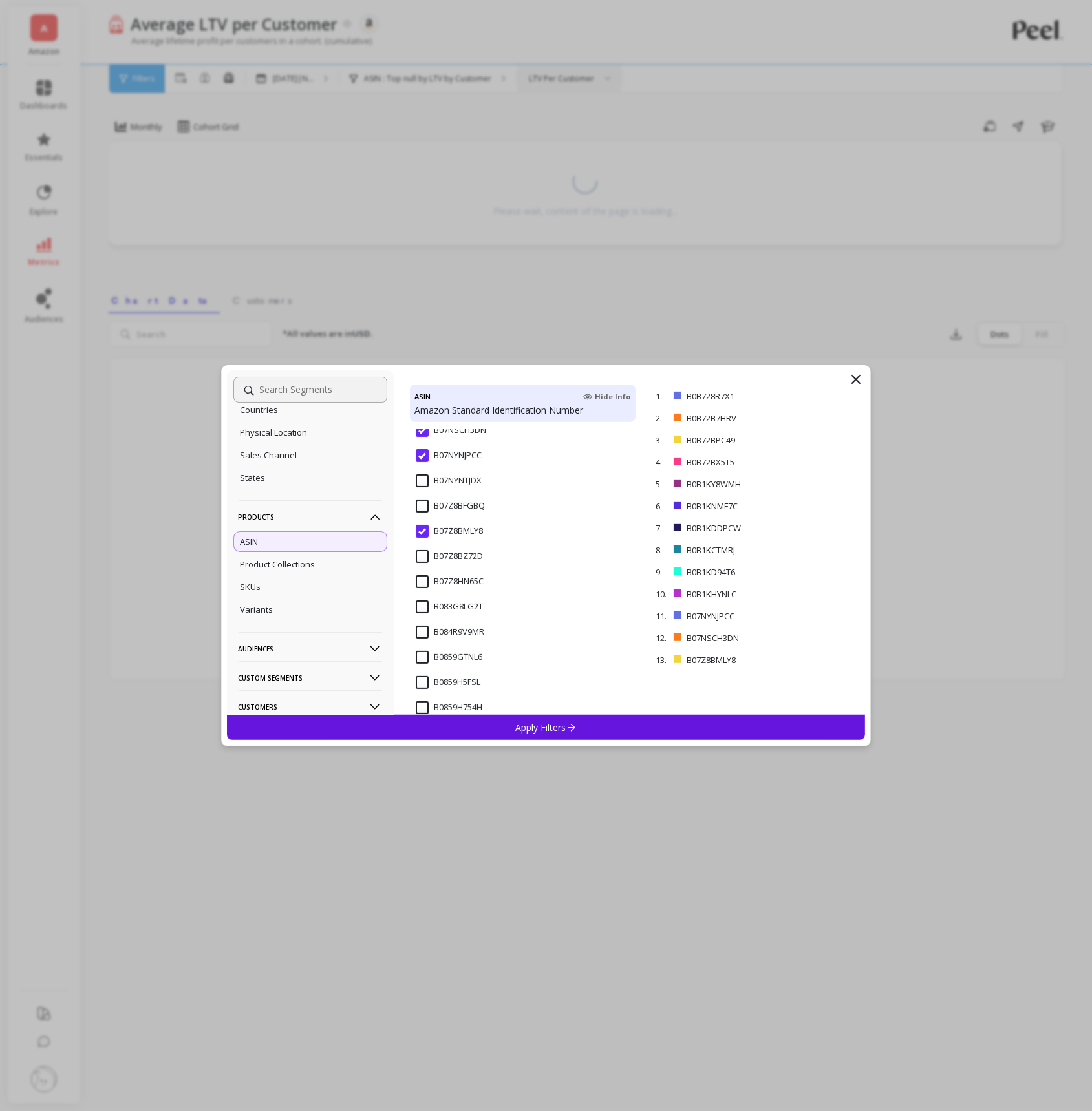
scroll to position [218, 0]
click at [421, 636] on input "B0859GTNL6" at bounding box center [449, 640] width 67 height 13
click at [521, 725] on p "Apply Filters" at bounding box center [546, 727] width 62 height 12
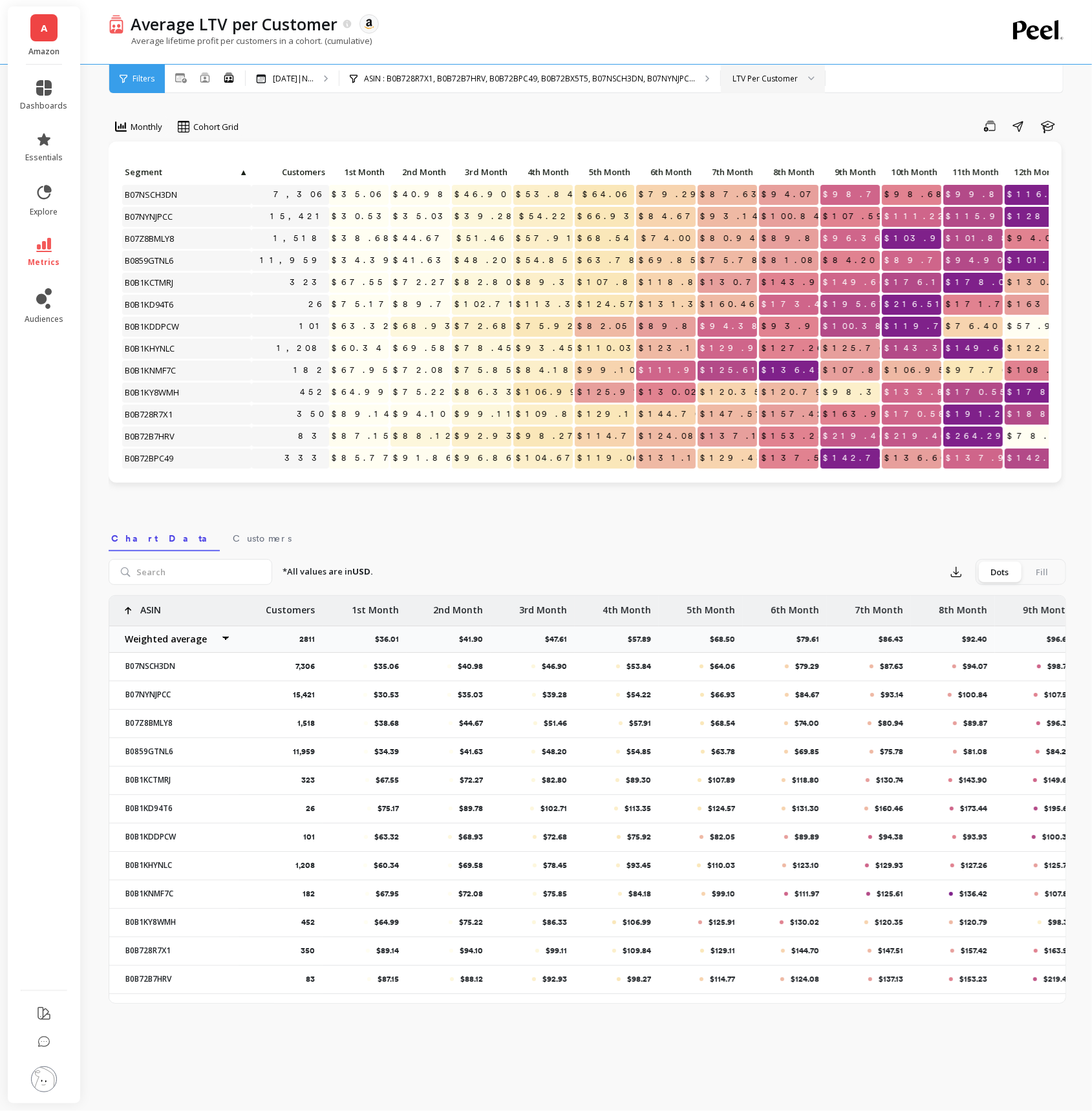
scroll to position [0, 15]
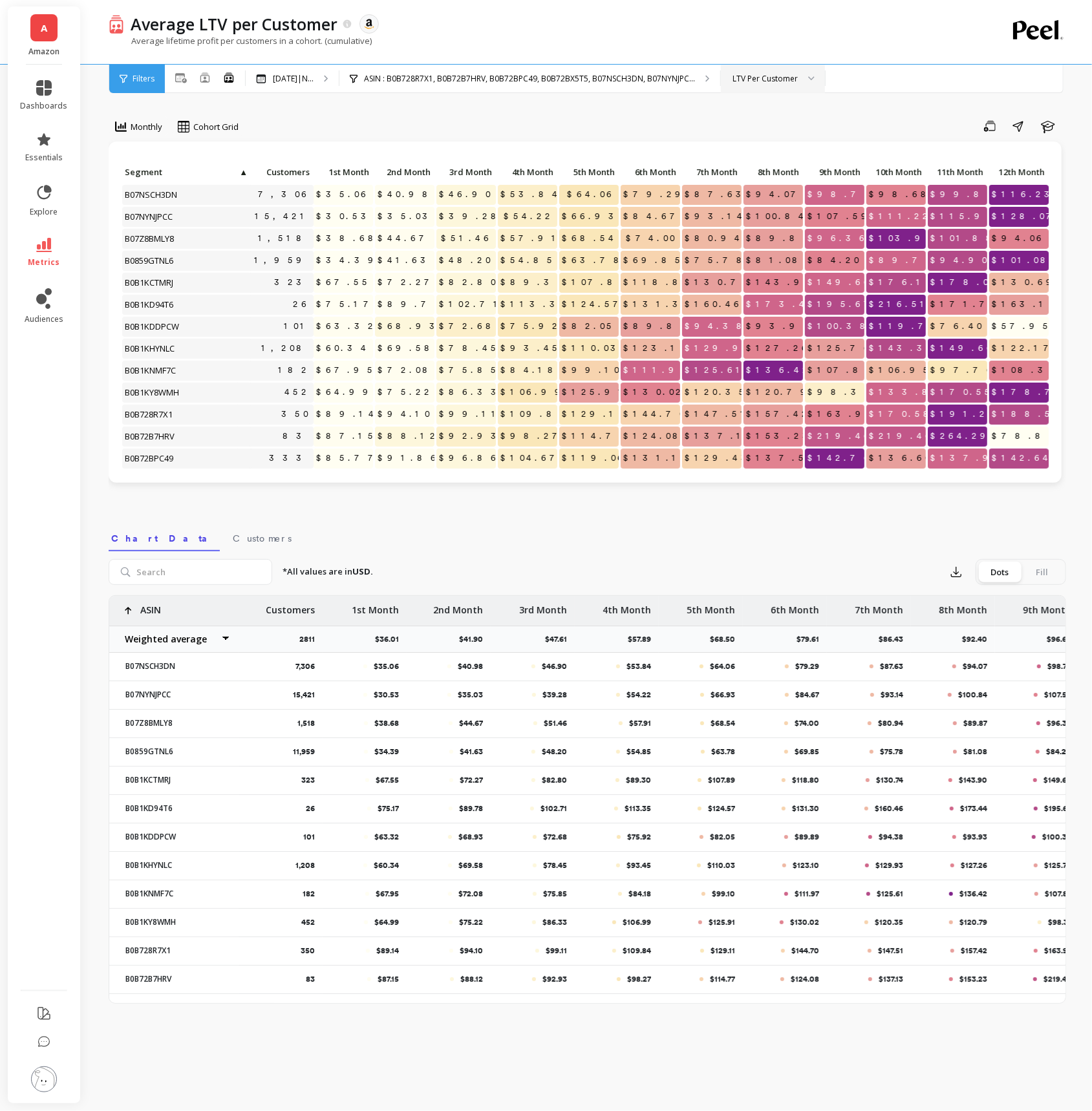
click at [171, 390] on span "B0B1KY8WMH" at bounding box center [152, 392] width 61 height 20
